Goal: Task Accomplishment & Management: Use online tool/utility

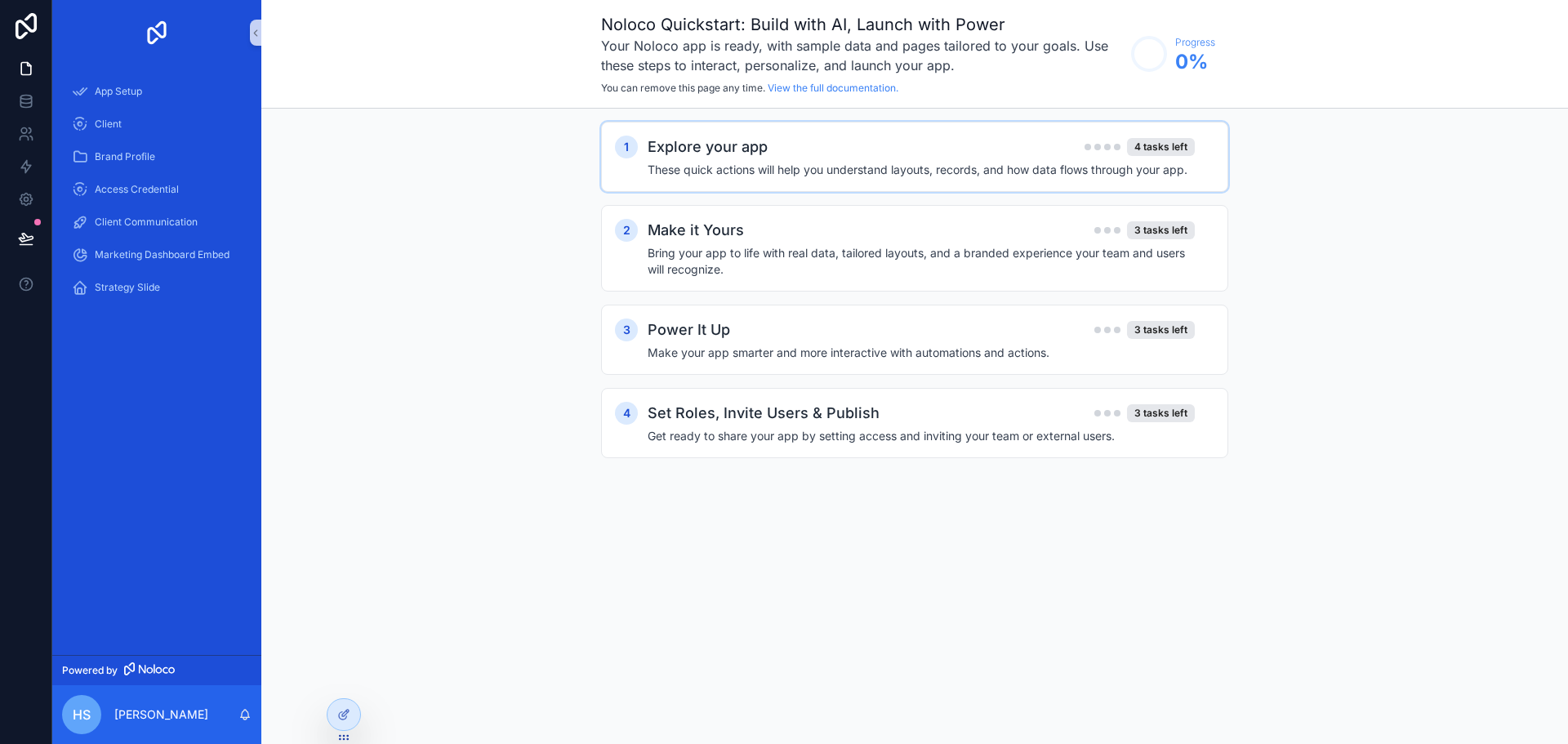
click at [1111, 178] on div "1 Explore your app 4 tasks left These quick actions will help you understand la…" at bounding box center [914, 157] width 627 height 70
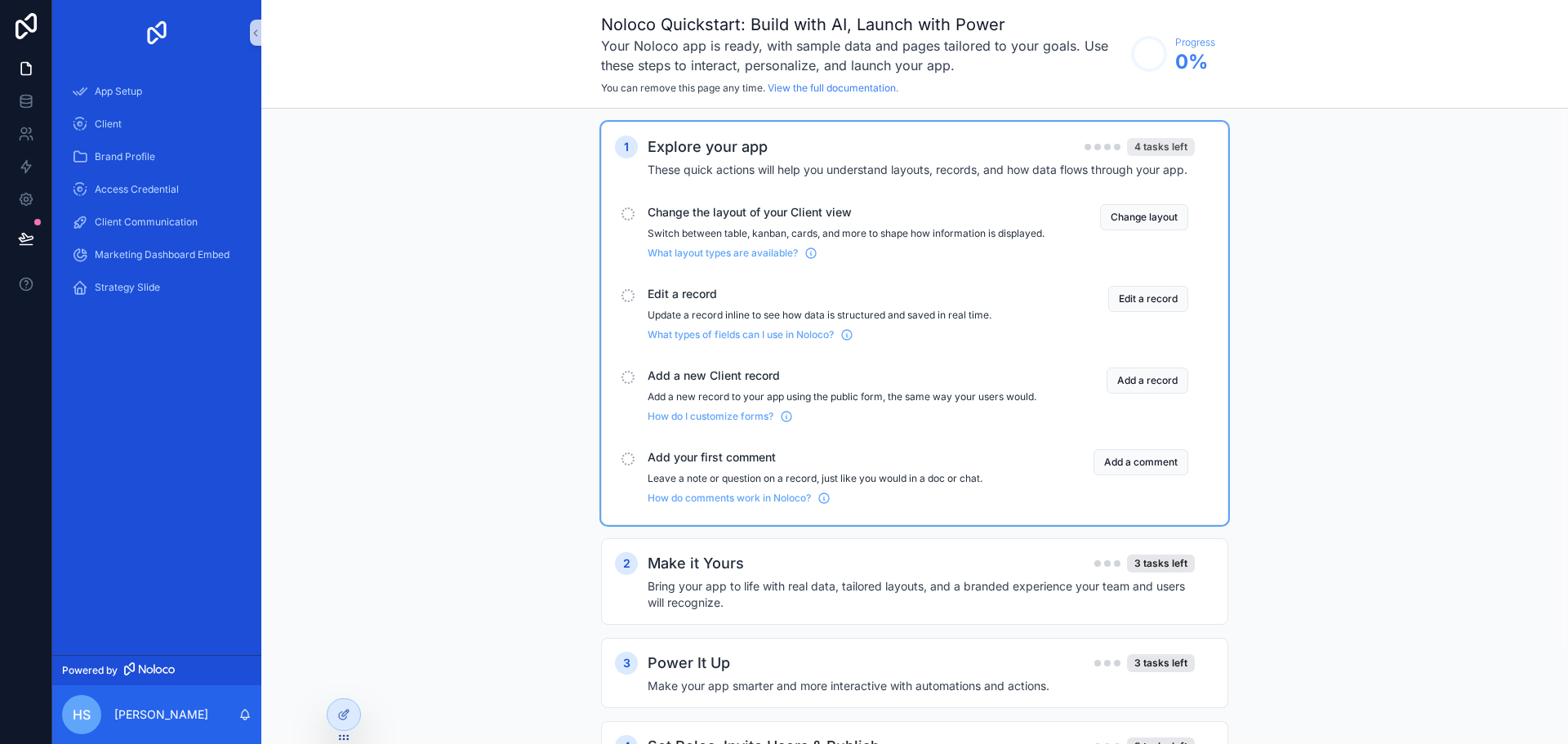
click at [1170, 145] on div "4 tasks left" at bounding box center [1161, 147] width 67 height 18
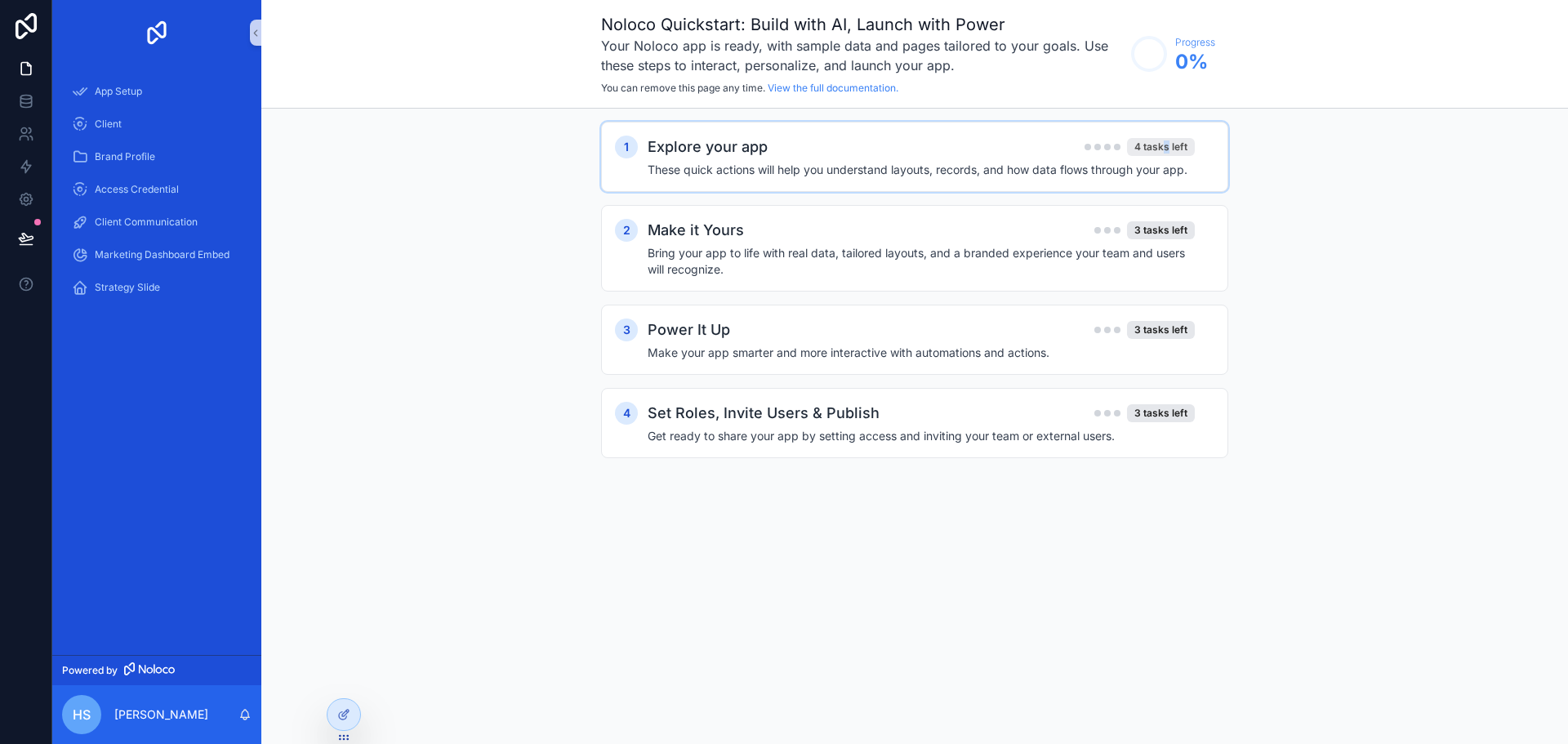
click at [1166, 151] on div "4 tasks left" at bounding box center [1161, 147] width 67 height 18
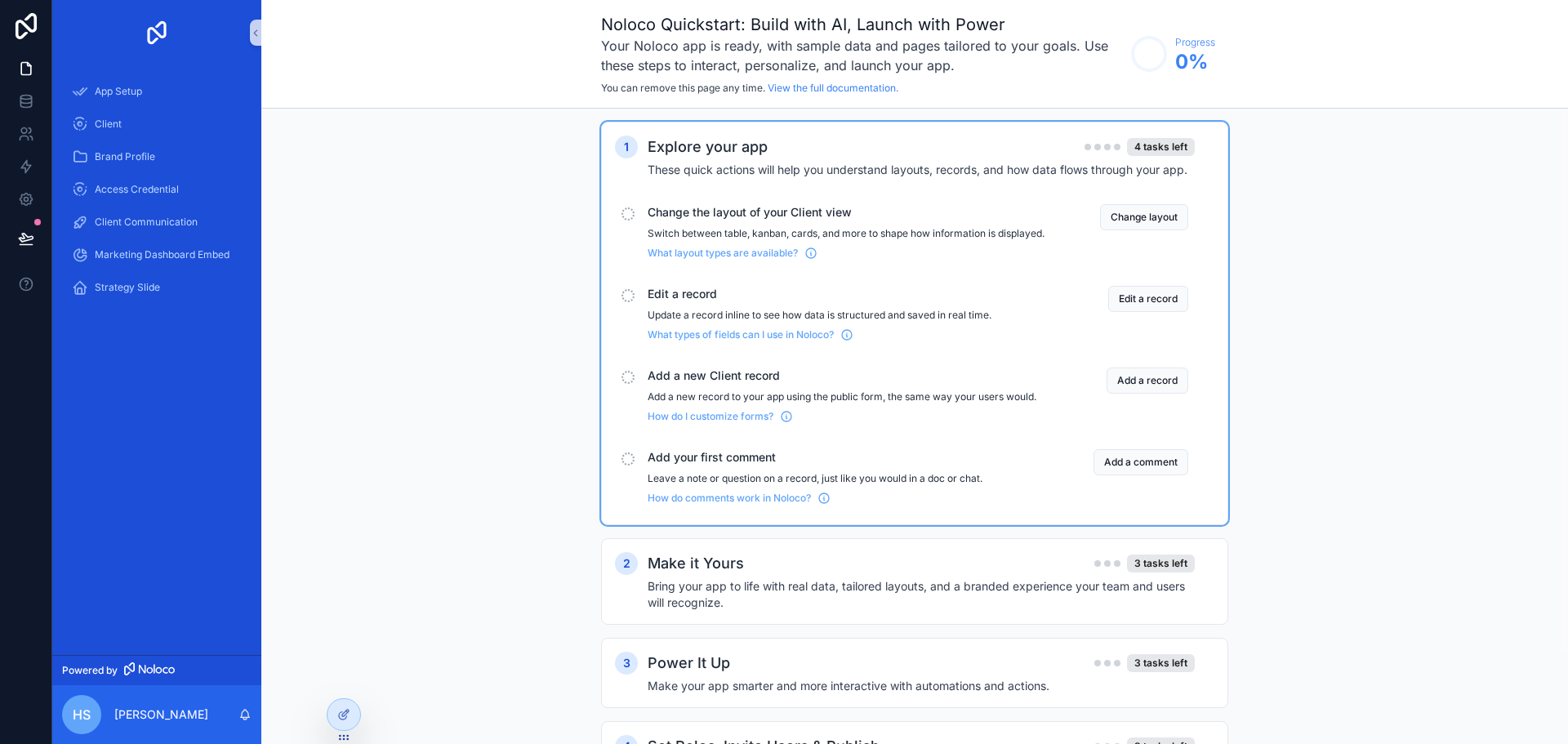
click at [819, 240] on p "Switch between table, kanban, cards, and more to shape how information is displ…" at bounding box center [845, 233] width 396 height 13
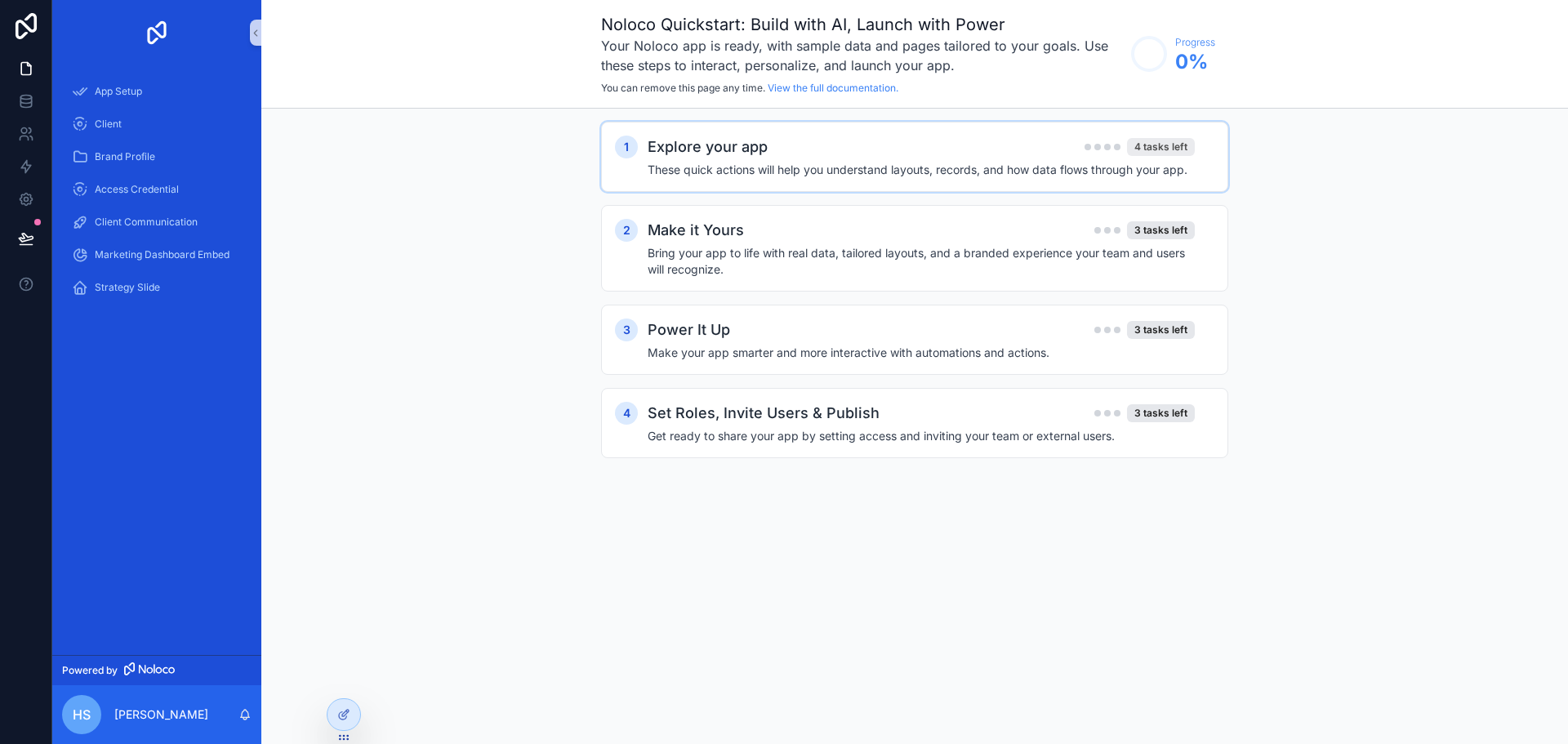
click at [1192, 145] on div "4 tasks left" at bounding box center [1161, 147] width 67 height 18
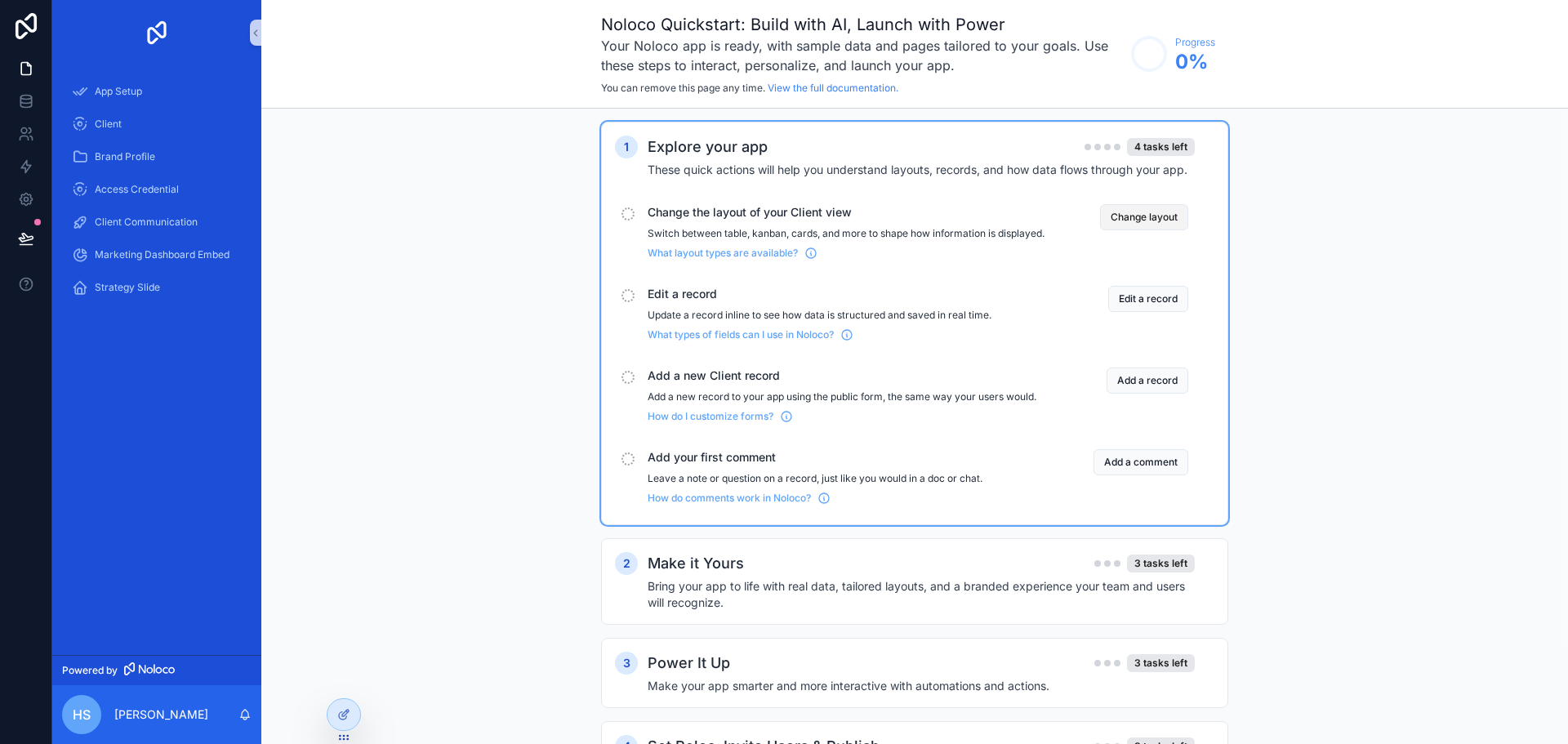
click at [1152, 211] on button "Change layout" at bounding box center [1144, 217] width 88 height 26
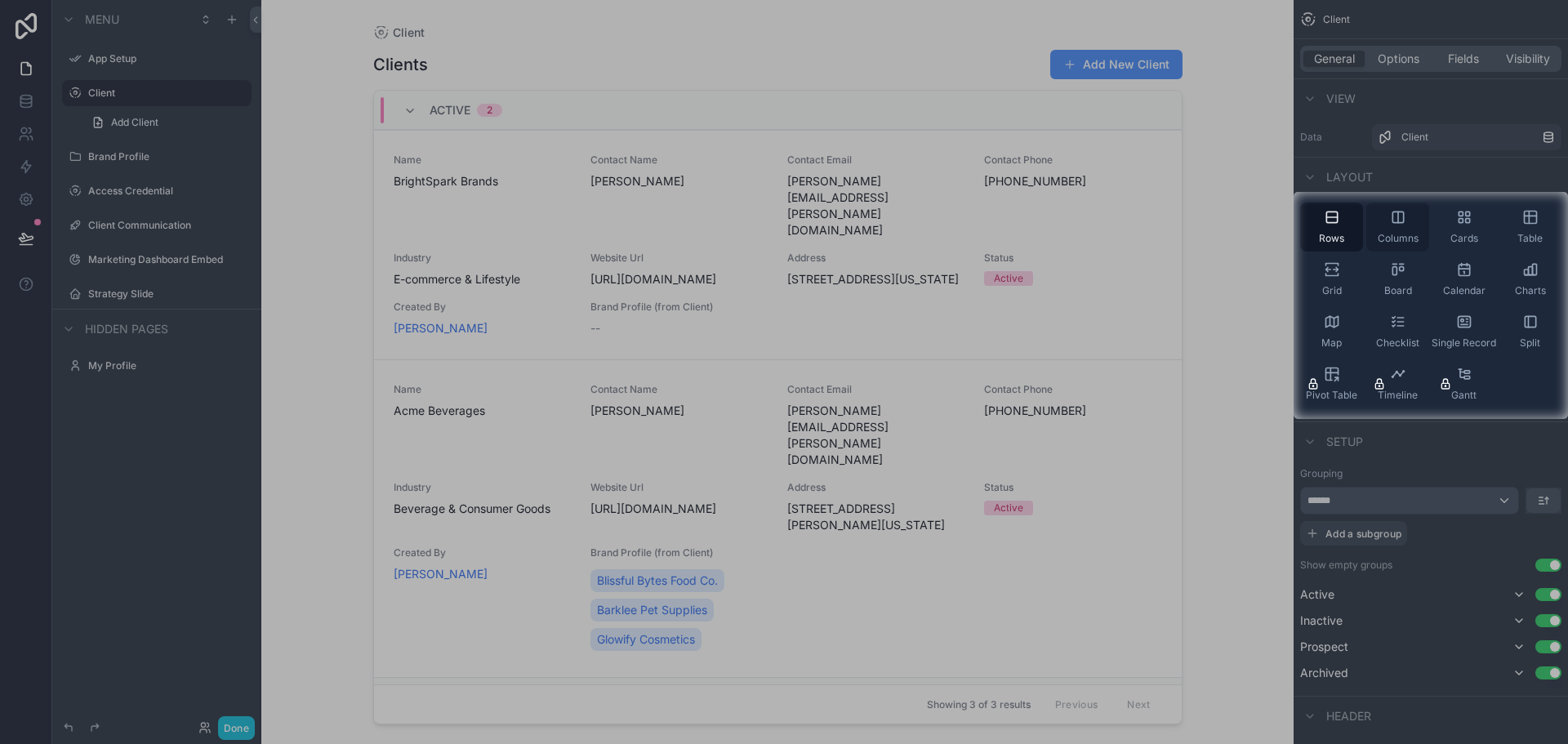
click at [1406, 227] on div "Columns" at bounding box center [1397, 226] width 62 height 49
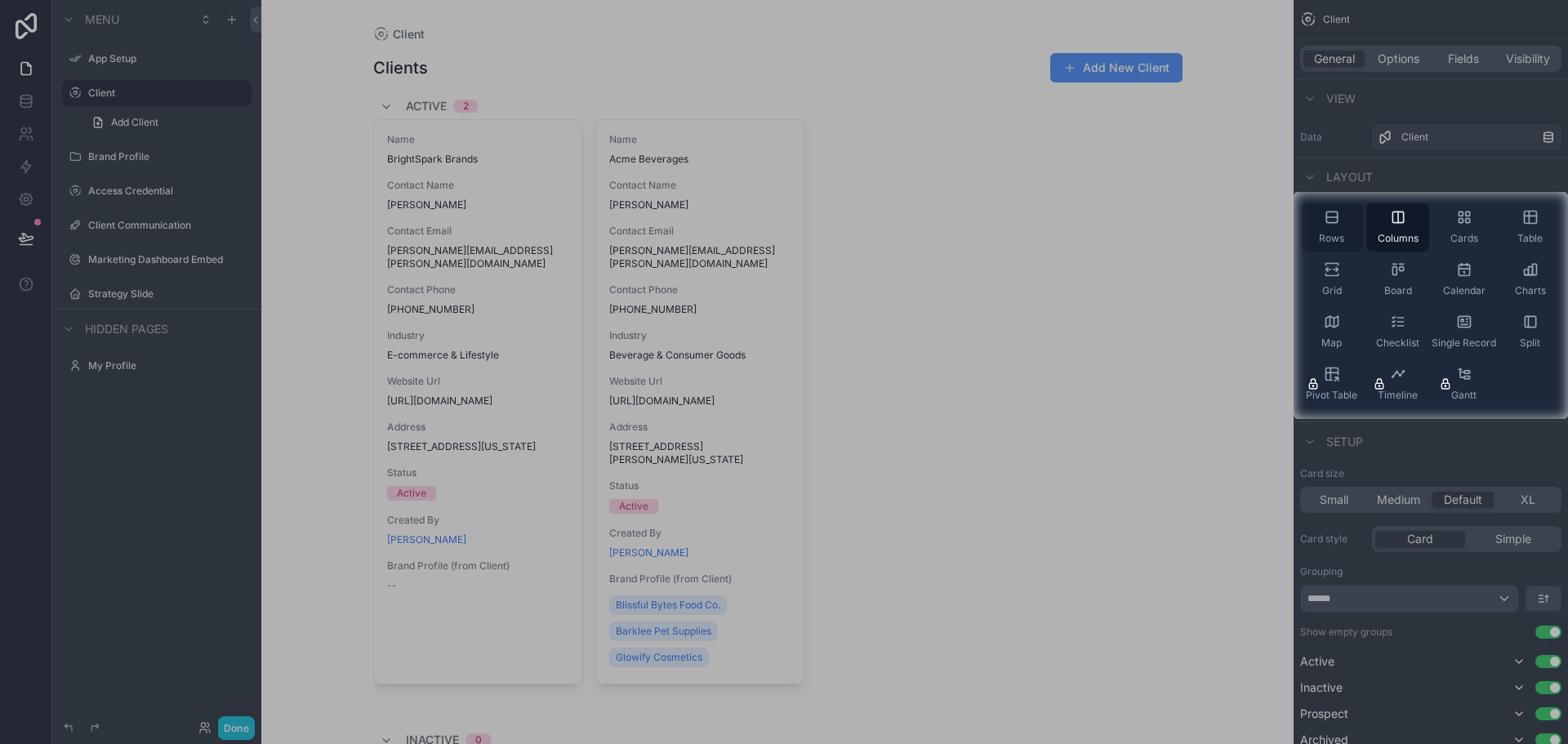
click at [1335, 233] on span "Rows" at bounding box center [1331, 238] width 26 height 13
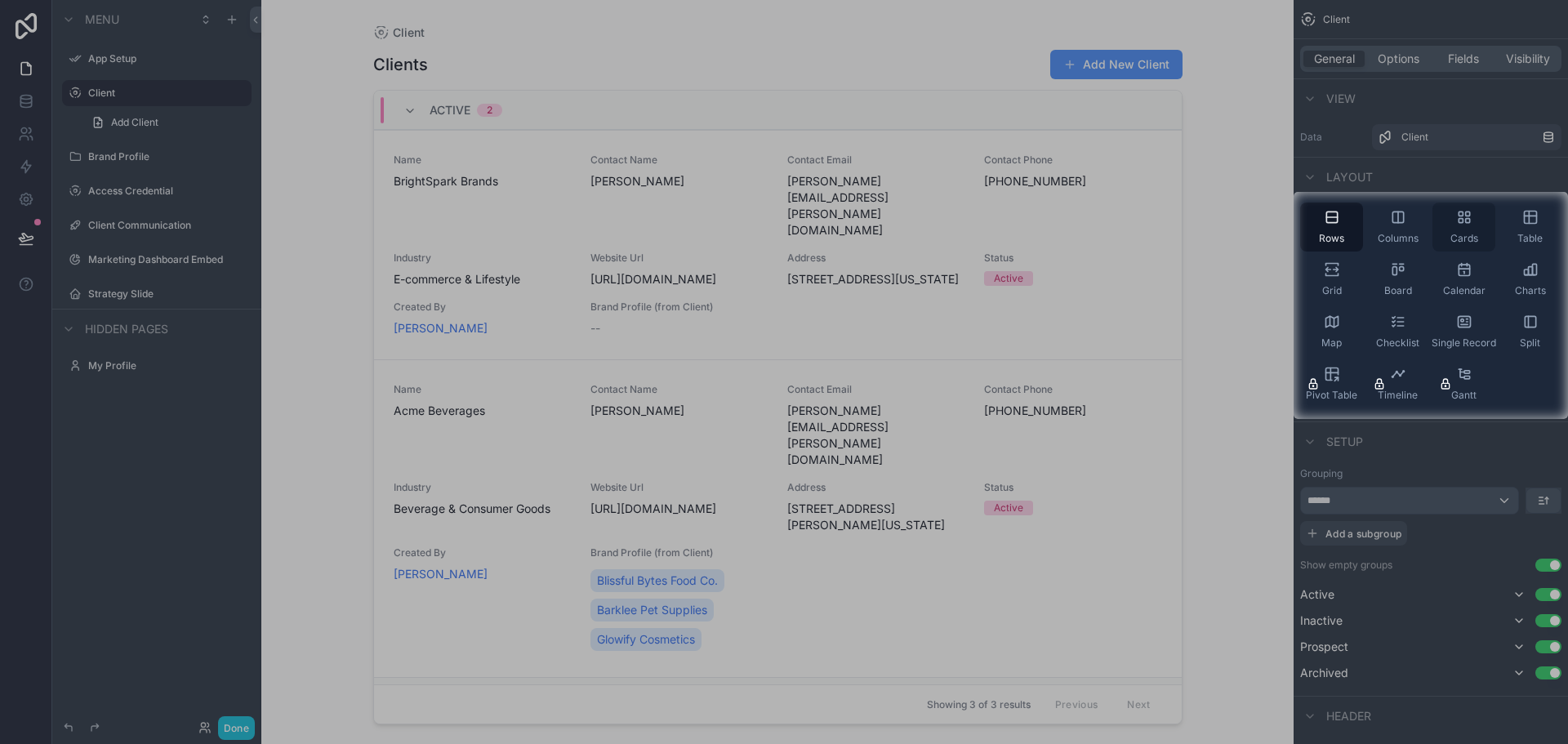
click at [1447, 225] on div "Cards" at bounding box center [1463, 226] width 62 height 49
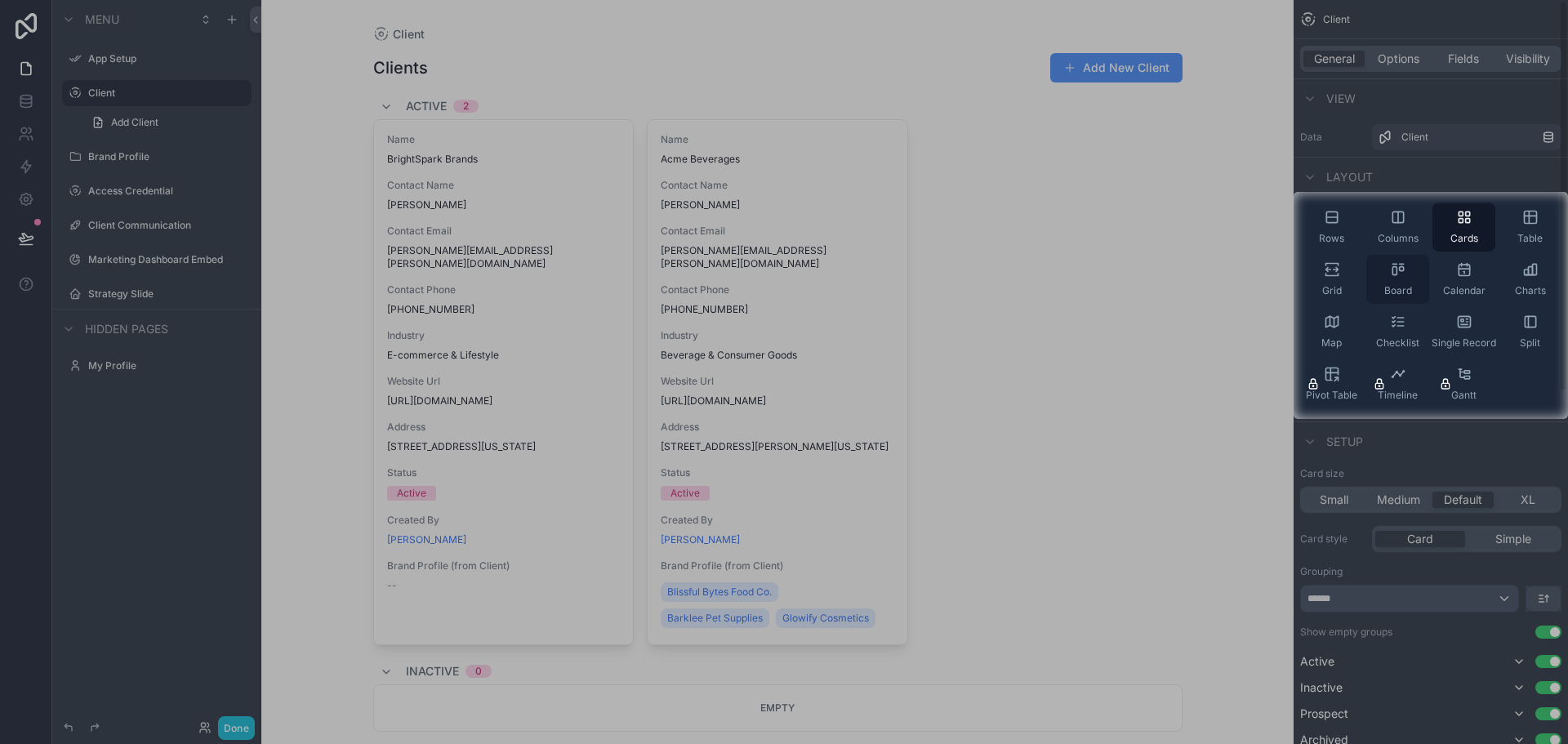
click at [1382, 281] on div "Board" at bounding box center [1397, 278] width 62 height 49
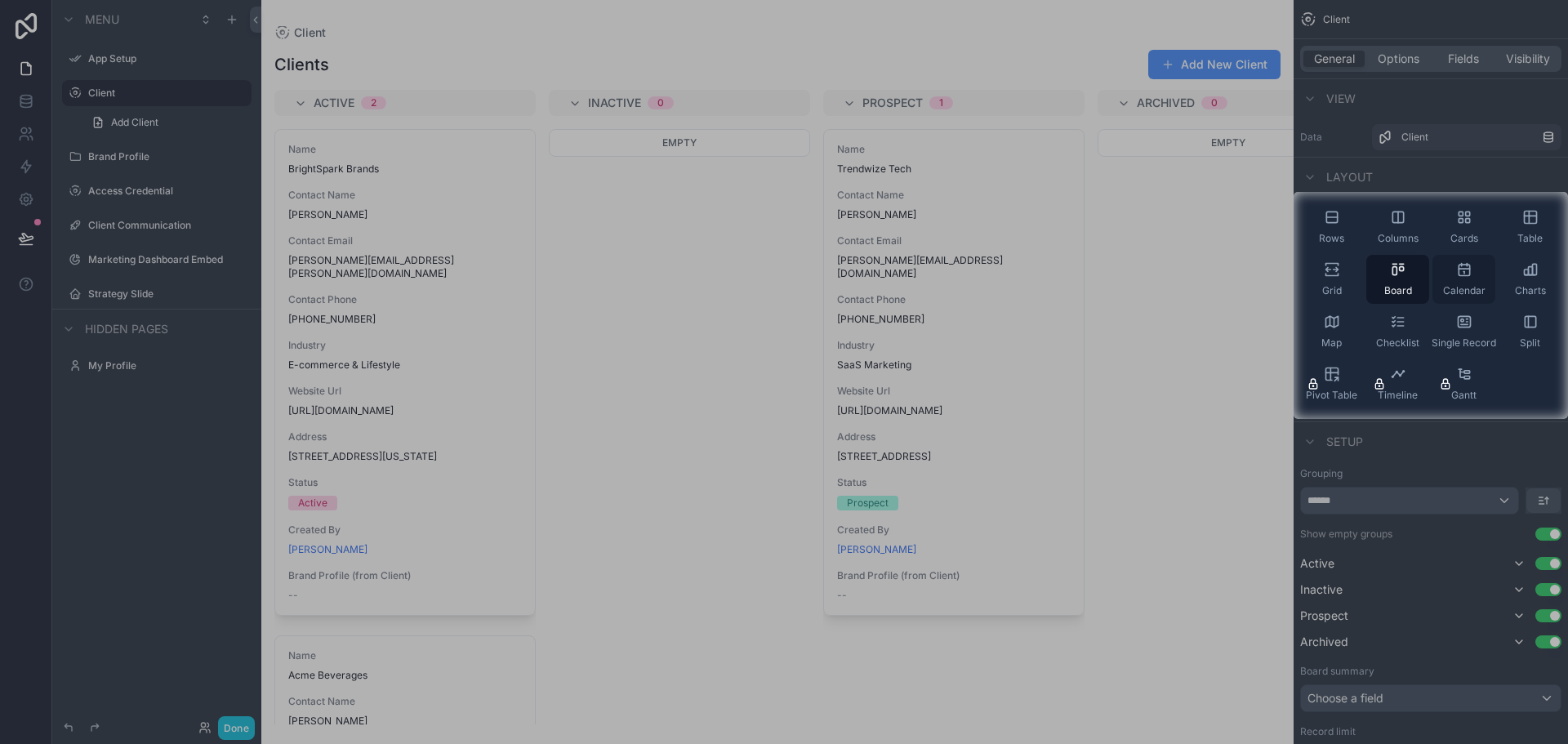
click at [1472, 277] on div "Calendar" at bounding box center [1463, 278] width 62 height 49
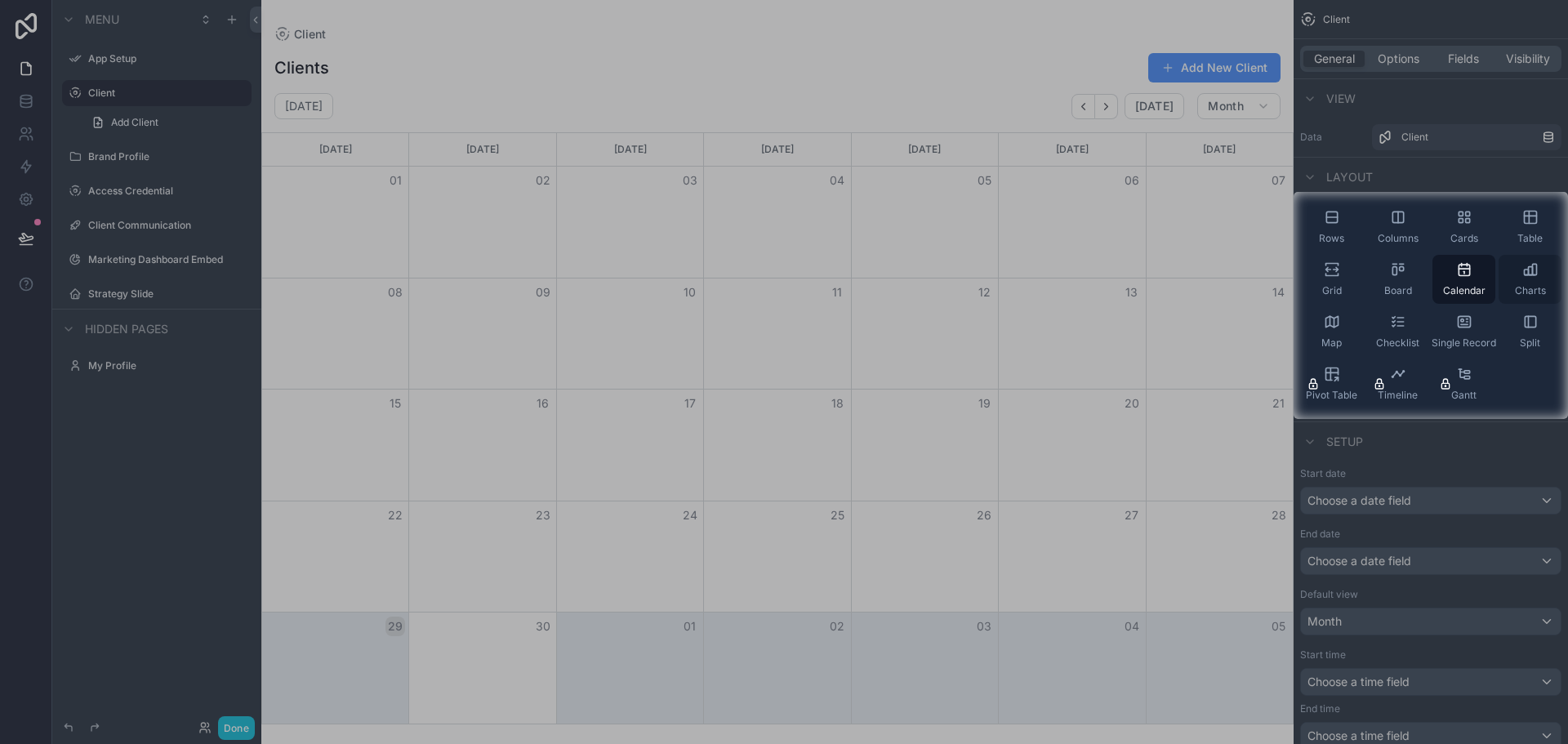
click at [1507, 275] on div "Charts" at bounding box center [1529, 278] width 62 height 49
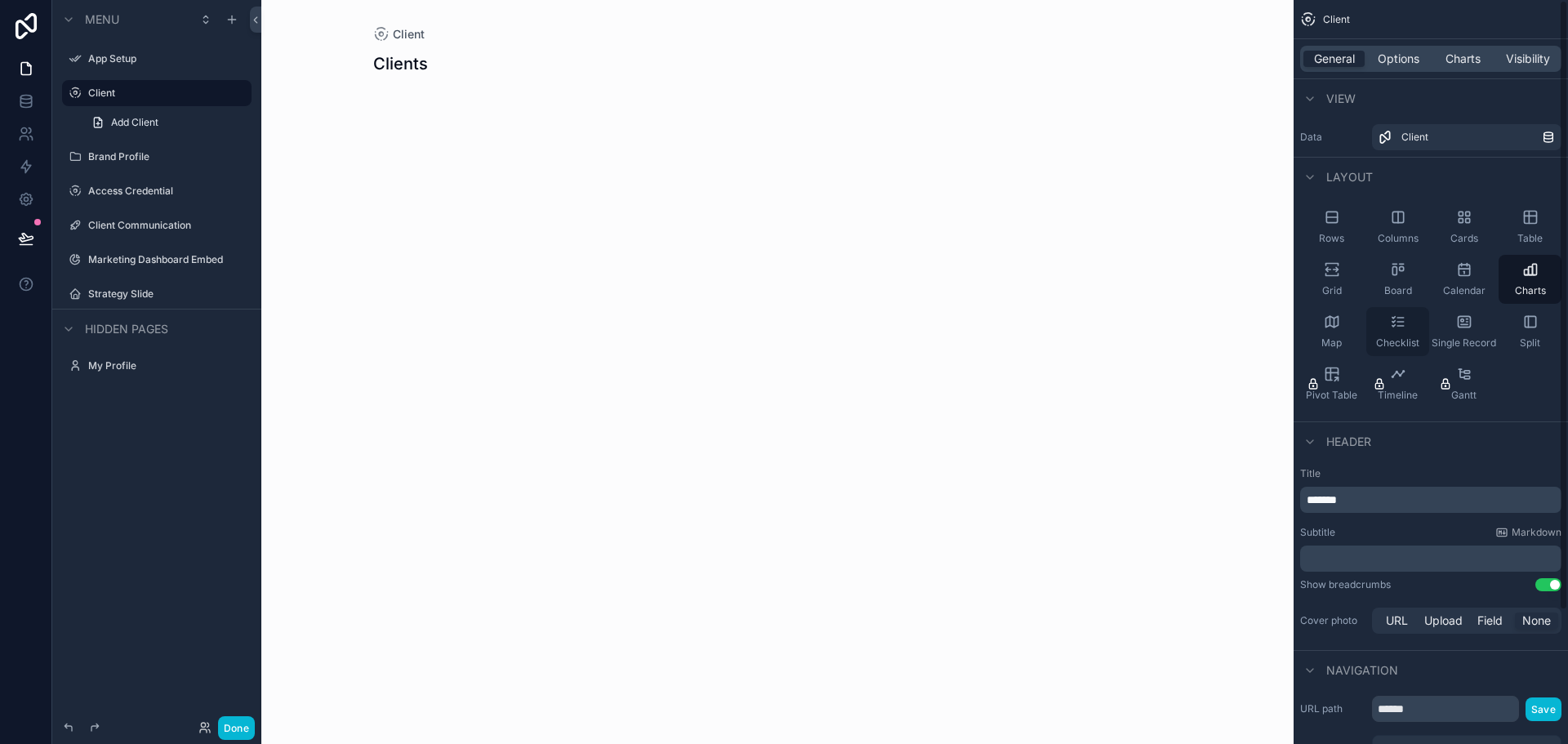
click at [1400, 325] on icon "scrollable content" at bounding box center [1398, 321] width 16 height 16
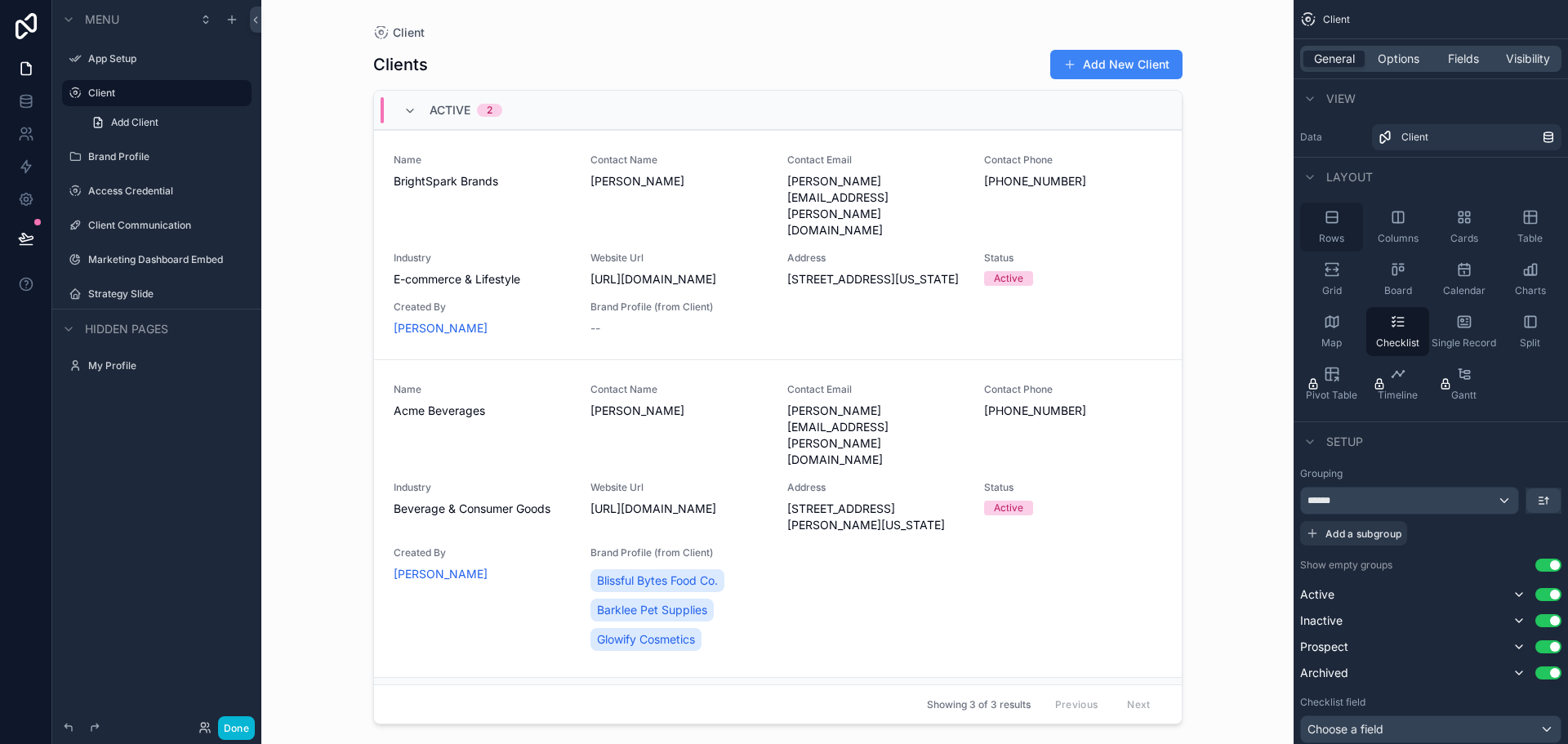
click at [1360, 239] on div "Rows" at bounding box center [1331, 226] width 62 height 49
click at [1400, 225] on div "Columns" at bounding box center [1397, 226] width 62 height 49
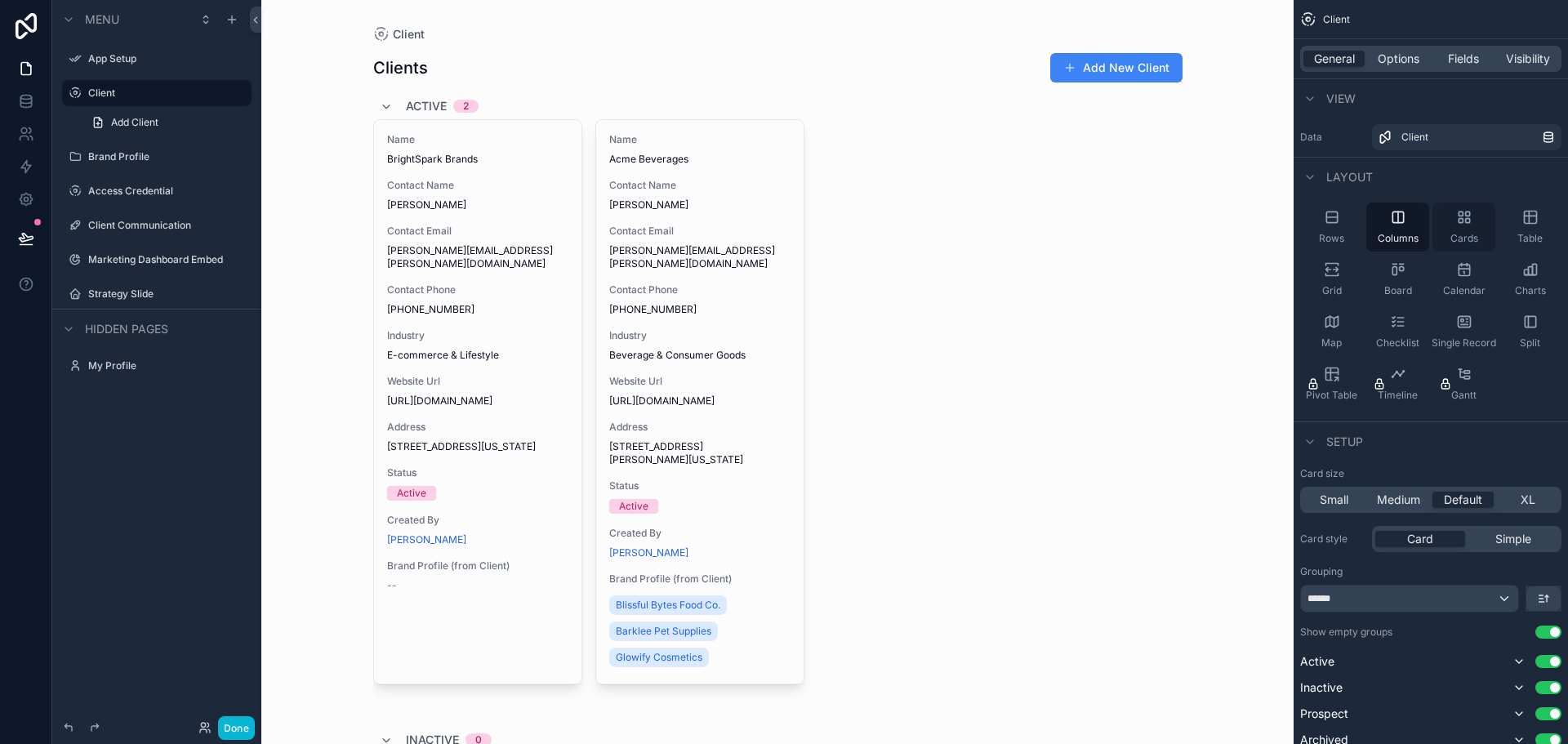
click at [1469, 215] on icon "scrollable content" at bounding box center [1467, 213] width 4 height 4
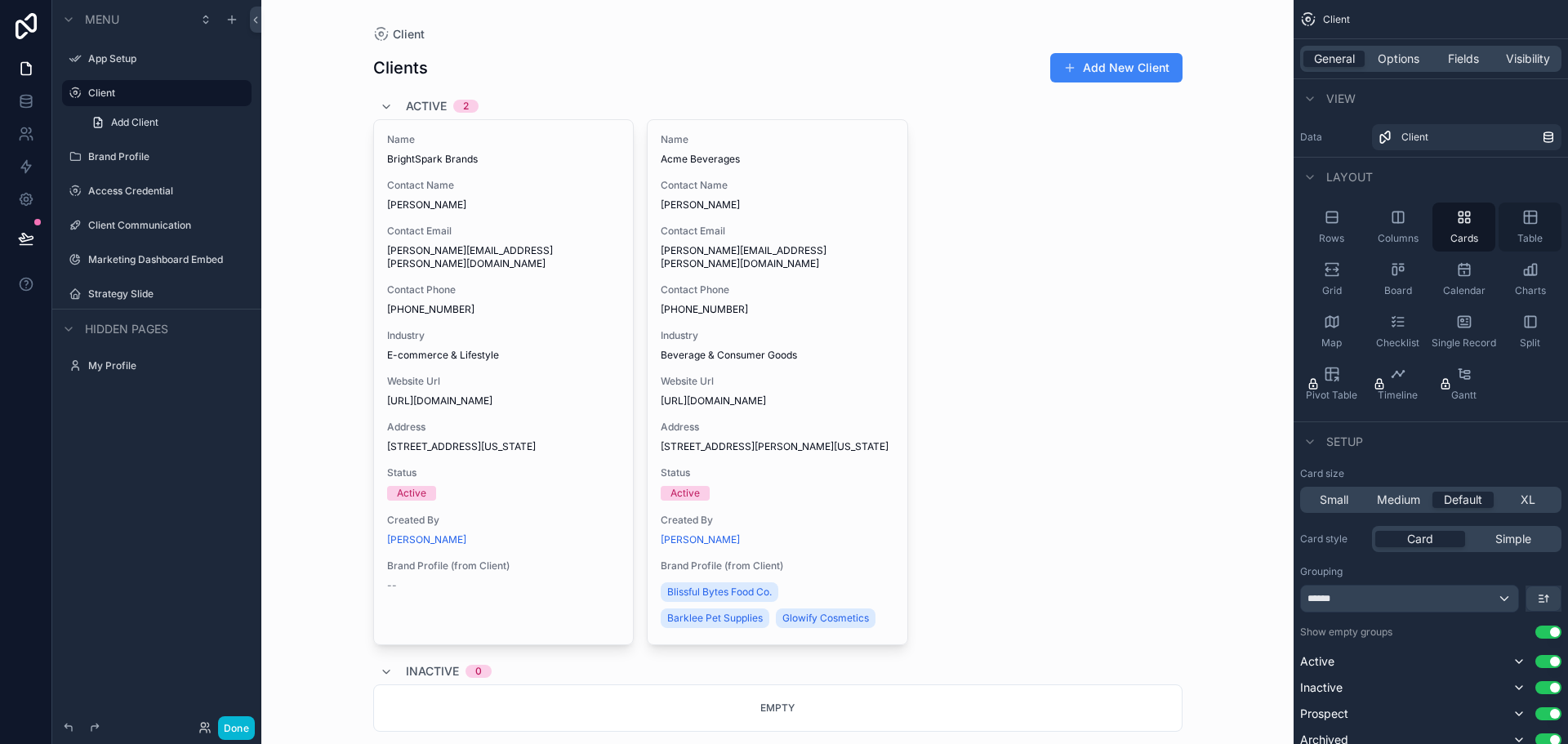
click at [1537, 215] on icon "scrollable content" at bounding box center [1530, 217] width 16 height 16
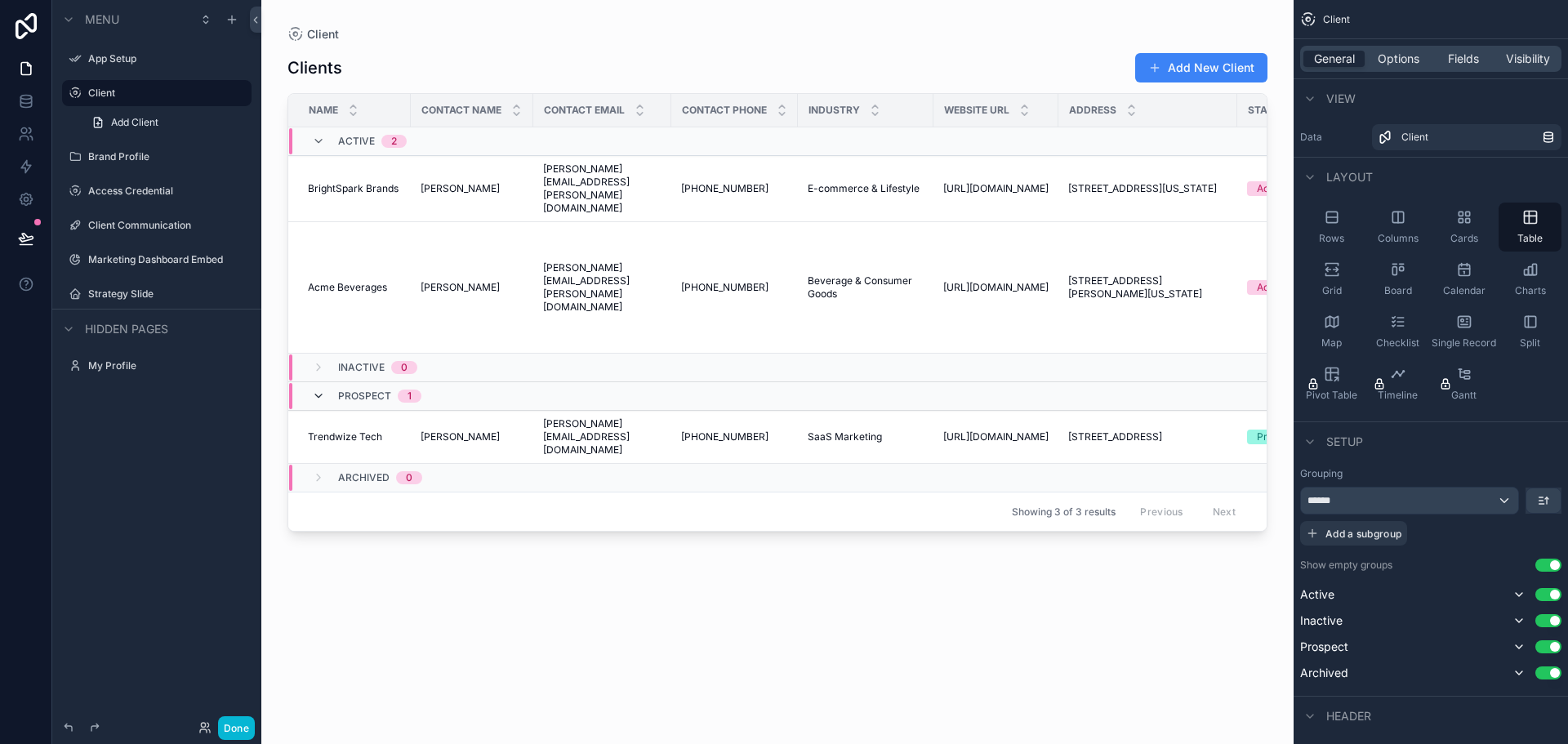
click at [320, 389] on icon "scrollable content" at bounding box center [318, 395] width 13 height 13
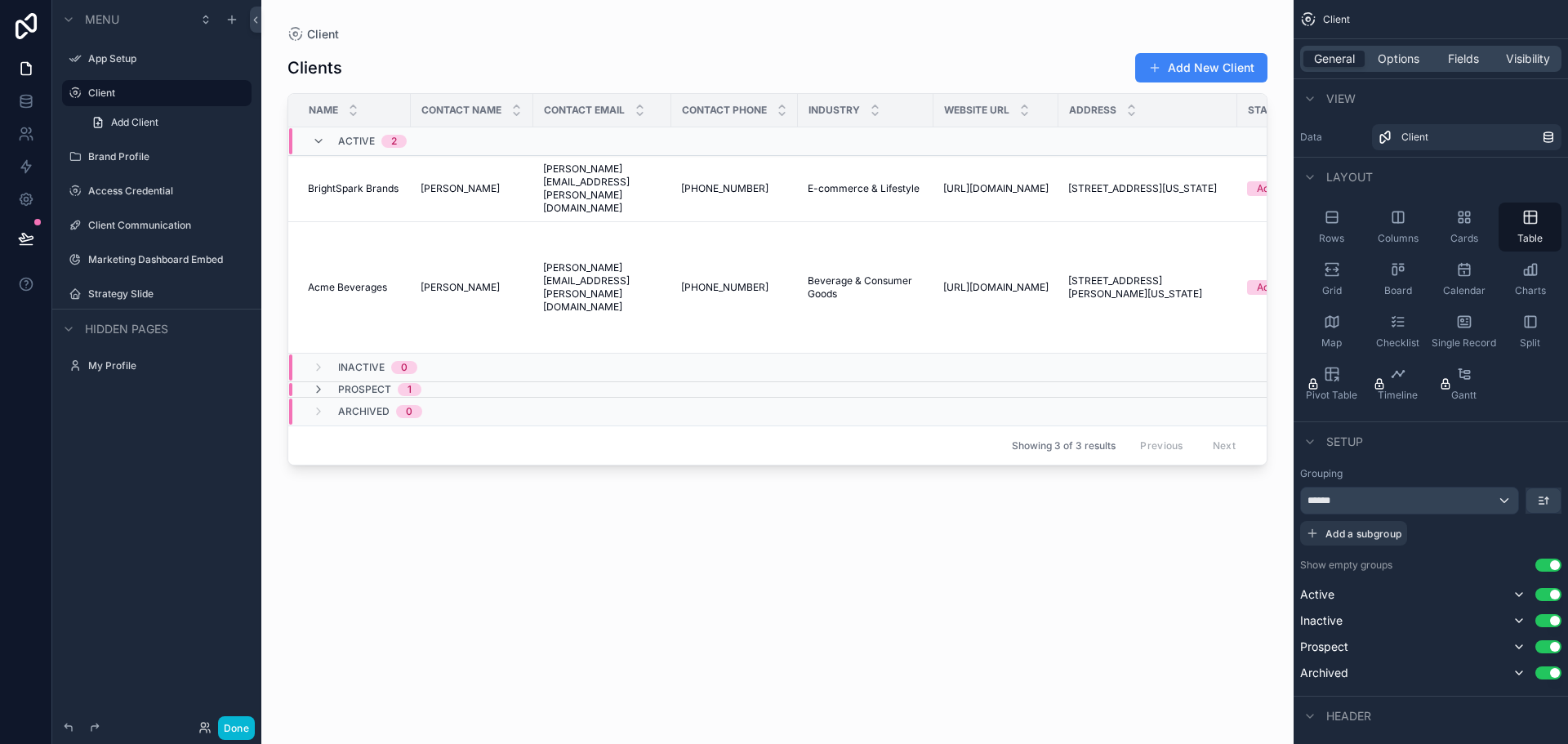
click at [320, 382] on span "scrollable content" at bounding box center [318, 388] width 13 height 13
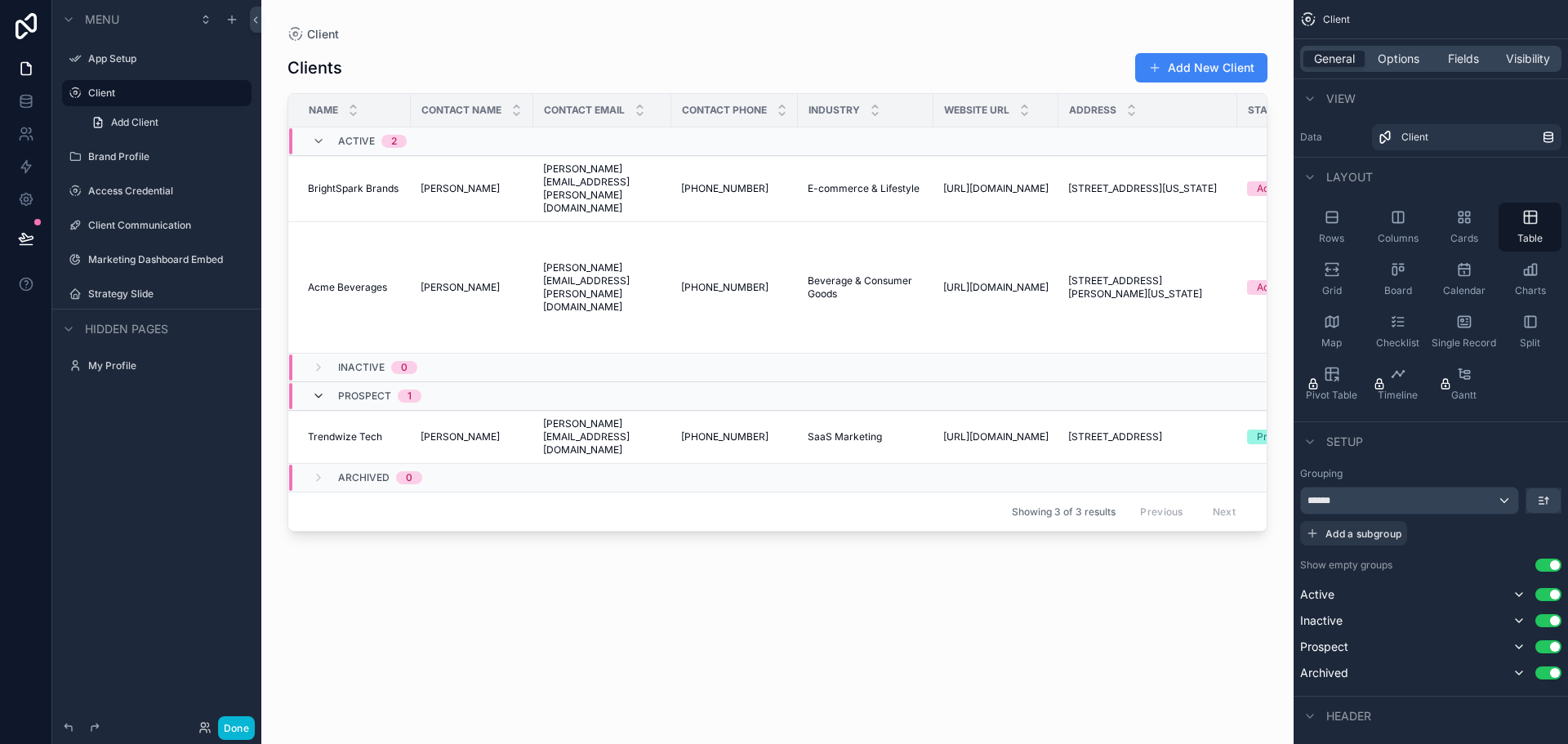
click at [321, 389] on icon "scrollable content" at bounding box center [318, 395] width 13 height 13
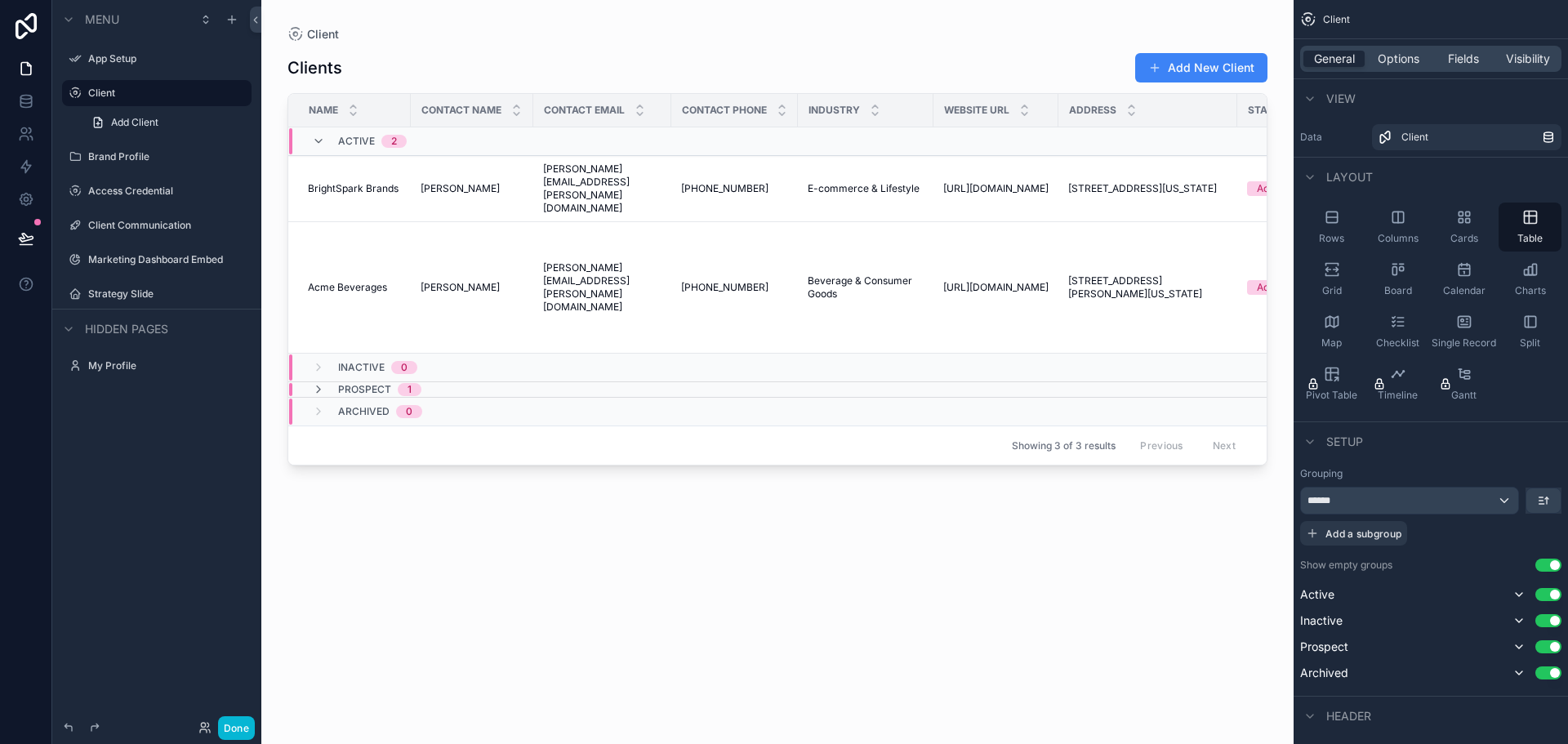
click at [320, 355] on div "Inactive 0" at bounding box center [365, 368] width 105 height 26
click at [320, 370] on icon "scrollable content" at bounding box center [318, 375] width 13 height 13
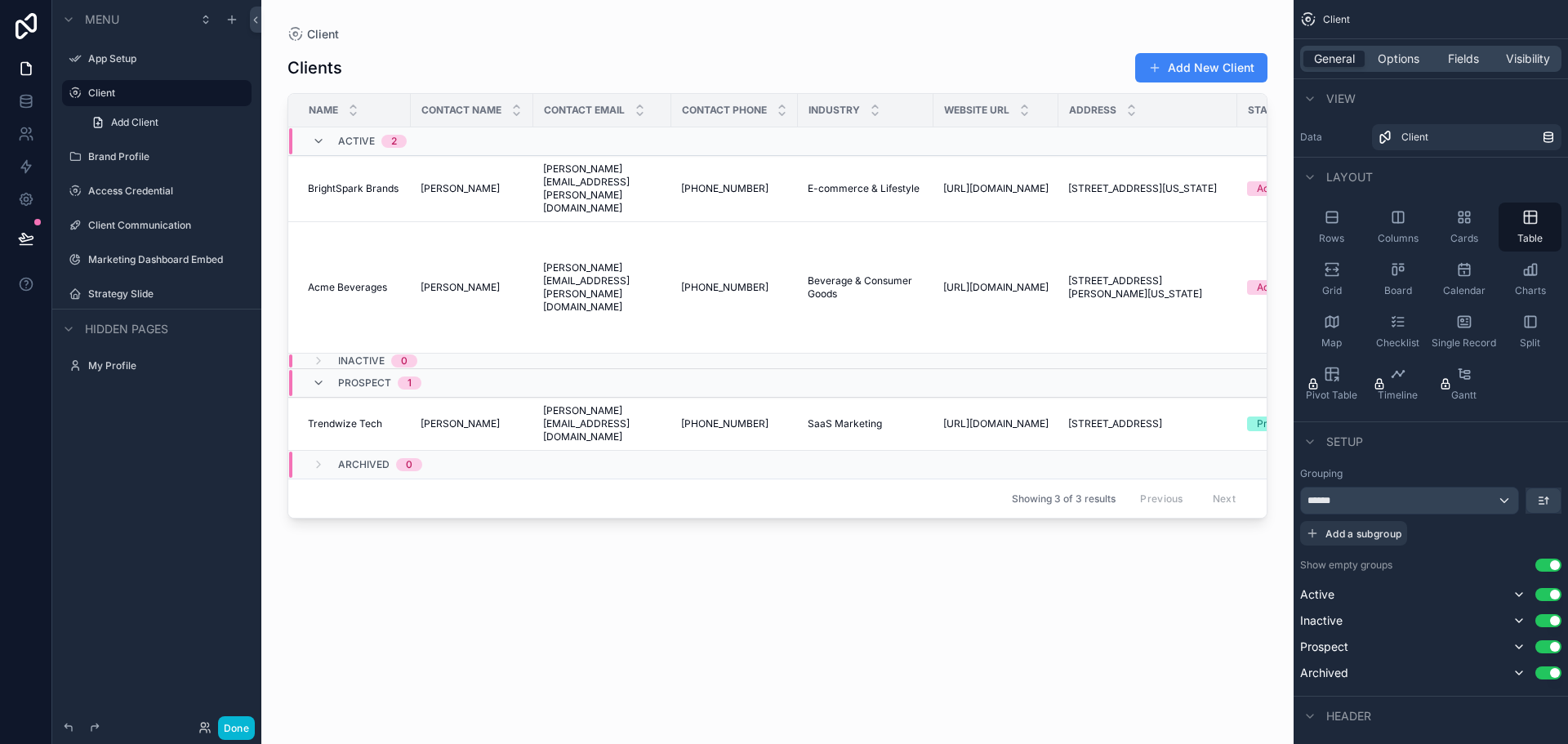
click at [320, 370] on div "Prospect 1" at bounding box center [367, 382] width 109 height 26
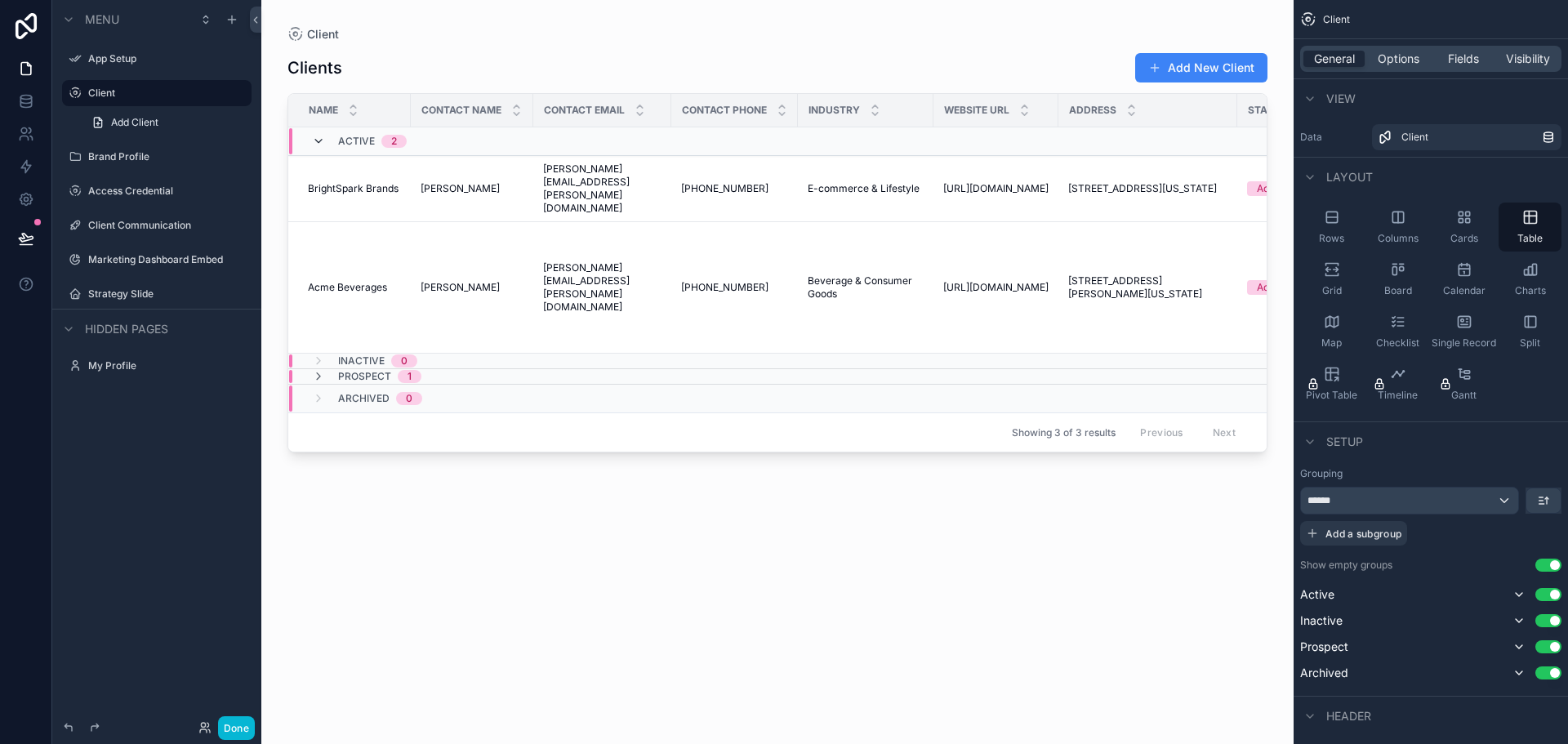
click at [319, 138] on icon "scrollable content" at bounding box center [318, 141] width 13 height 13
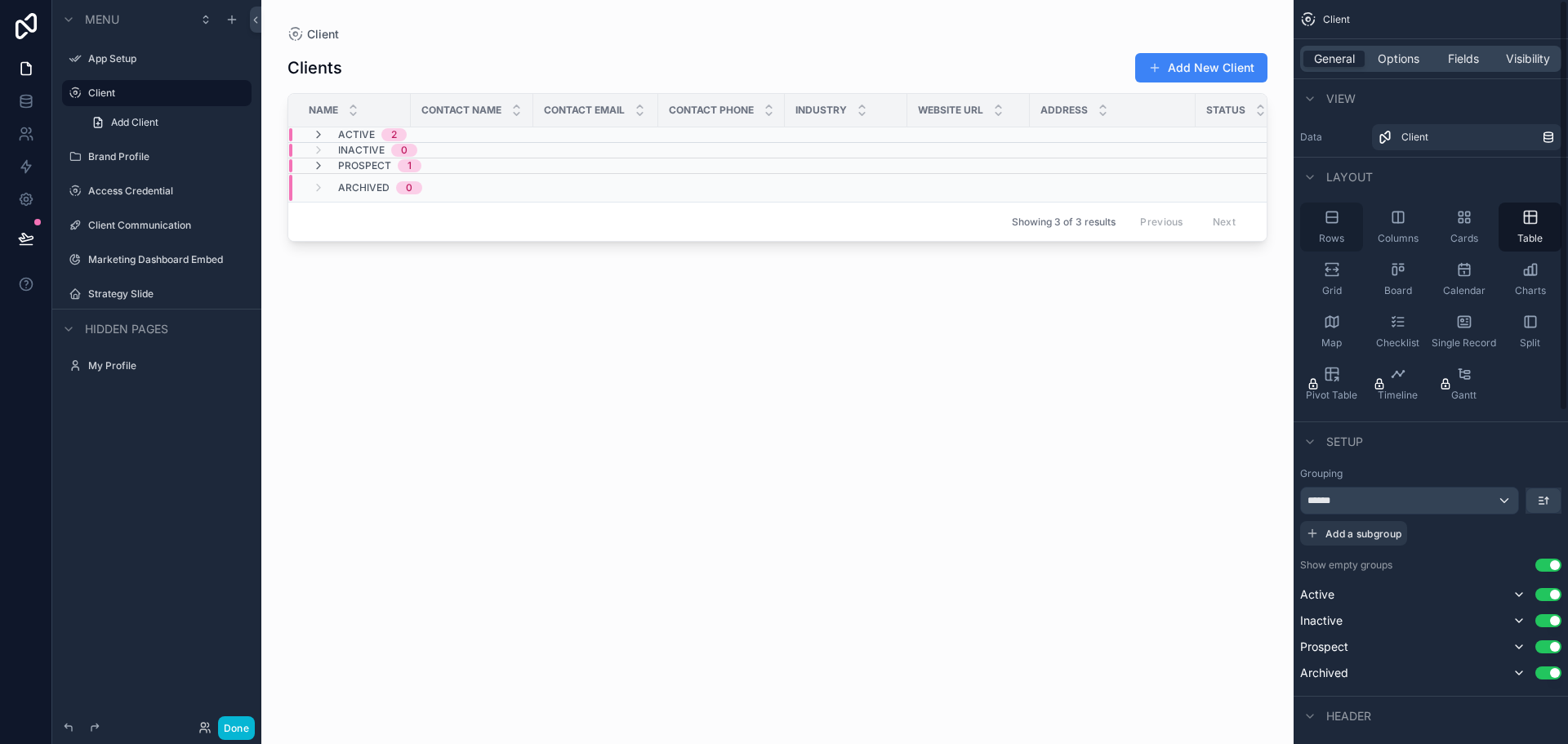
click at [1337, 225] on div "Rows" at bounding box center [1331, 226] width 62 height 49
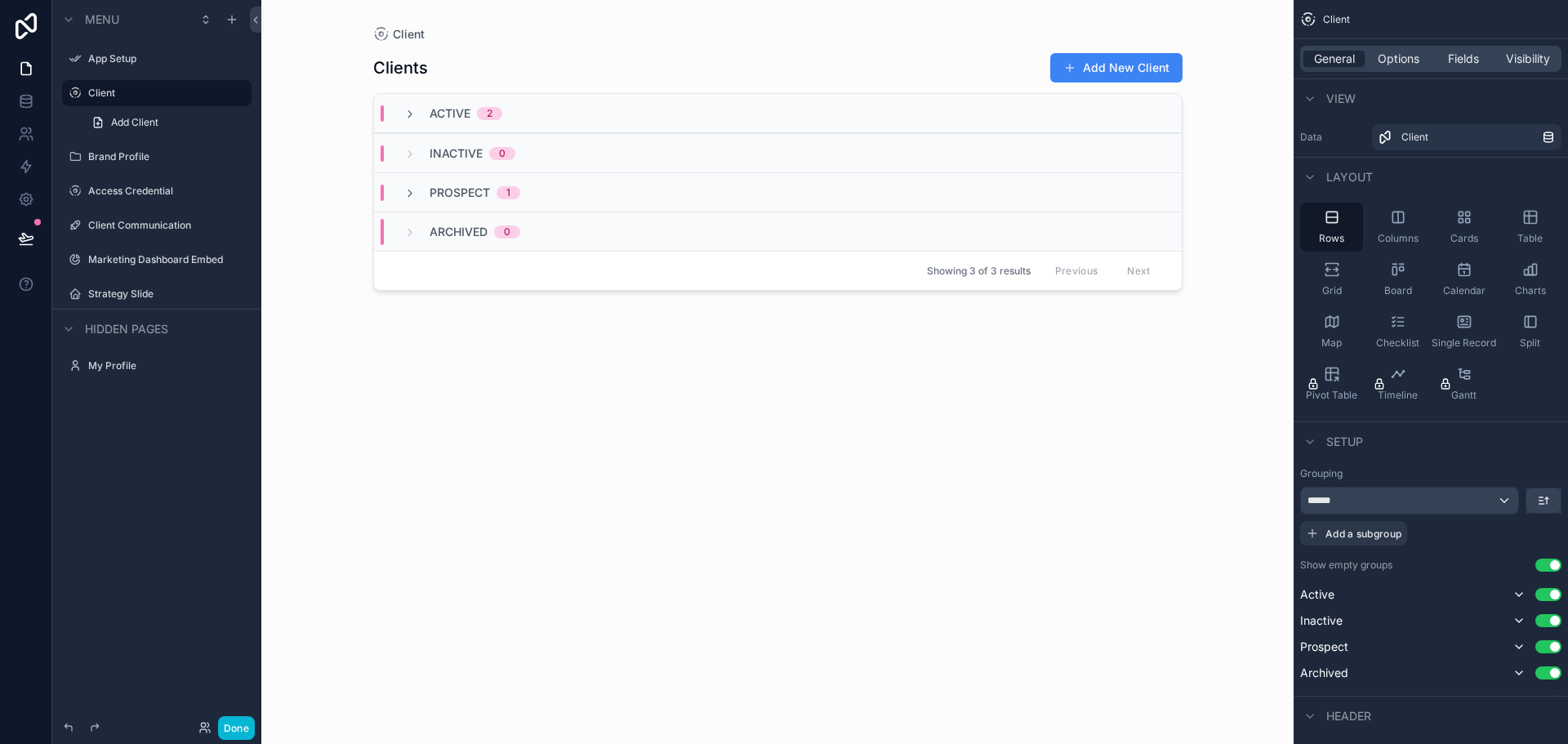
click at [415, 128] on div "Active 2" at bounding box center [777, 114] width 808 height 40
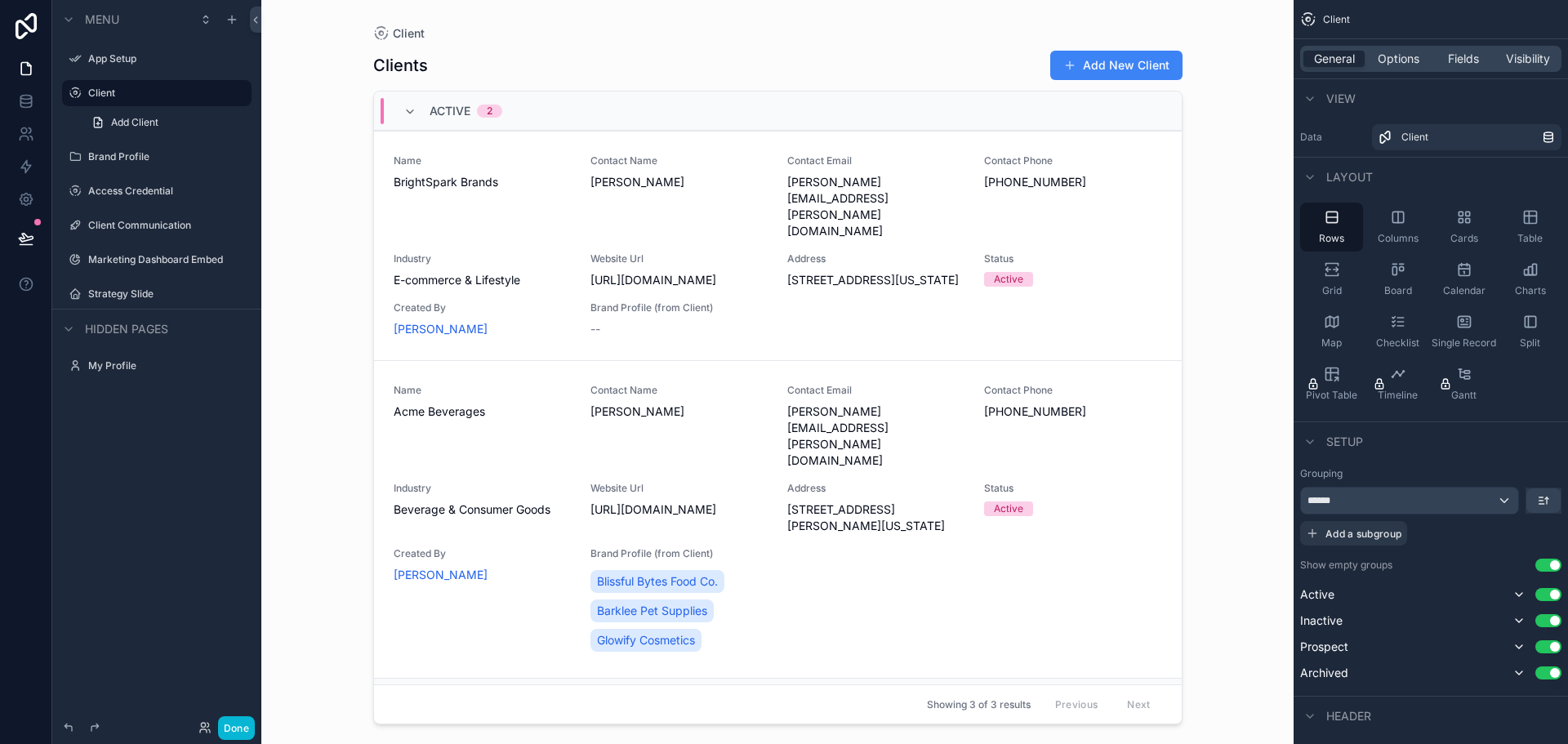
click at [414, 128] on div "Active 2" at bounding box center [777, 111] width 808 height 40
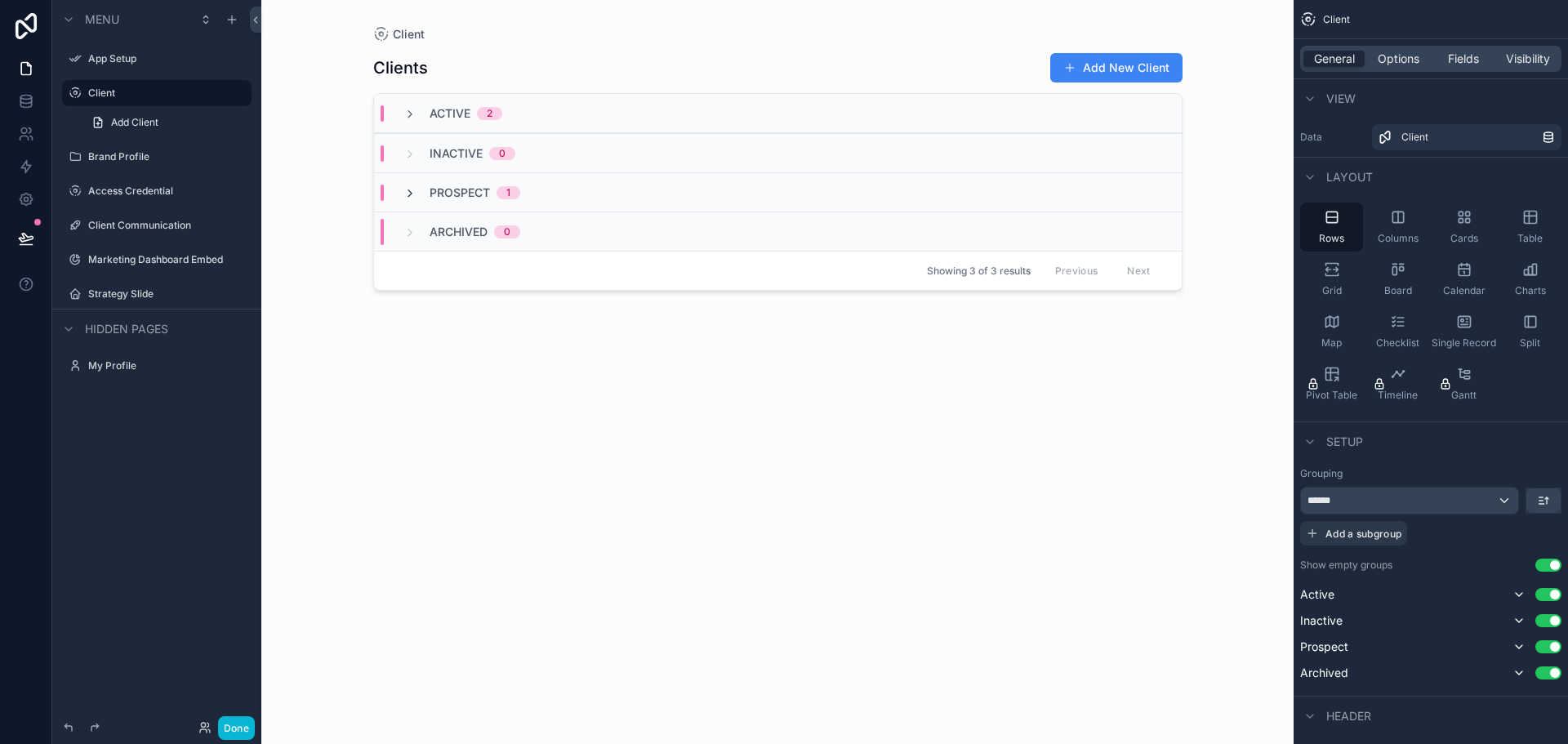
click at [411, 190] on icon "scrollable content" at bounding box center [409, 193] width 13 height 13
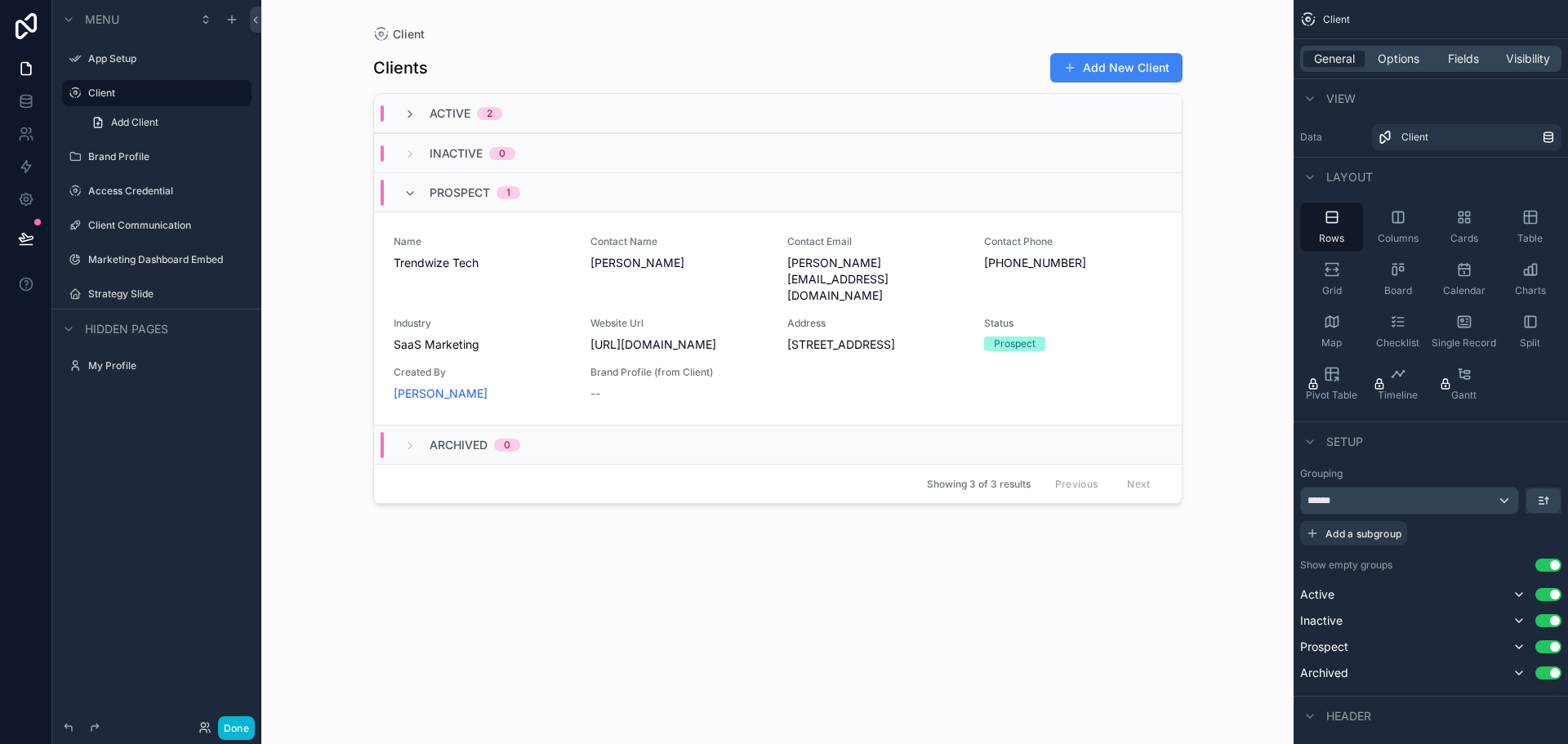
click at [411, 190] on icon "scrollable content" at bounding box center [409, 193] width 13 height 13
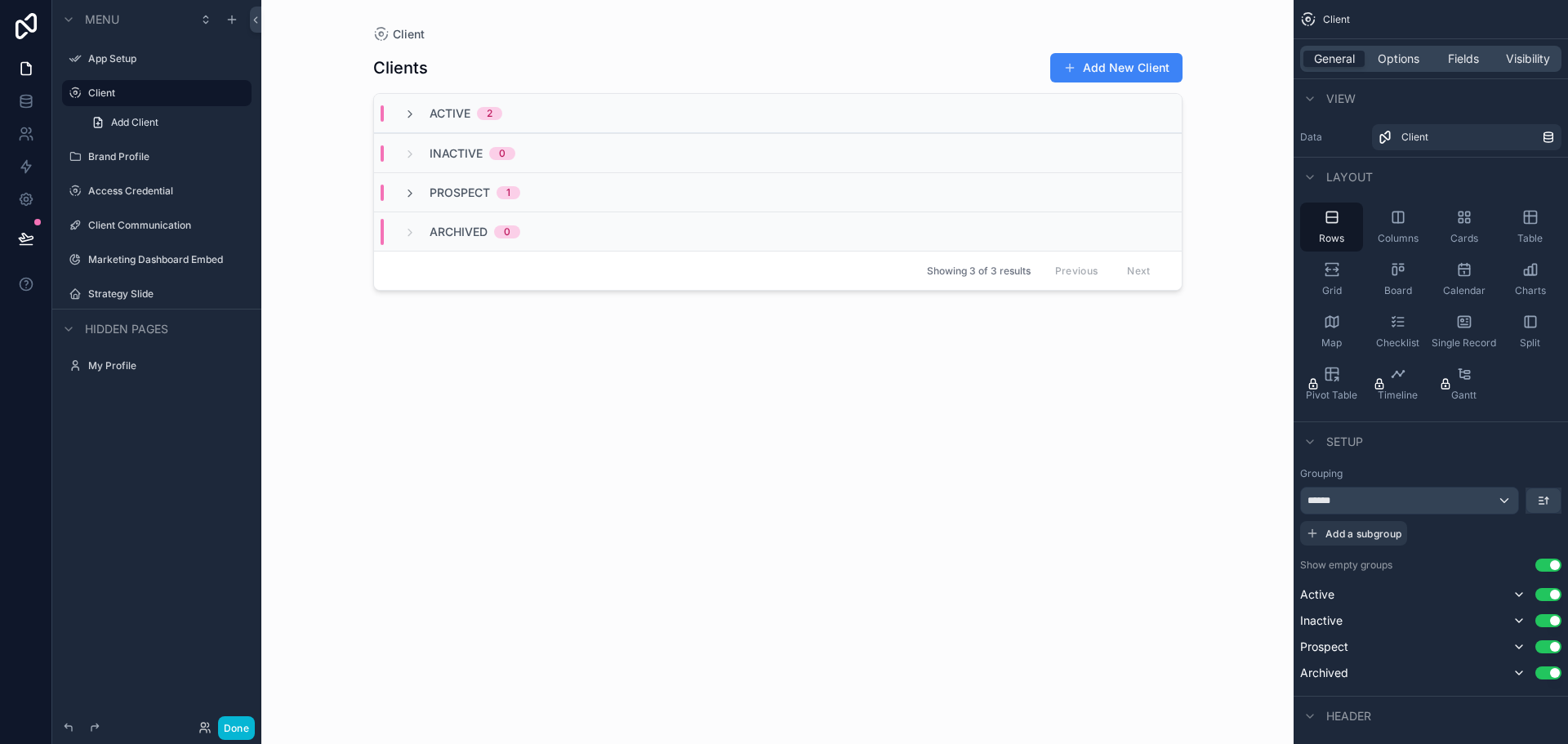
click at [703, 123] on div "Active 2" at bounding box center [777, 114] width 808 height 40
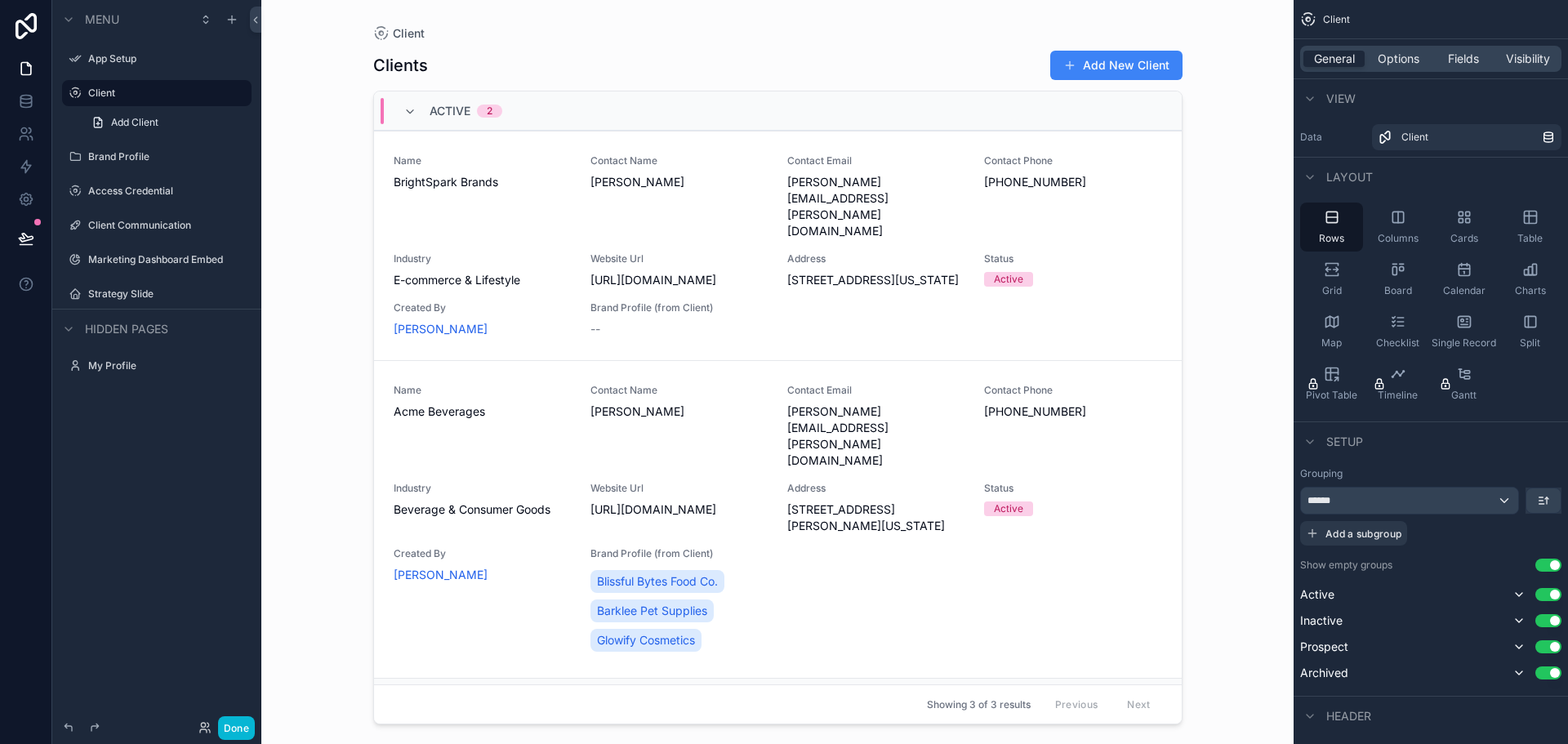
click at [702, 126] on div "Active 2" at bounding box center [777, 111] width 808 height 40
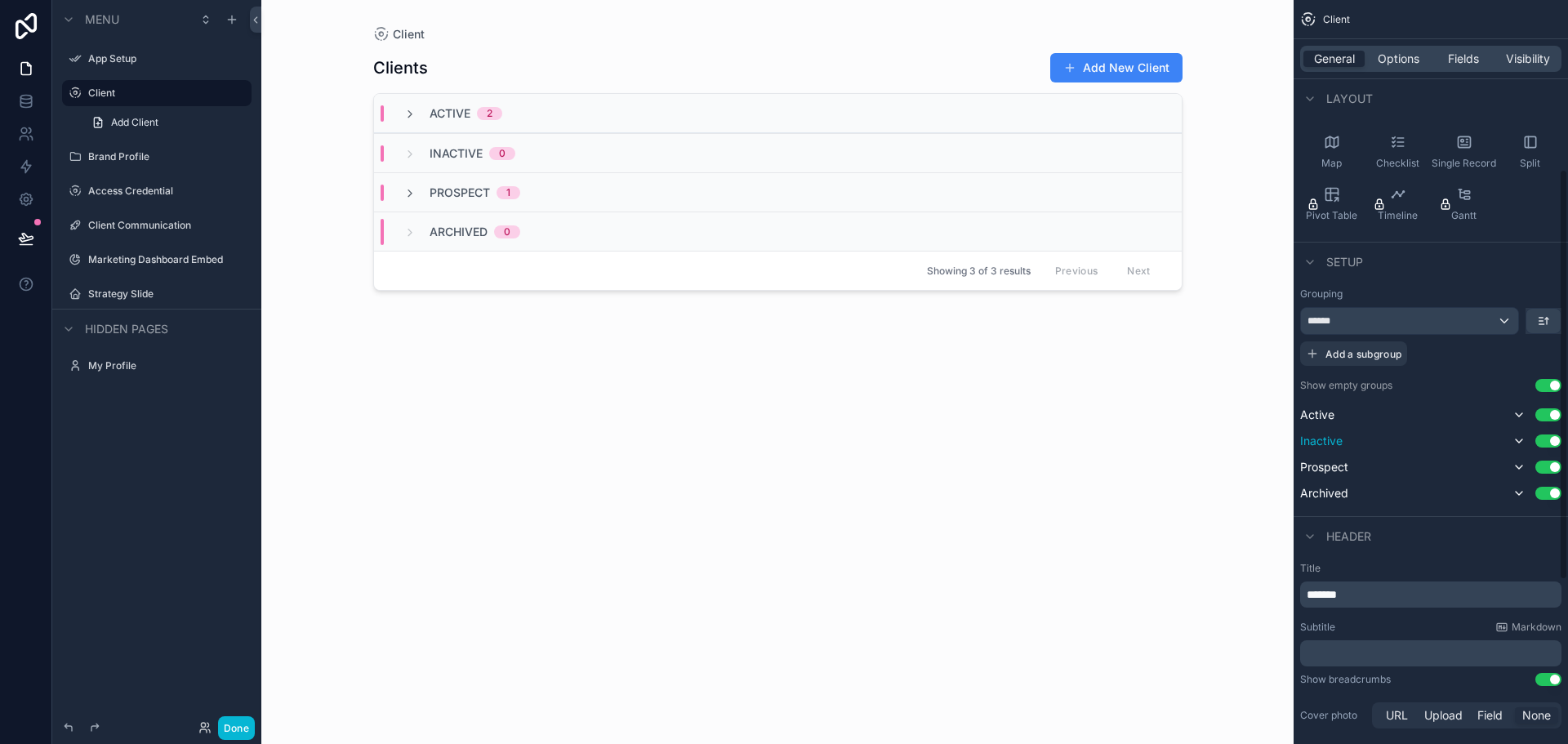
scroll to position [327, 0]
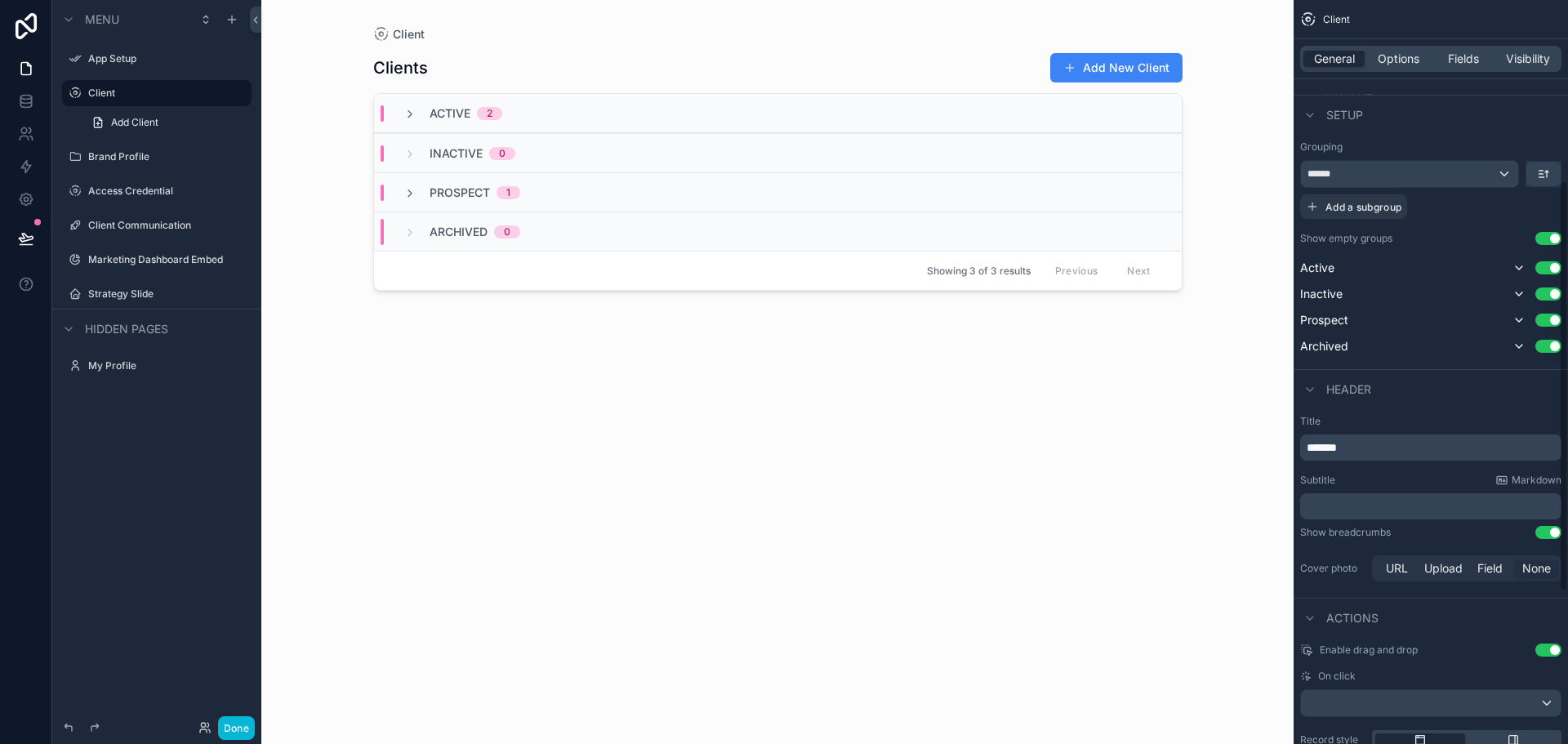
click at [1378, 502] on p "﻿" at bounding box center [1432, 506] width 252 height 16
click at [1031, 516] on div "Clients Add New Client Active 2 Inactive 0 Prospect 1 Archived 0 Showing 3 of 3…" at bounding box center [777, 383] width 809 height 682
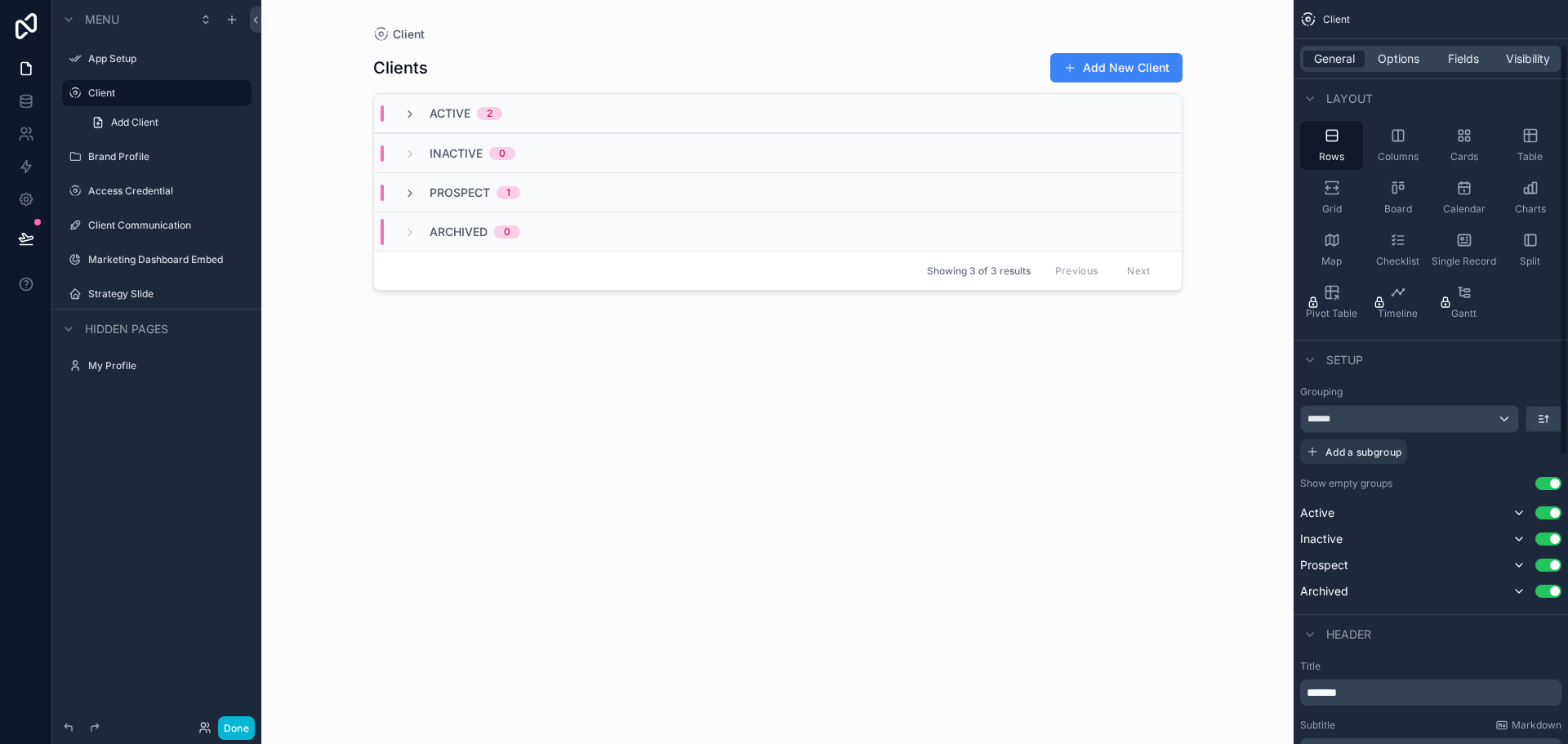
scroll to position [163, 0]
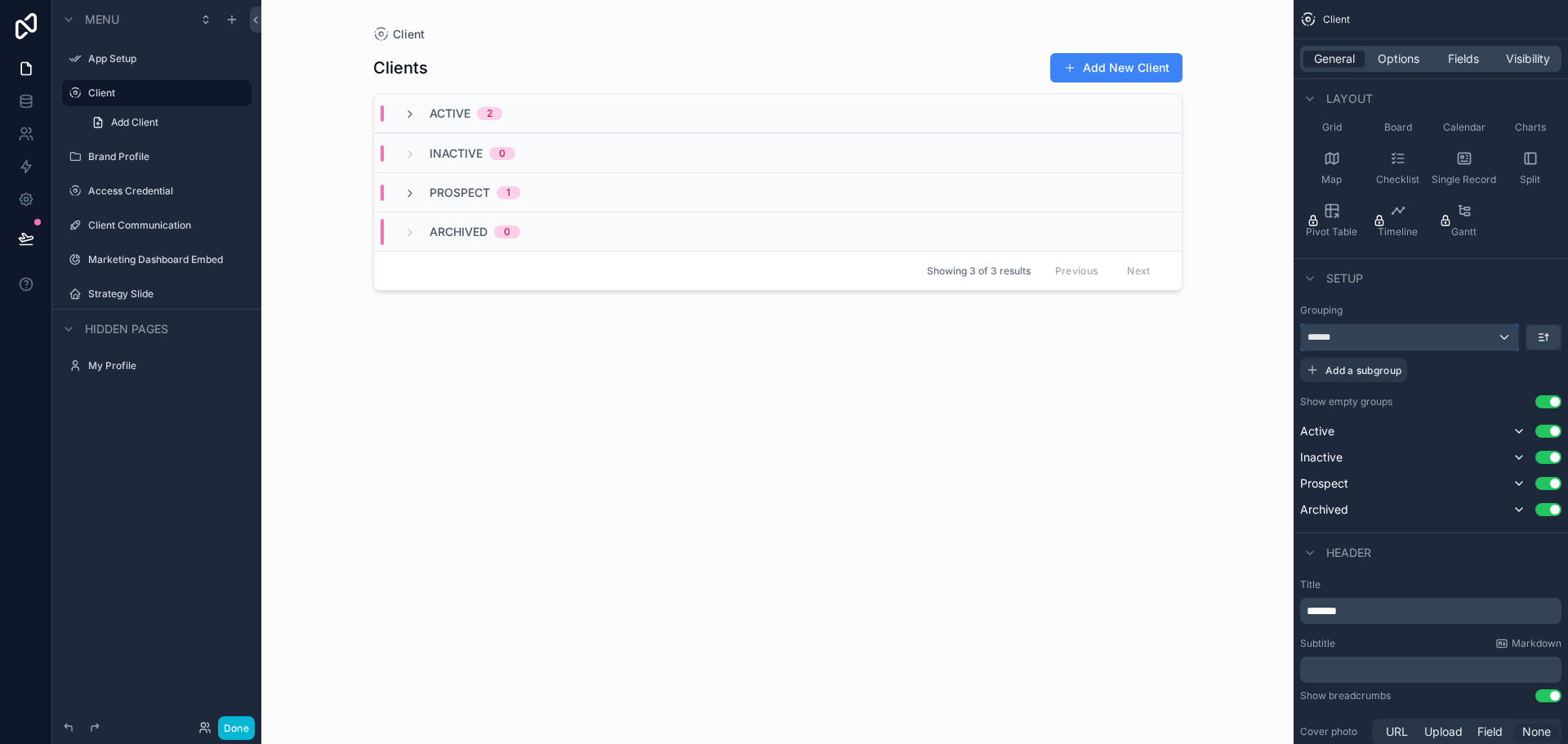
click at [1506, 342] on div "******" at bounding box center [1408, 337] width 217 height 26
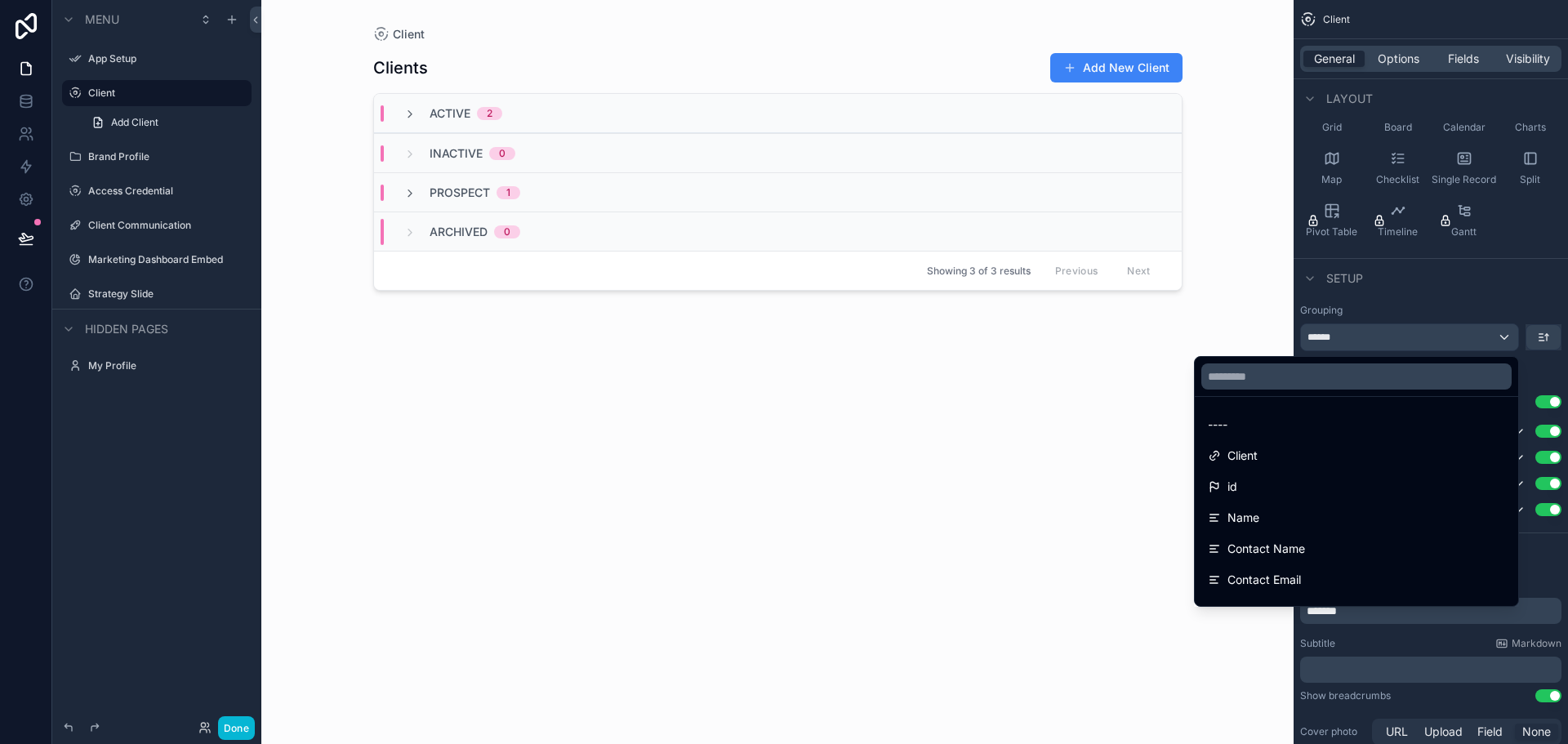
click at [1506, 342] on div "scrollable content" at bounding box center [784, 372] width 1568 height 744
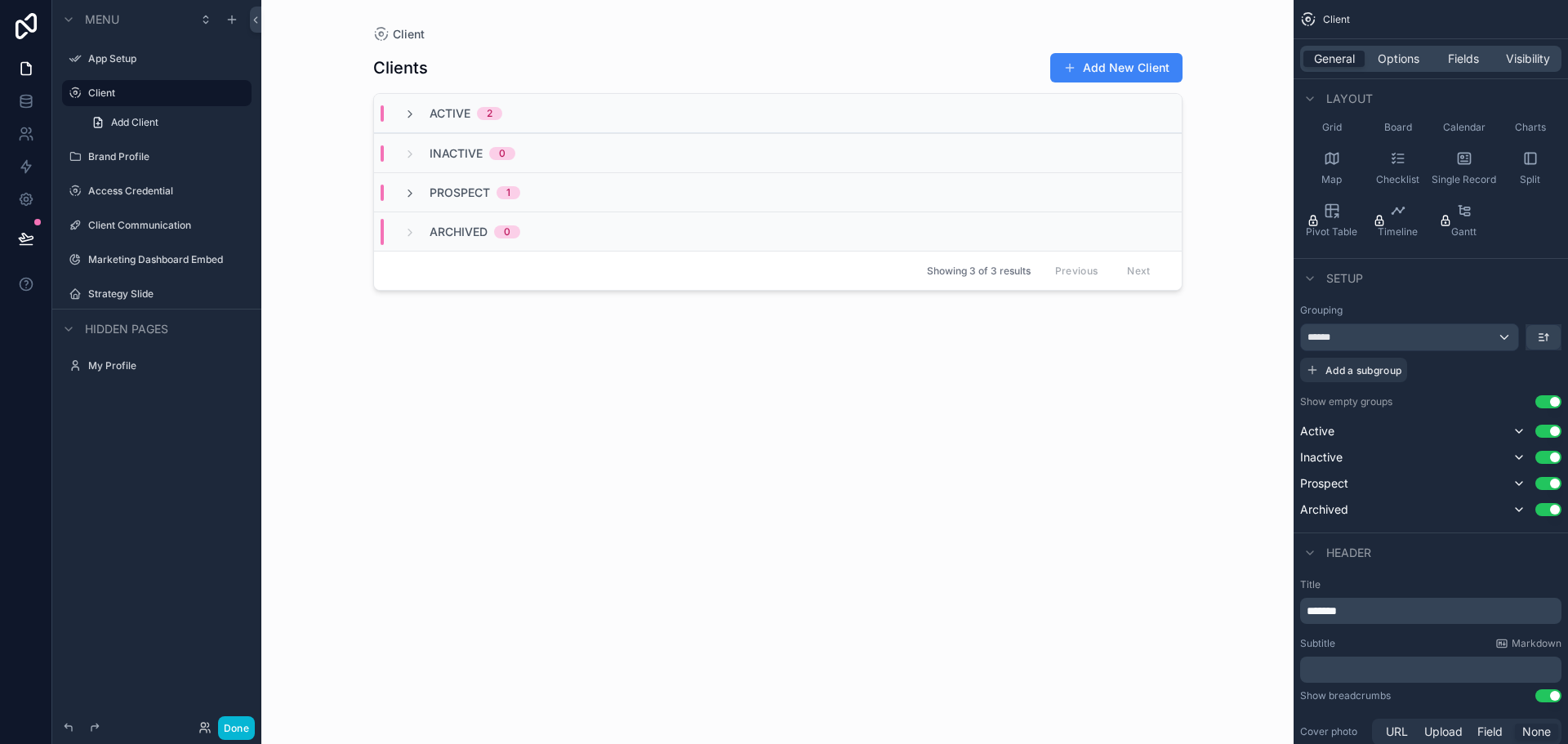
click at [413, 123] on div "Active 2" at bounding box center [777, 114] width 808 height 40
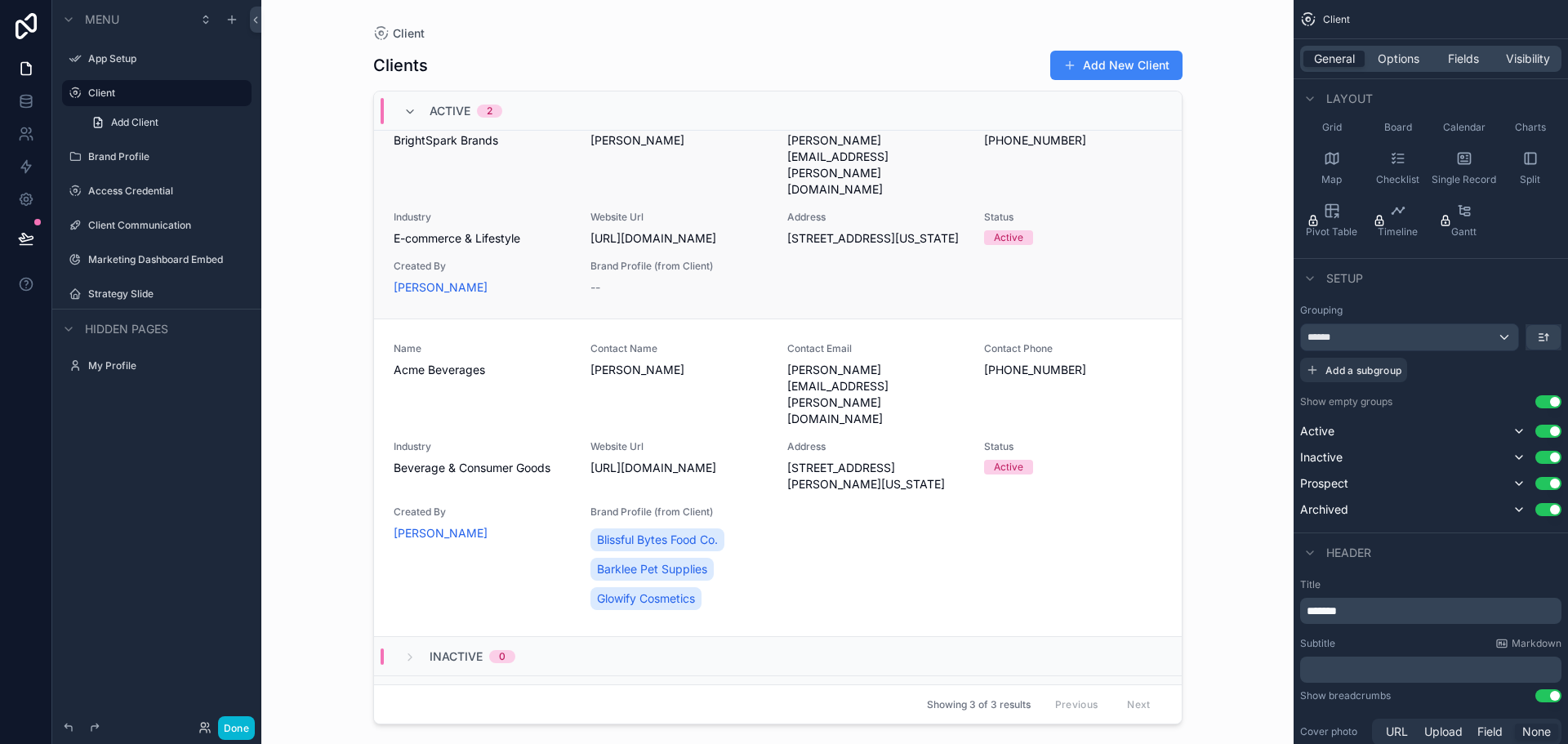
scroll to position [62, 0]
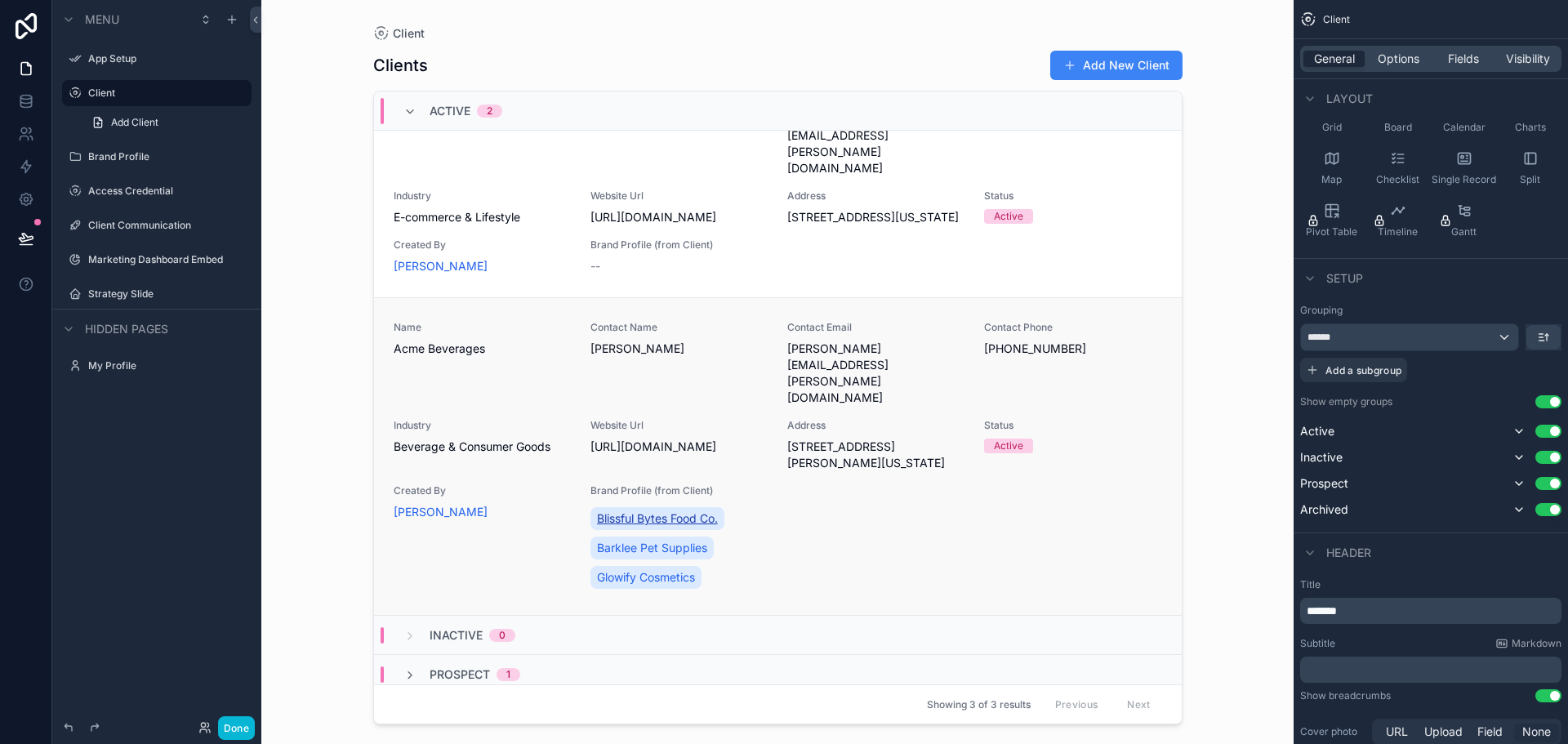
click at [690, 510] on span "Blissful Bytes Food Co." at bounding box center [657, 518] width 121 height 16
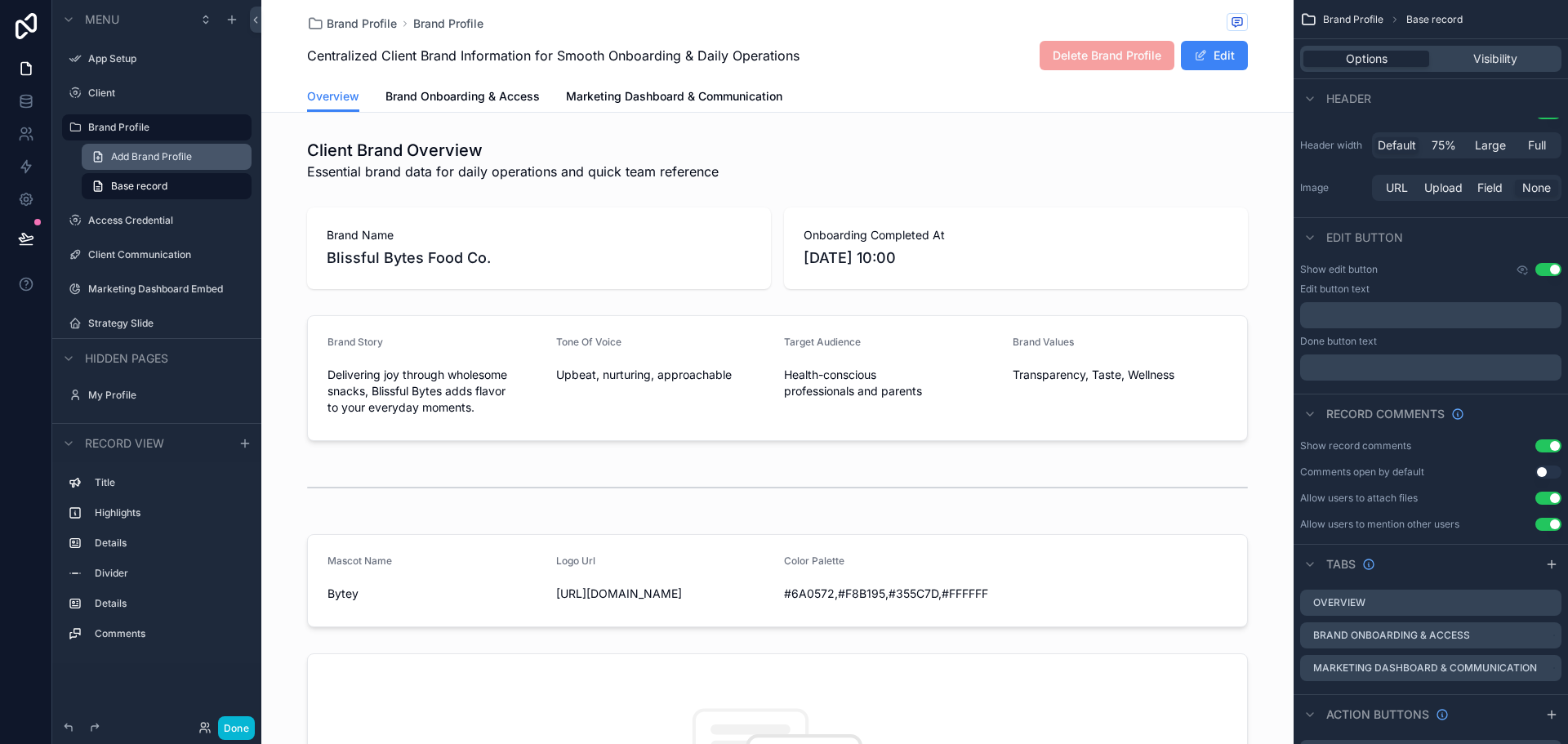
click at [135, 165] on link "Add Brand Profile" at bounding box center [166, 157] width 169 height 26
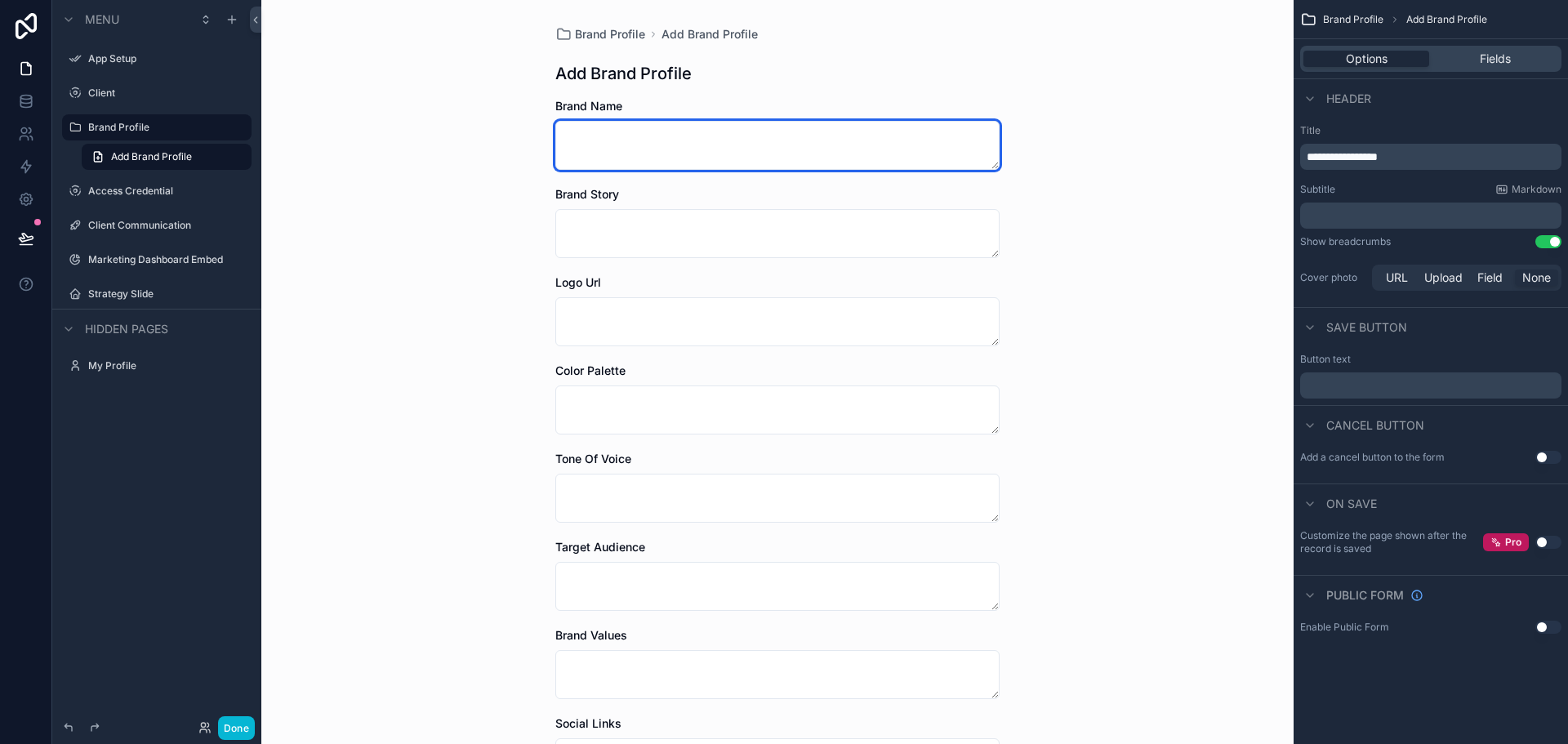
click at [805, 164] on textarea "scrollable content" at bounding box center [777, 145] width 444 height 49
click at [462, 204] on div "Brand Profile Add Brand Profile Add Brand Profile Brand Name Brand Story Logo U…" at bounding box center [777, 372] width 1032 height 744
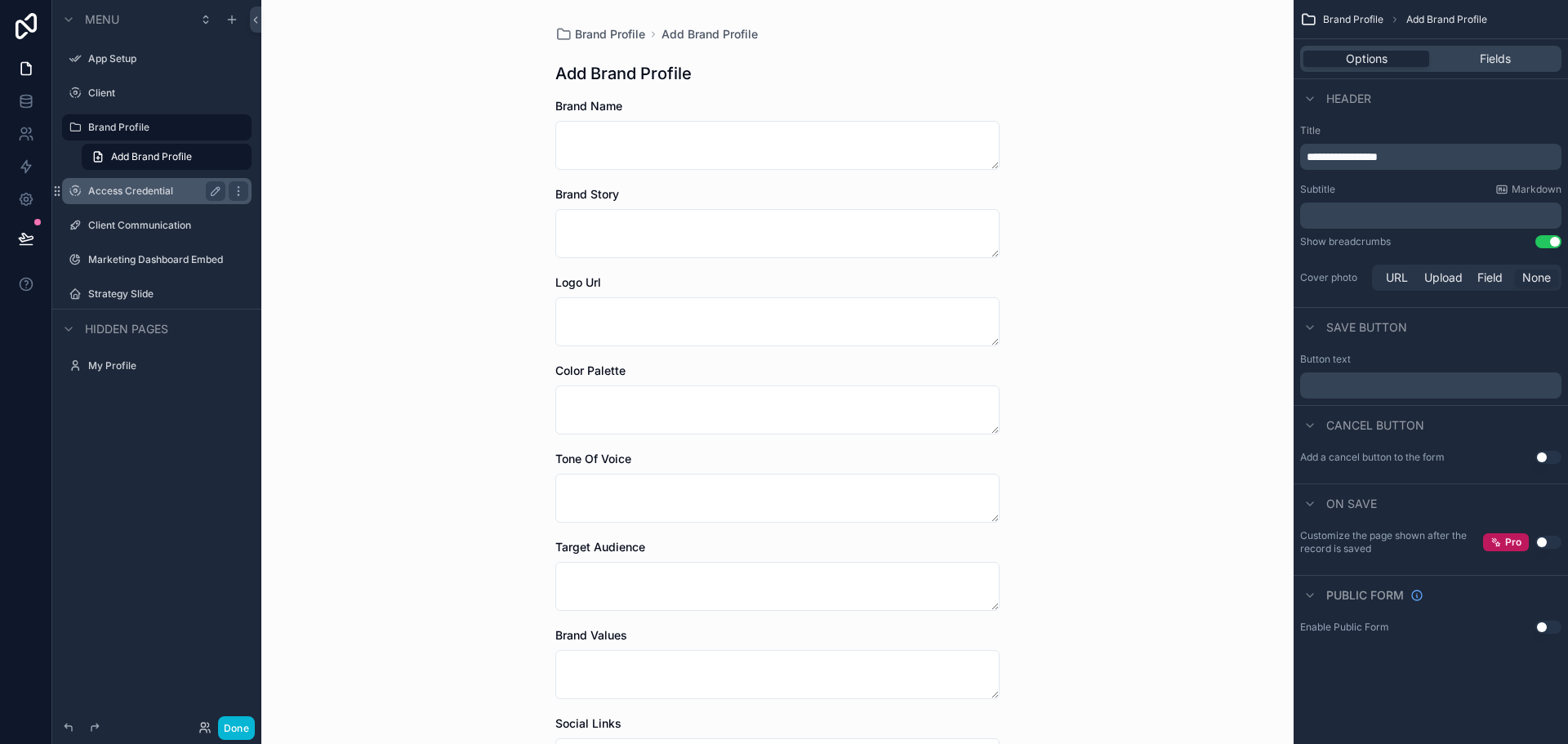
click at [164, 190] on label "Access Credential" at bounding box center [154, 190] width 131 height 13
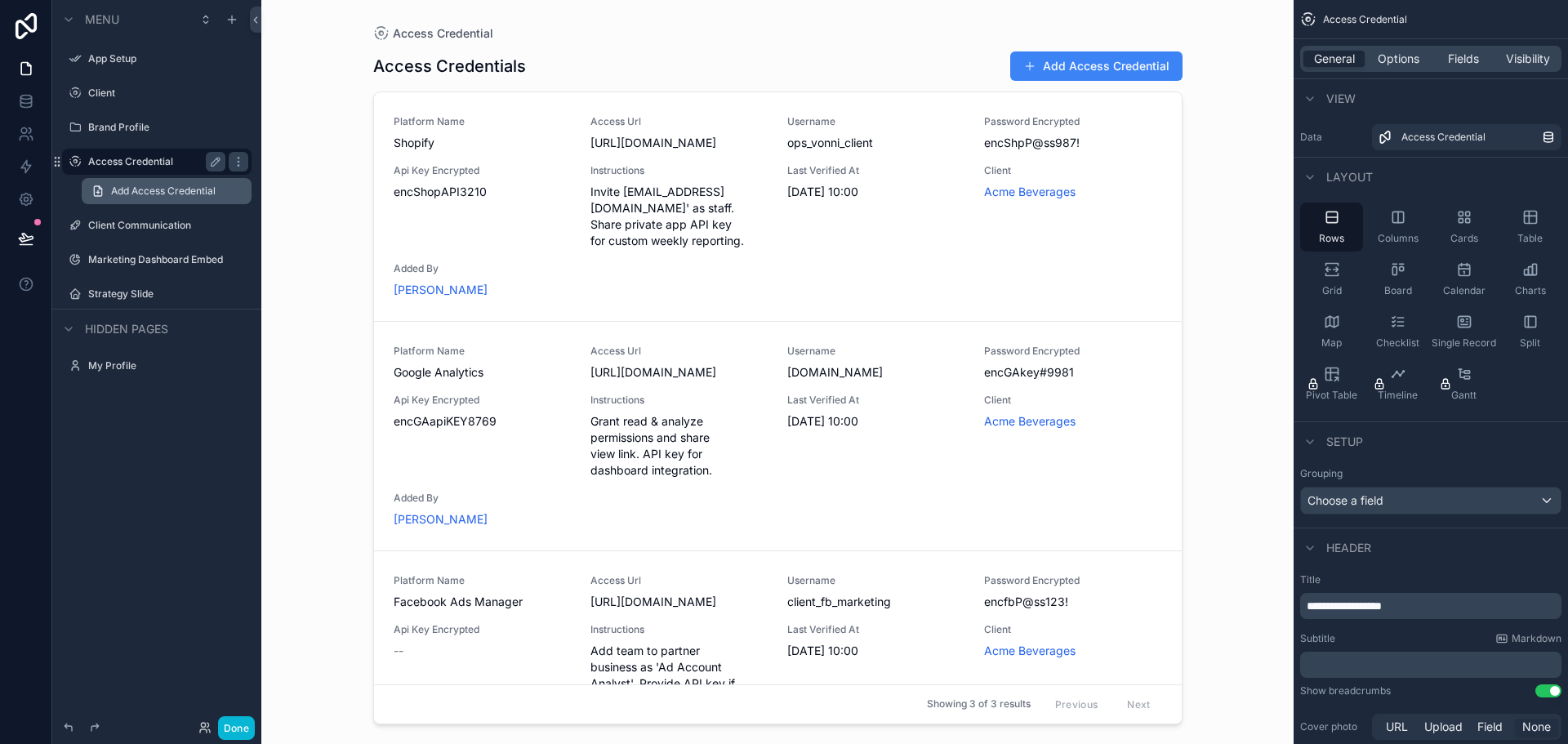
click at [160, 193] on span "Add Access Credential" at bounding box center [163, 190] width 104 height 13
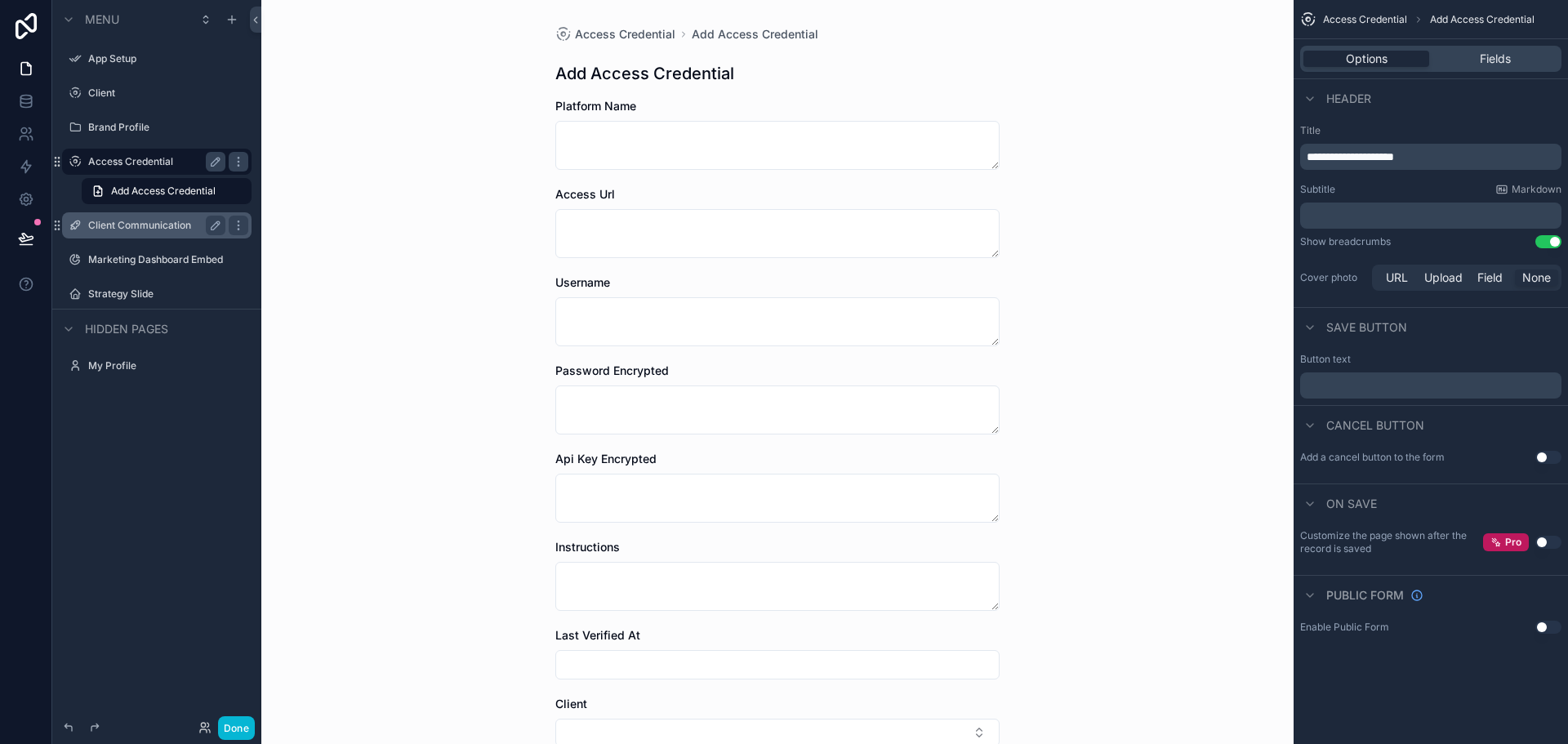
click at [105, 232] on div "Client Communication" at bounding box center [157, 225] width 137 height 20
click at [123, 234] on div "Client Communication" at bounding box center [157, 225] width 137 height 20
click at [130, 222] on label "Client Communication" at bounding box center [154, 225] width 131 height 13
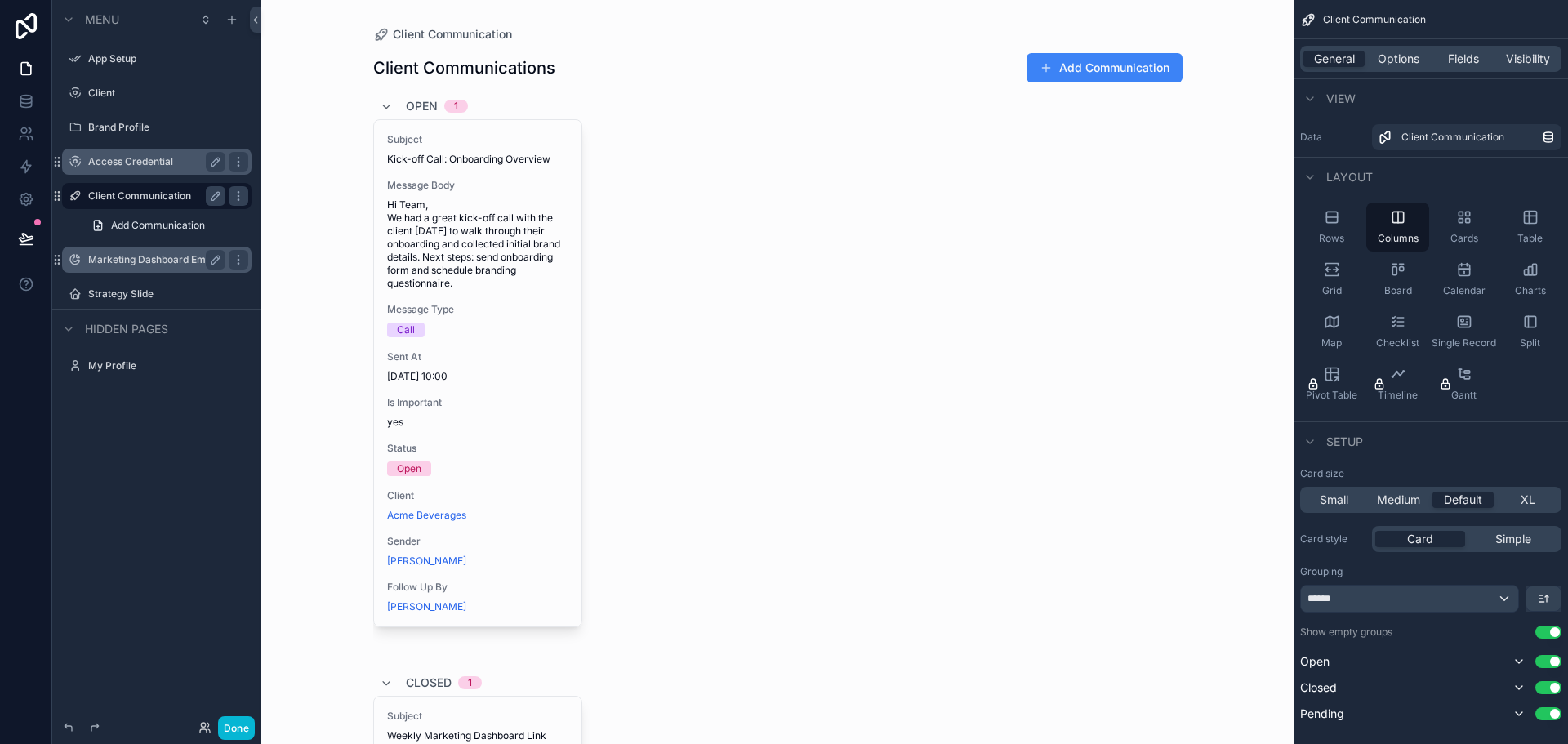
click at [146, 268] on div "Marketing Dashboard Embed" at bounding box center [157, 260] width 137 height 20
click at [147, 262] on label "Marketing Dashboard Embed" at bounding box center [156, 259] width 135 height 13
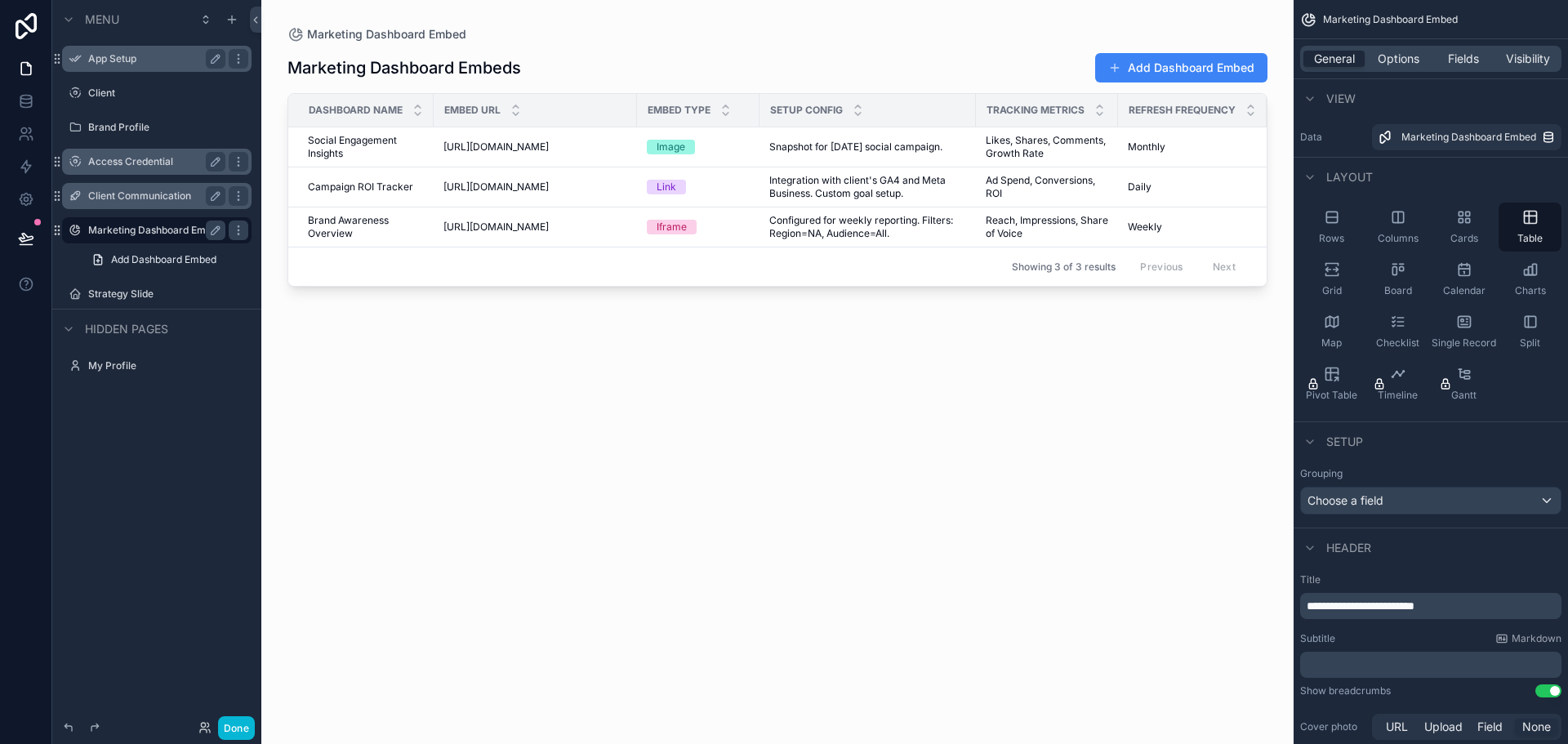
click at [104, 62] on label "App Setup" at bounding box center [154, 58] width 131 height 13
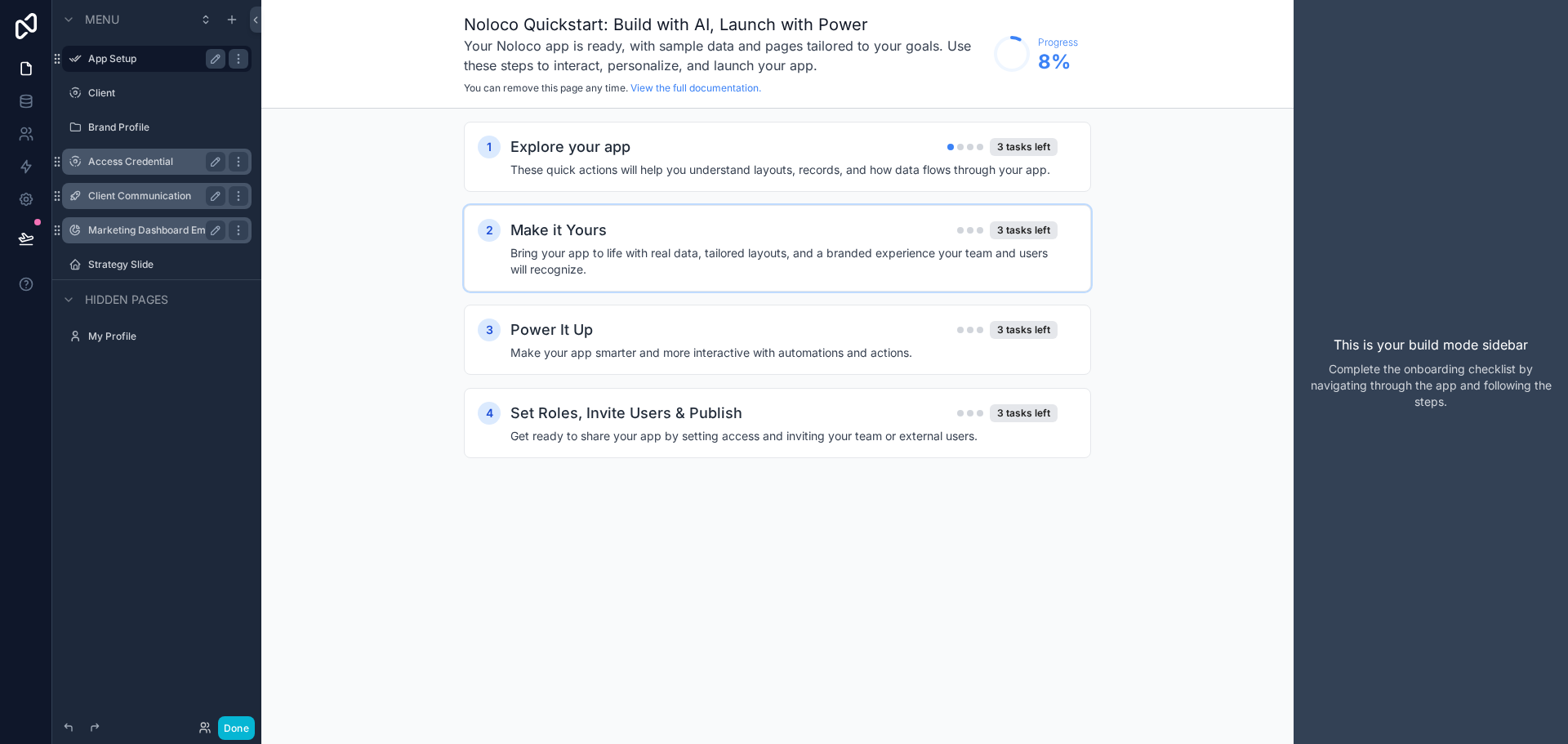
click at [642, 261] on h4 "Bring your app to life with real data, tailored layouts, and a branded experien…" at bounding box center [784, 261] width 547 height 33
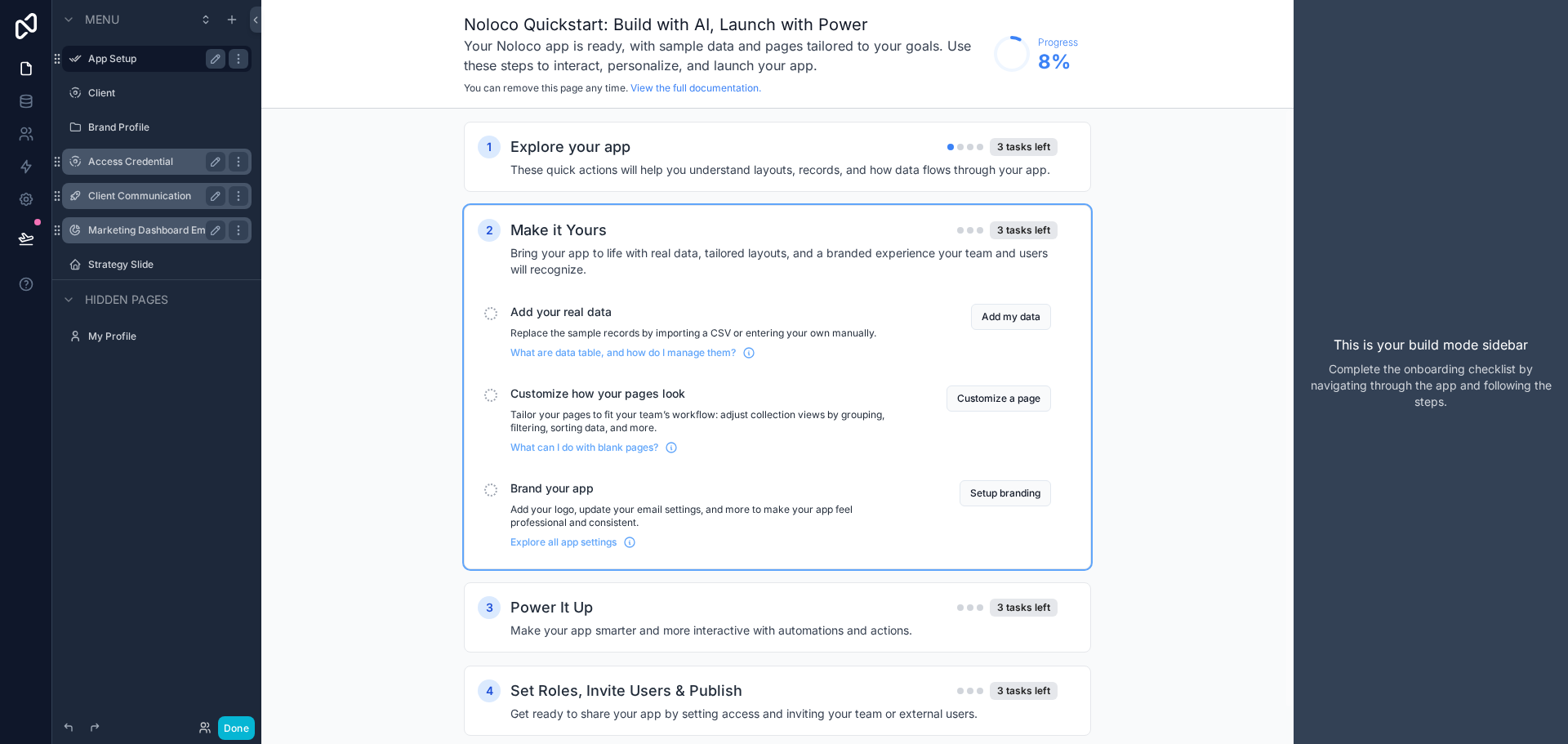
click at [642, 262] on h4 "Bring your app to life with real data, tailored layouts, and a branded experien…" at bounding box center [784, 261] width 547 height 33
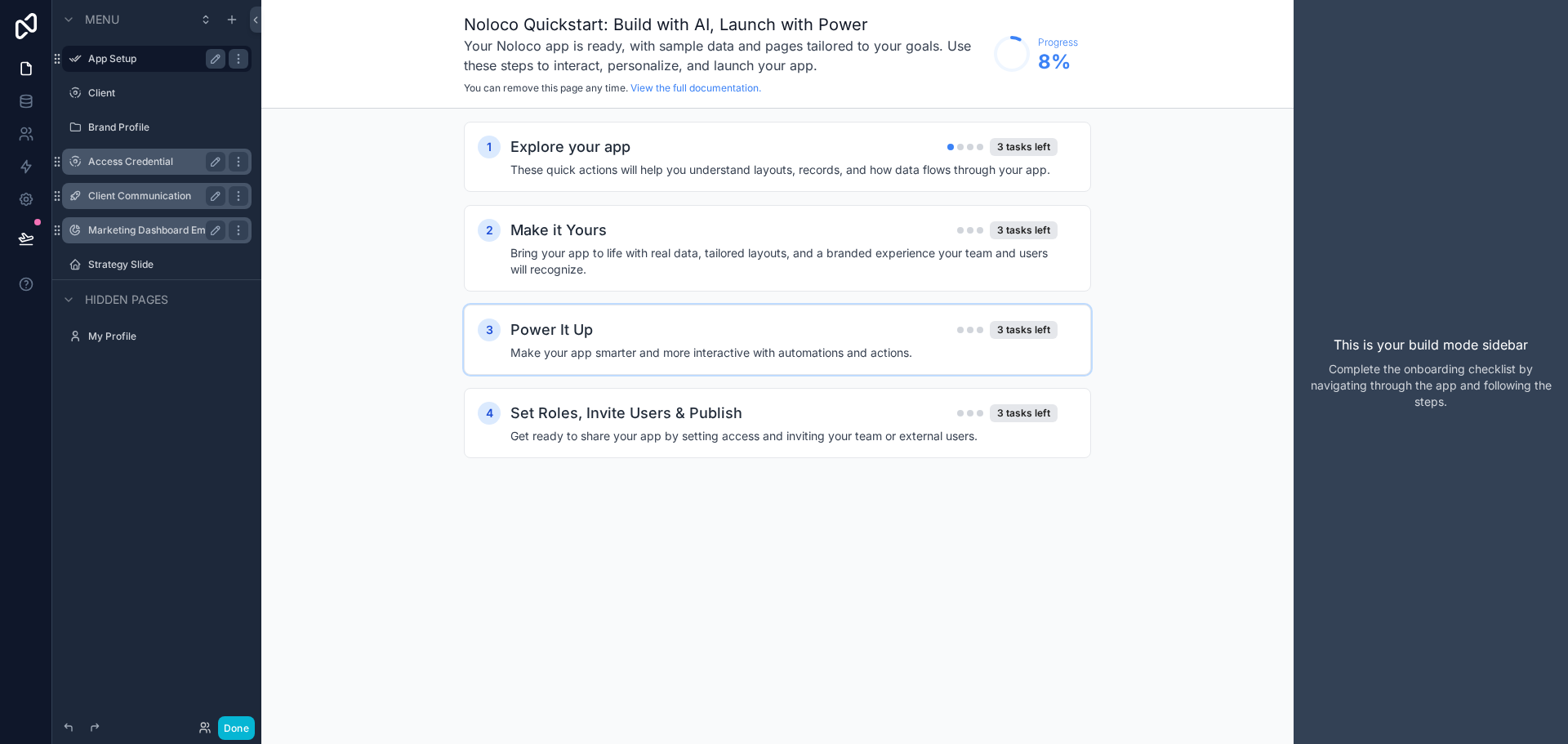
click at [624, 318] on div "Power It Up 3 tasks left" at bounding box center [784, 329] width 547 height 23
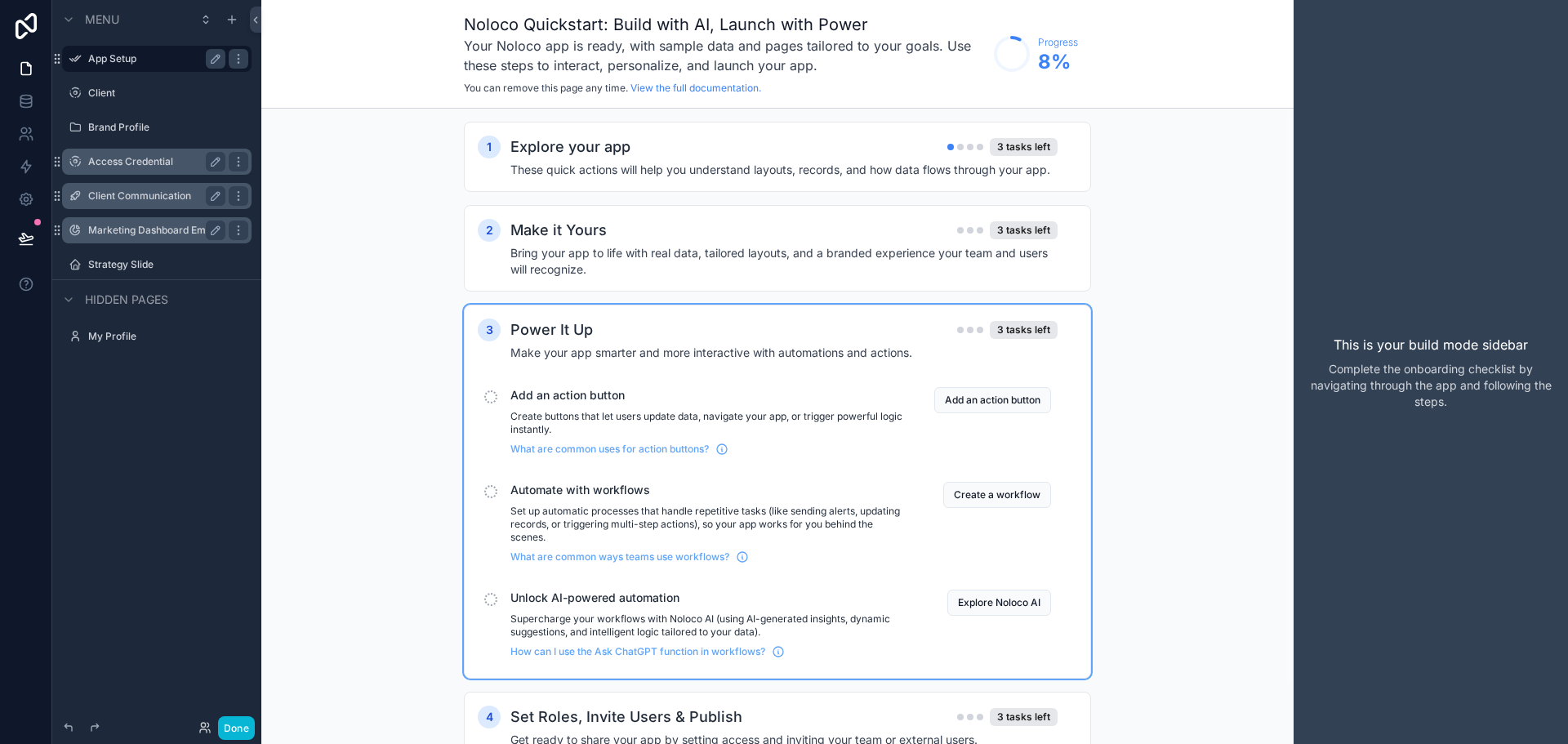
click at [620, 319] on div "Power It Up 3 tasks left" at bounding box center [784, 329] width 547 height 23
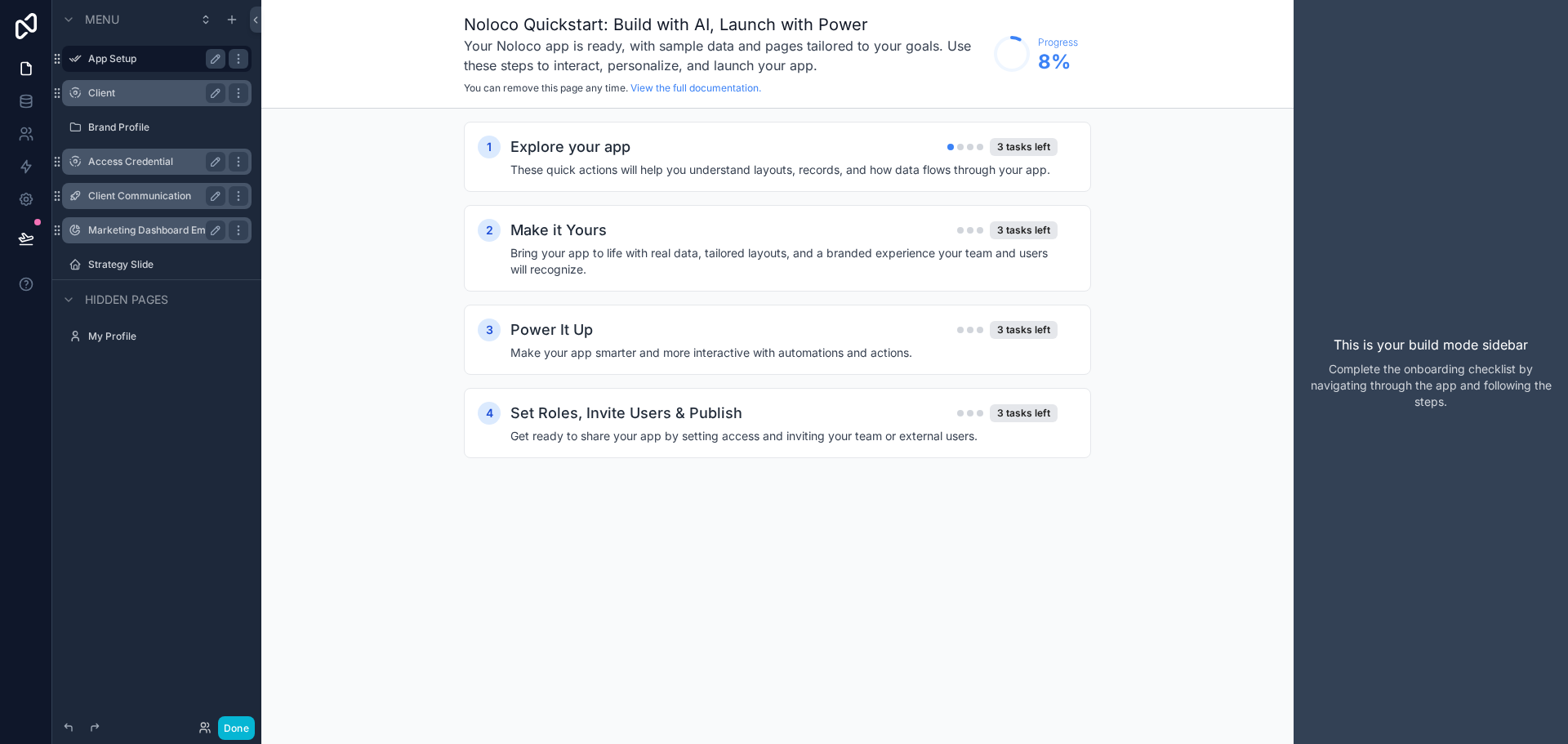
click at [120, 95] on label "Client" at bounding box center [154, 92] width 131 height 13
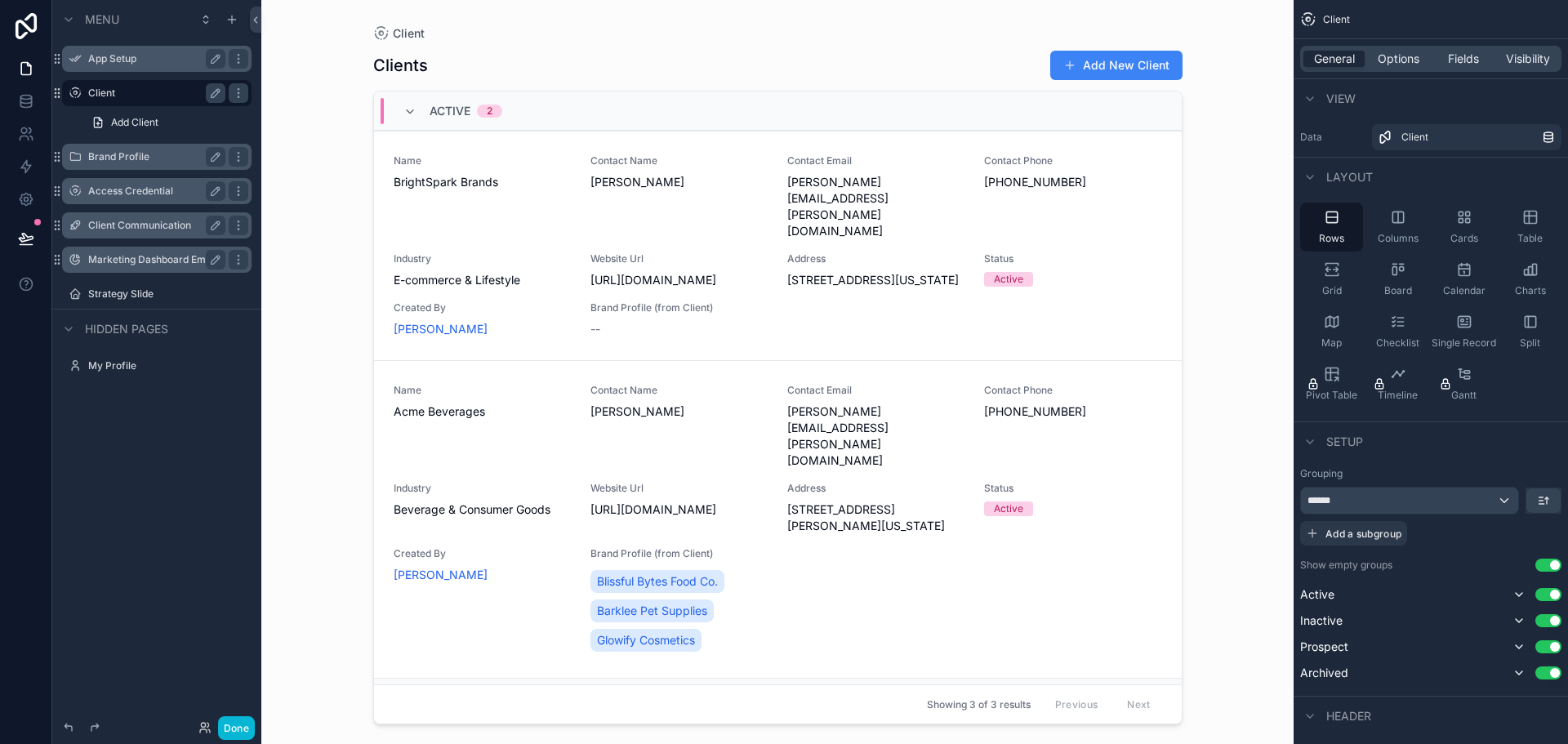
click at [142, 148] on div "Brand Profile" at bounding box center [157, 157] width 137 height 20
click at [25, 101] on icon at bounding box center [26, 101] width 16 height 16
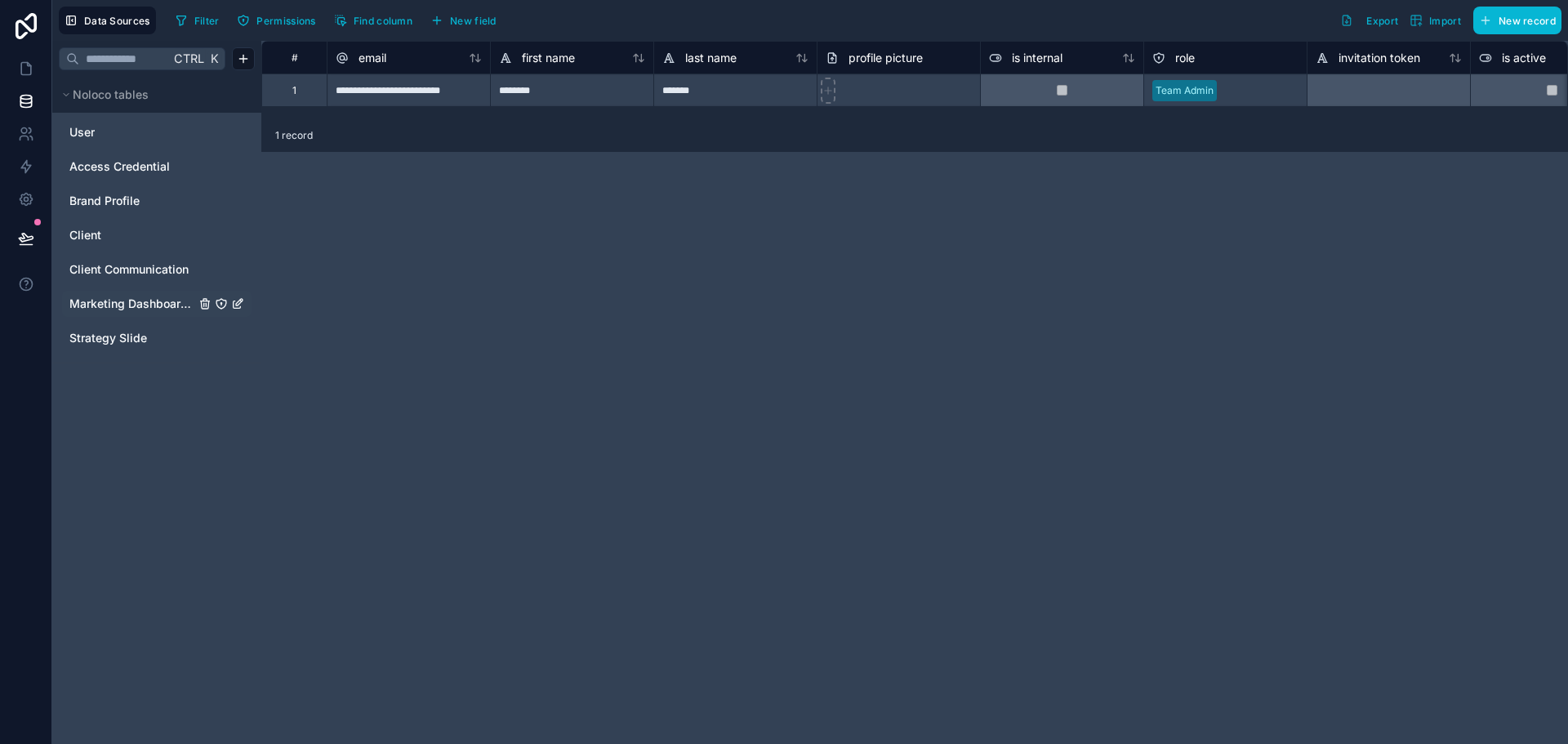
click at [133, 308] on span "Marketing Dashboard Embed" at bounding box center [132, 303] width 126 height 16
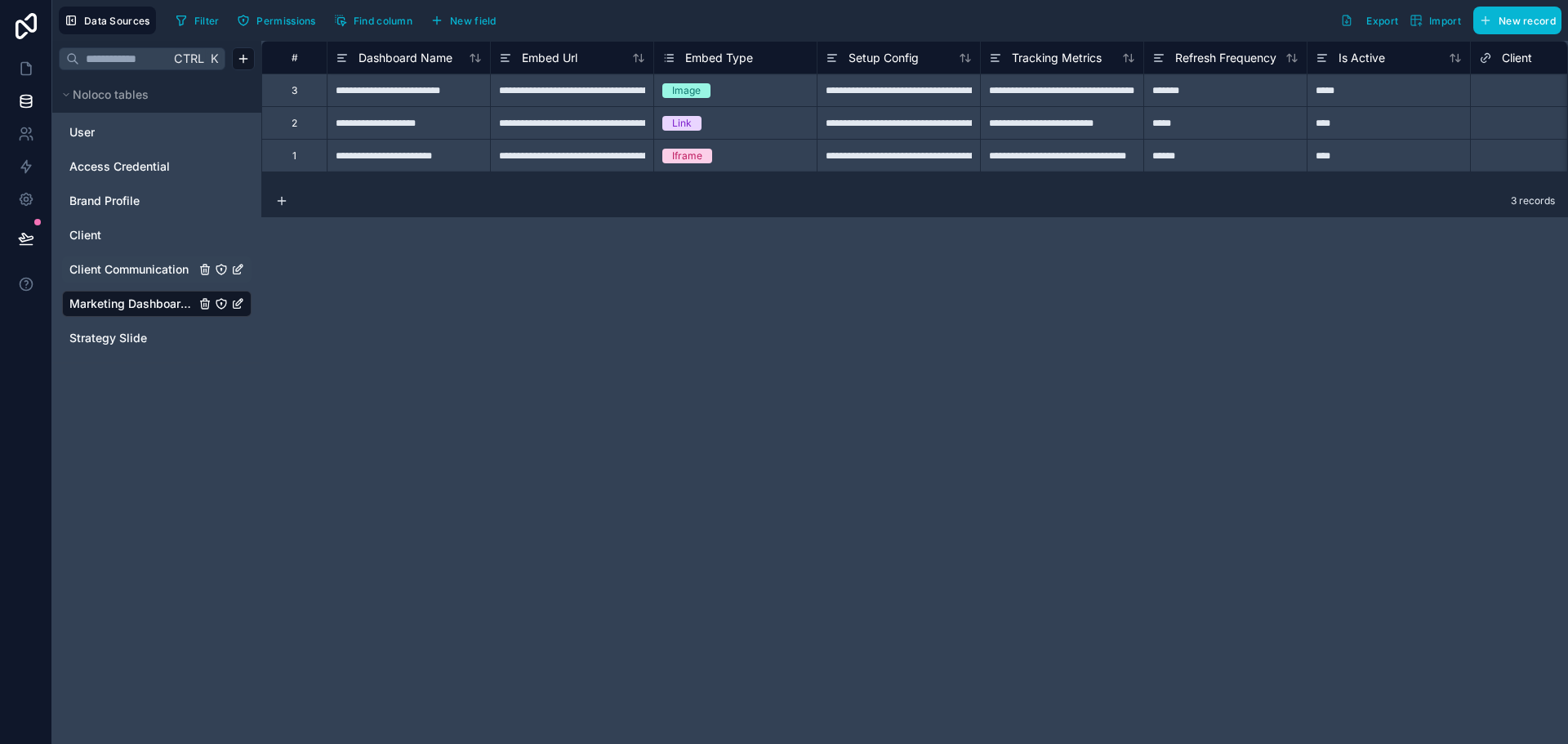
click at [135, 273] on span "Client Communication" at bounding box center [129, 269] width 119 height 16
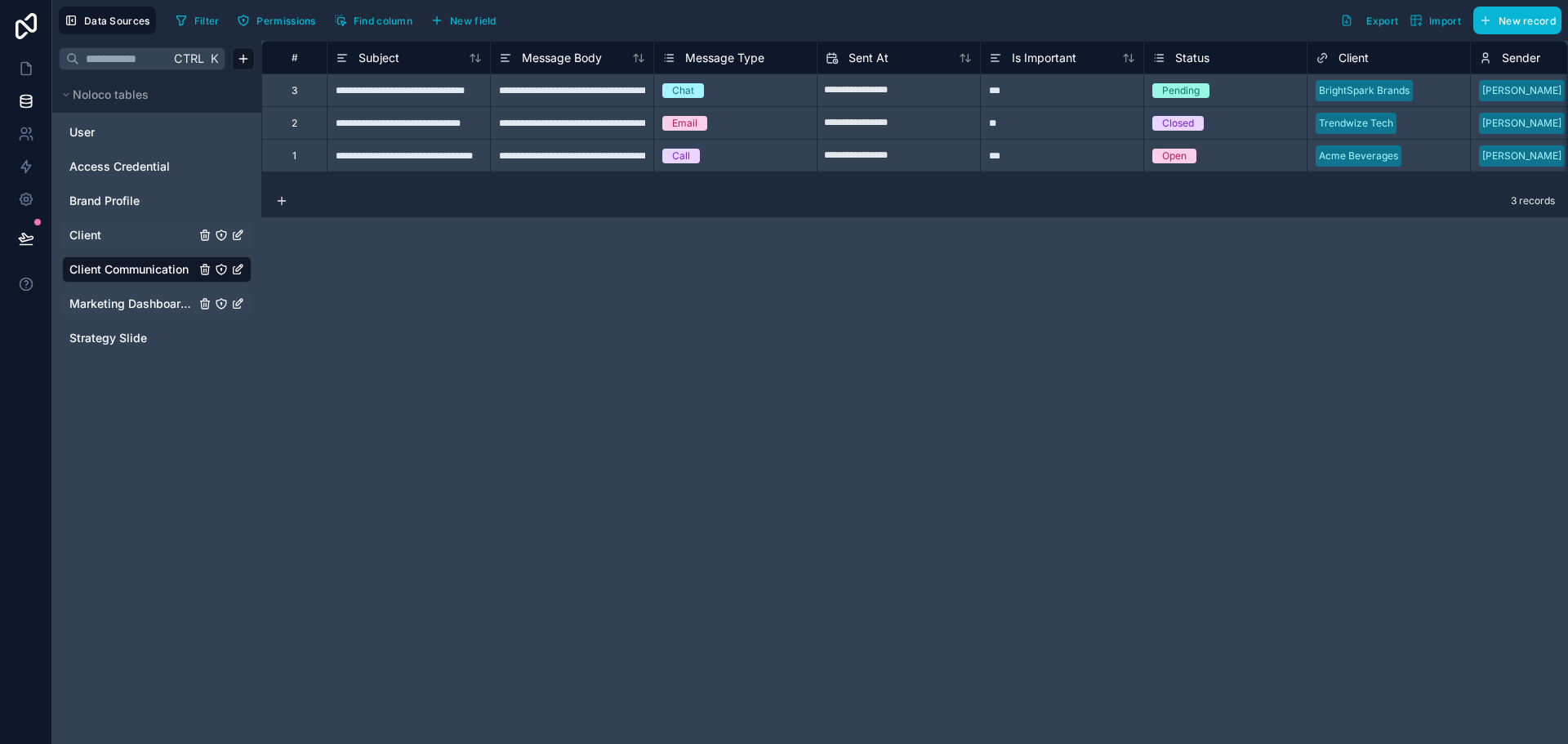
click at [114, 239] on link "Client" at bounding box center [132, 235] width 126 height 16
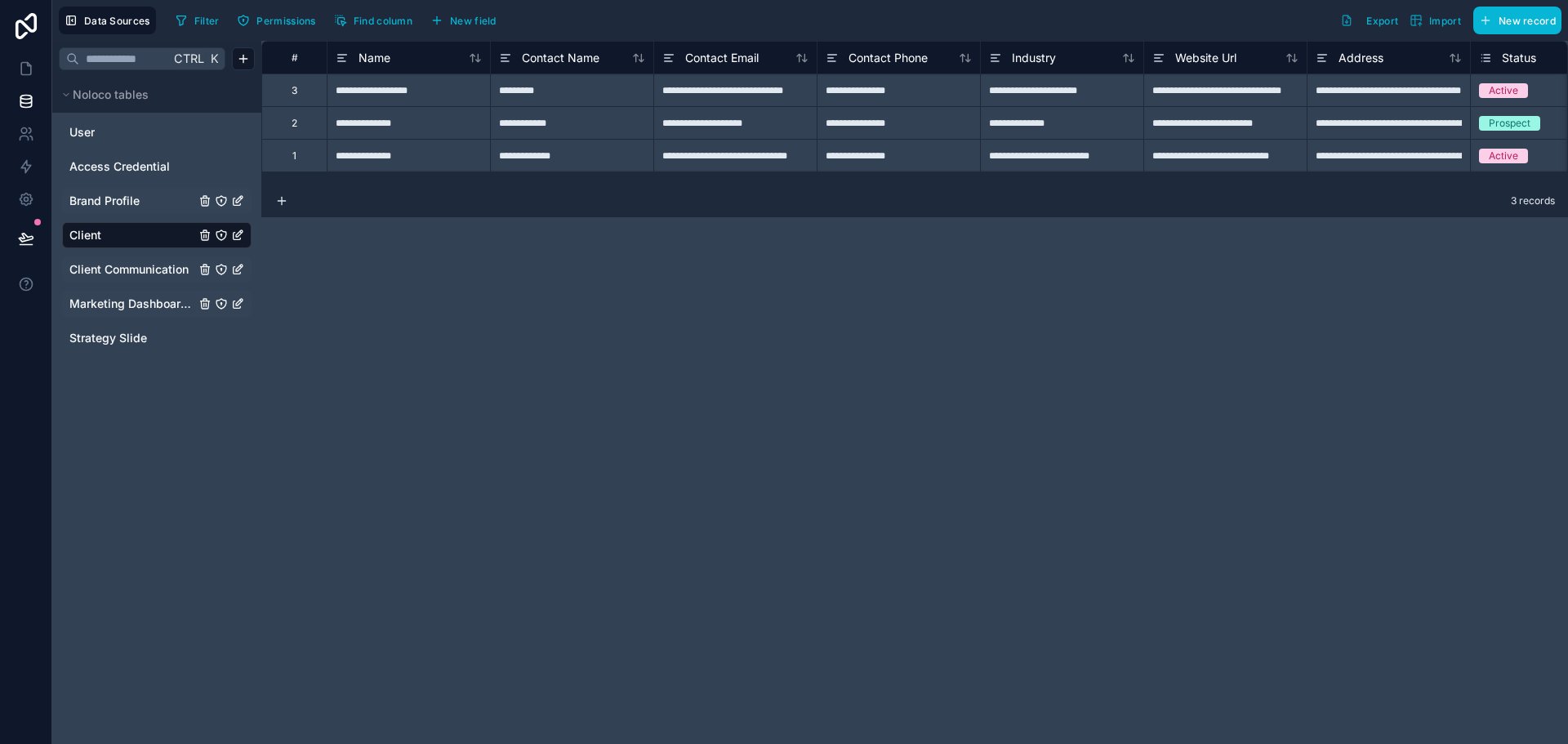
click at [110, 203] on span "Brand Profile" at bounding box center [104, 200] width 70 height 16
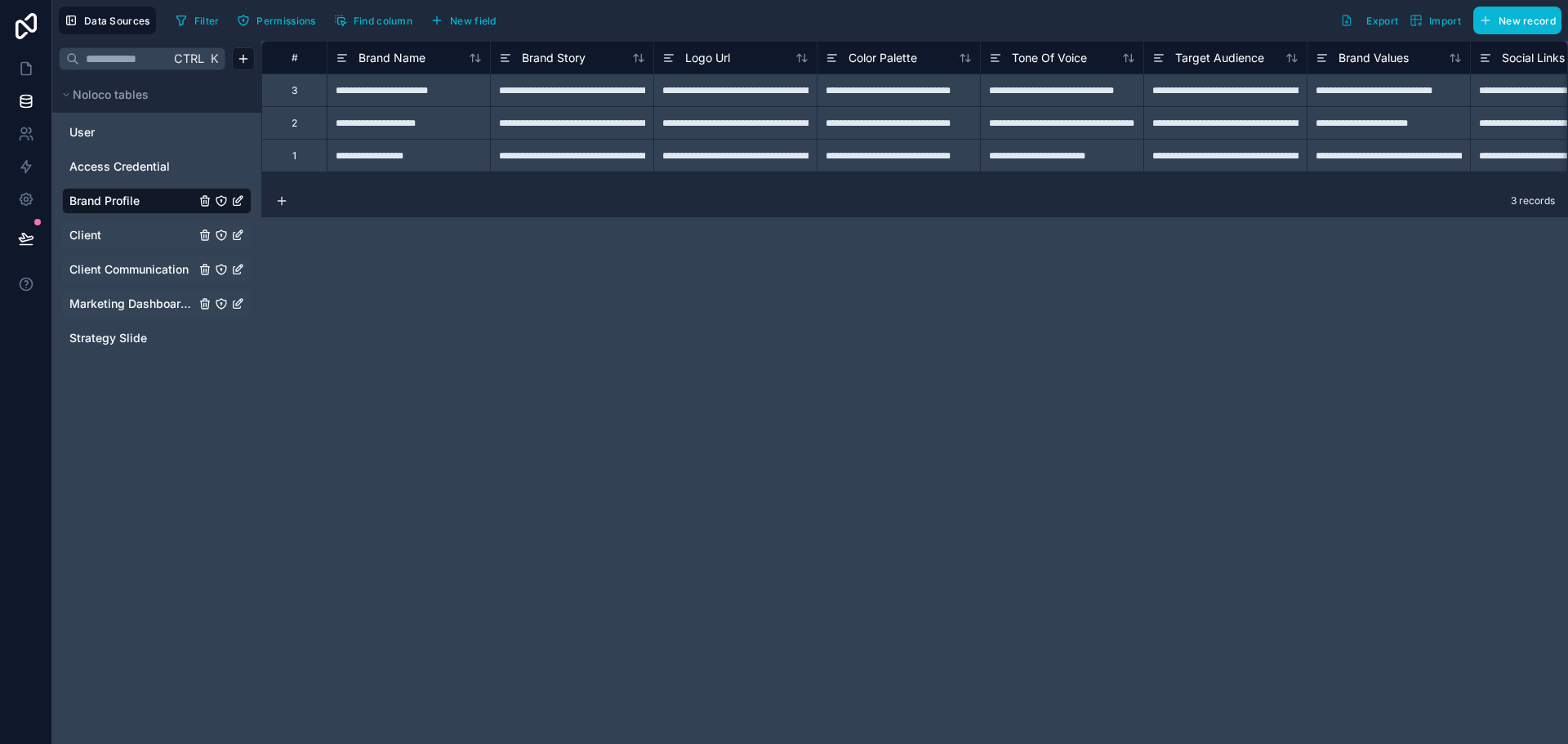
click at [110, 304] on span "Marketing Dashboard Embed" at bounding box center [132, 303] width 126 height 16
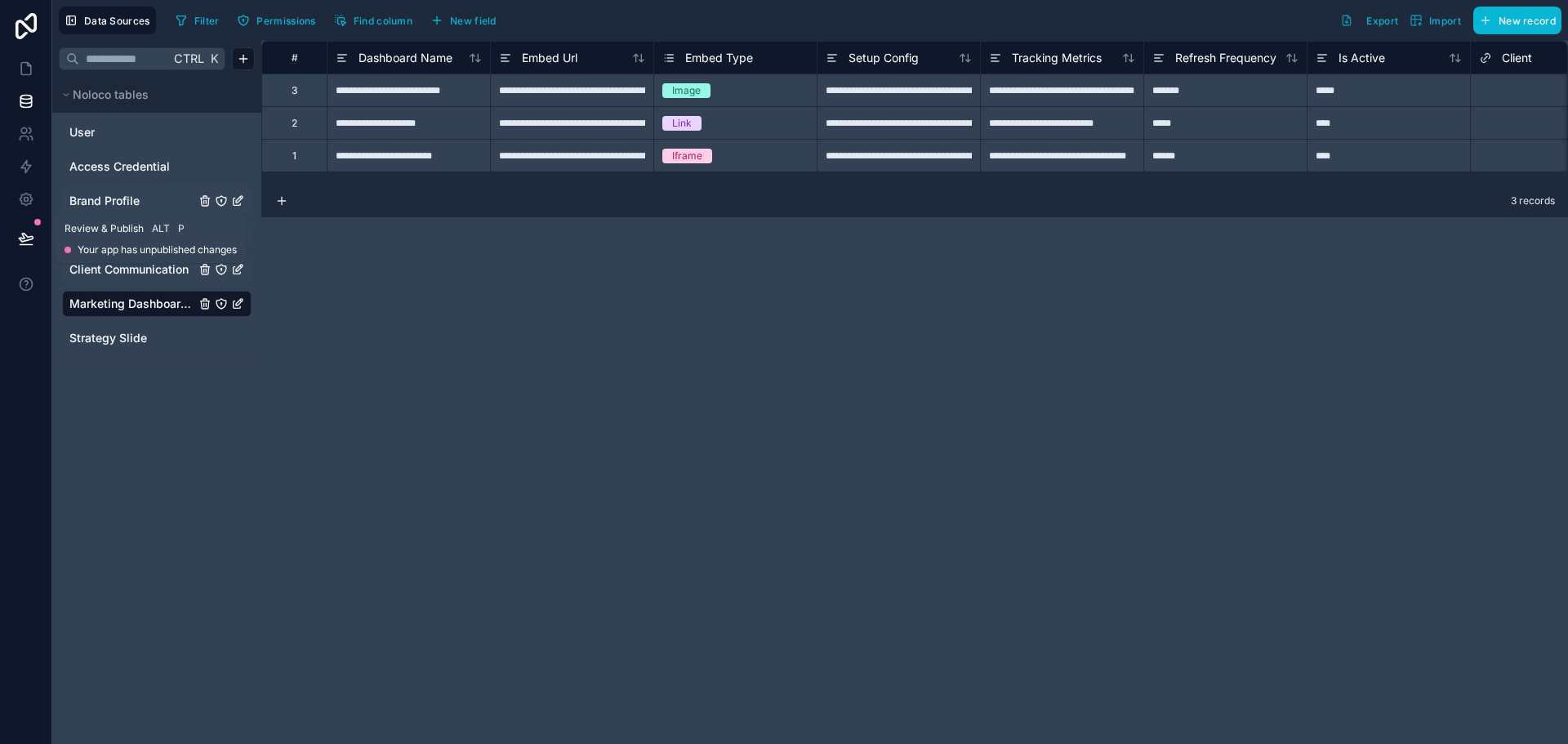
click at [32, 239] on icon at bounding box center [26, 238] width 14 height 8
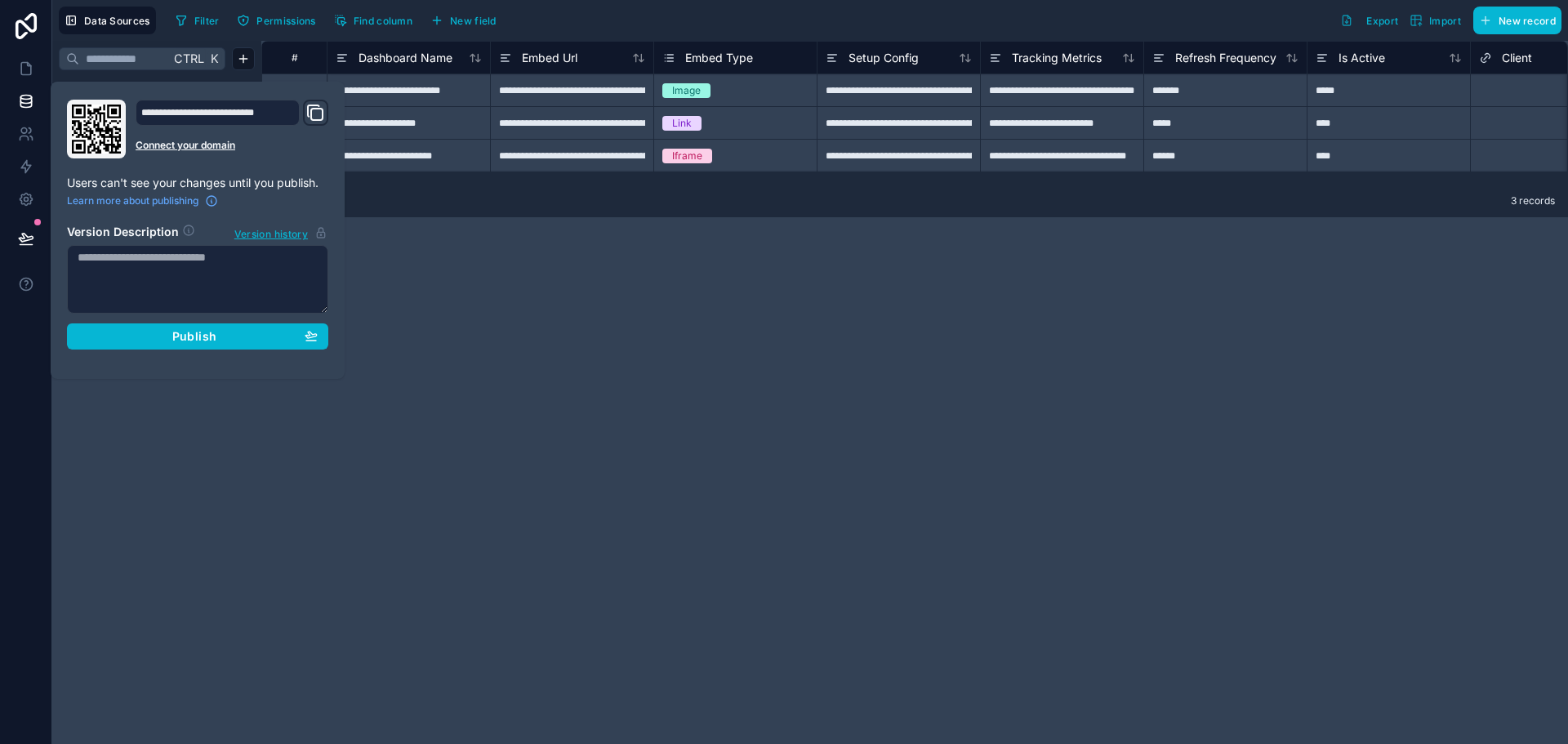
click at [577, 369] on div "**********" at bounding box center [915, 391] width 1306 height 702
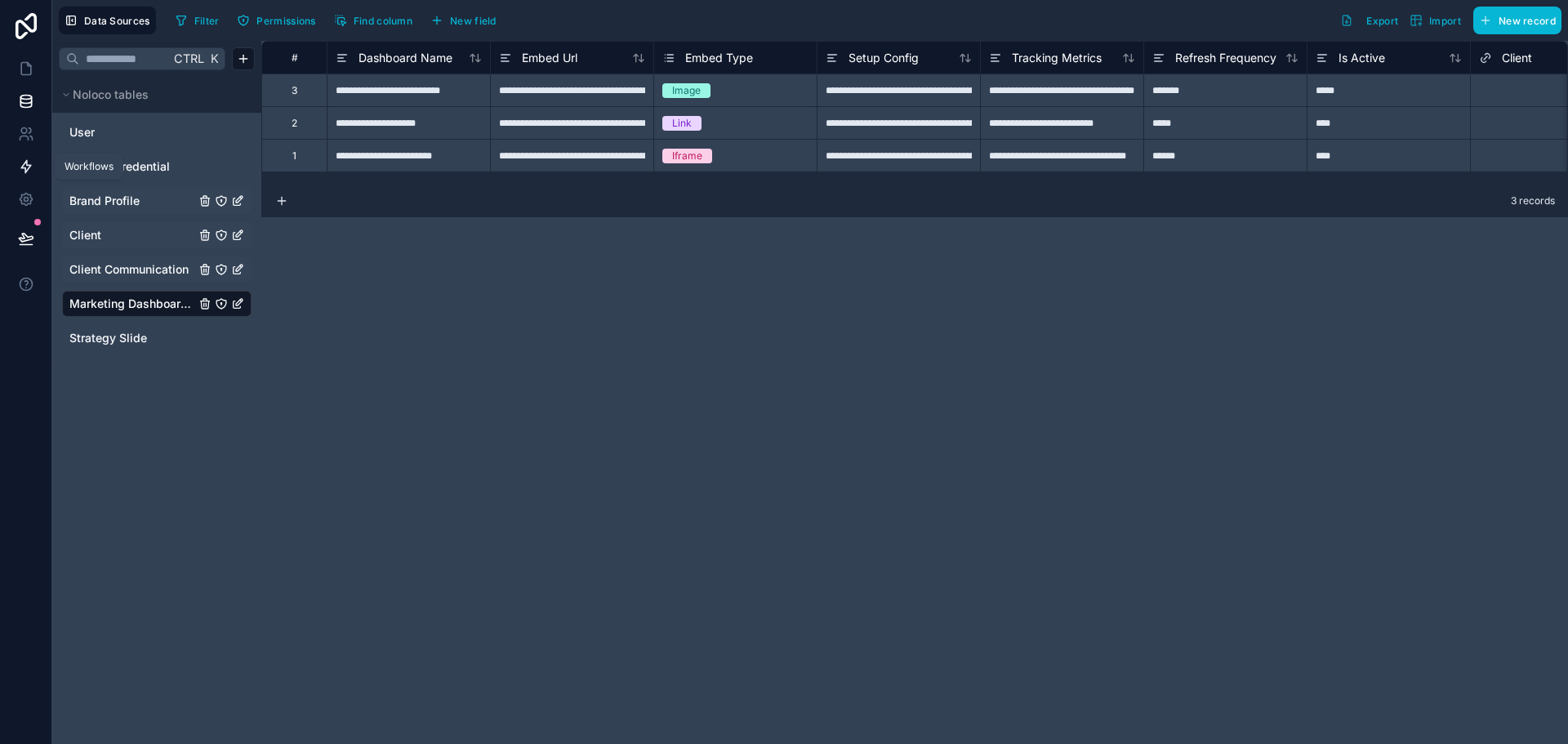
click at [22, 177] on link at bounding box center [26, 166] width 52 height 33
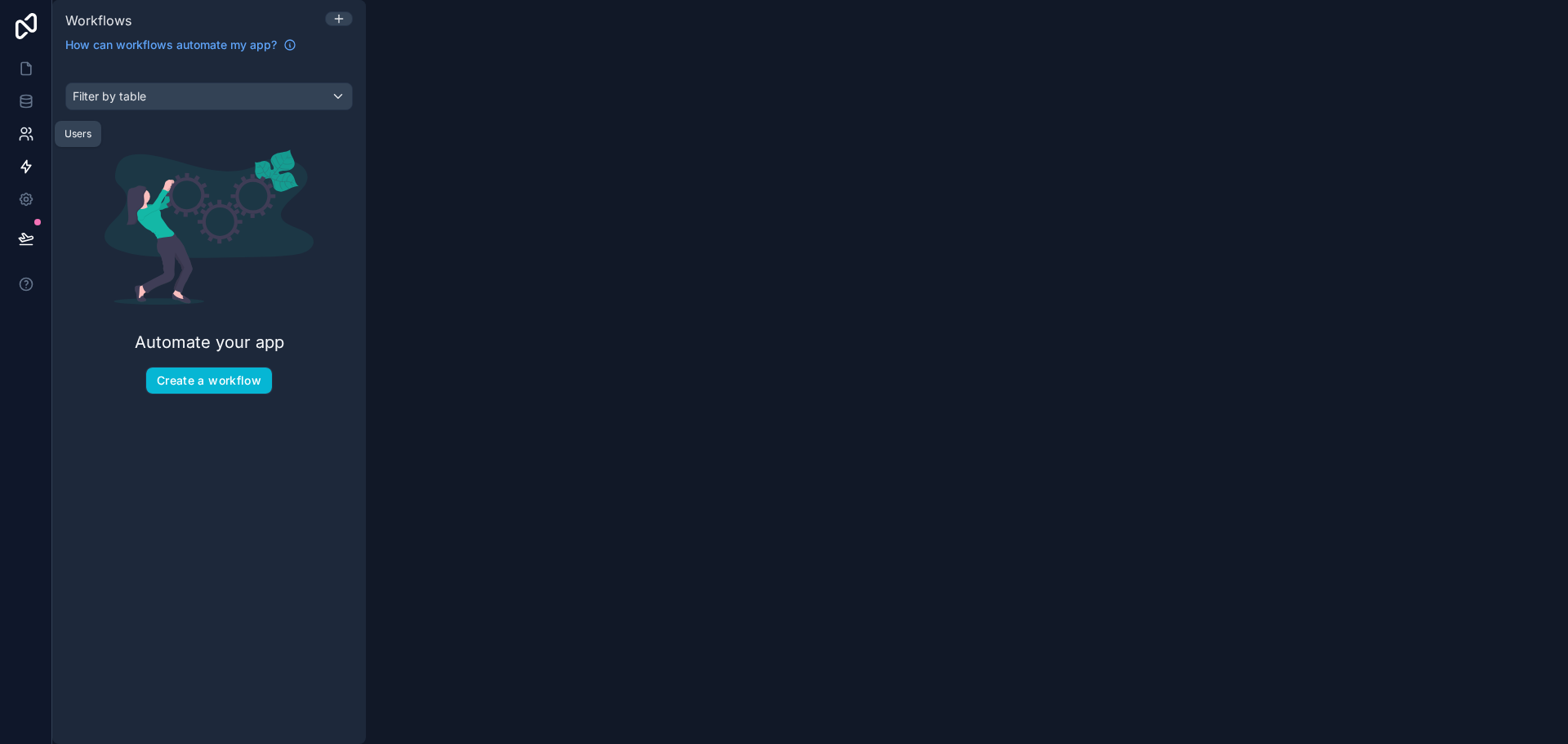
click at [18, 137] on icon at bounding box center [26, 134] width 16 height 16
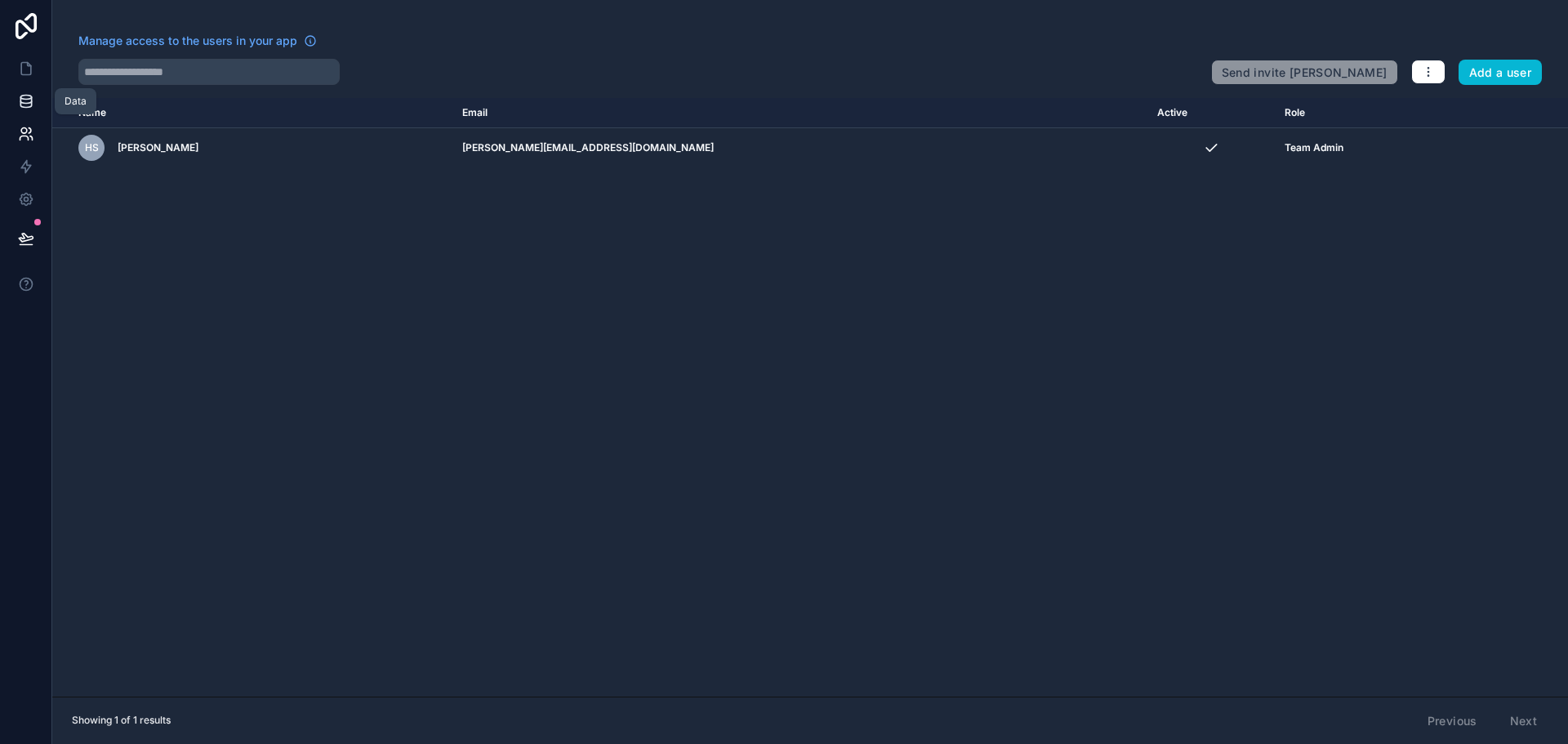
click at [29, 96] on icon at bounding box center [26, 101] width 16 height 16
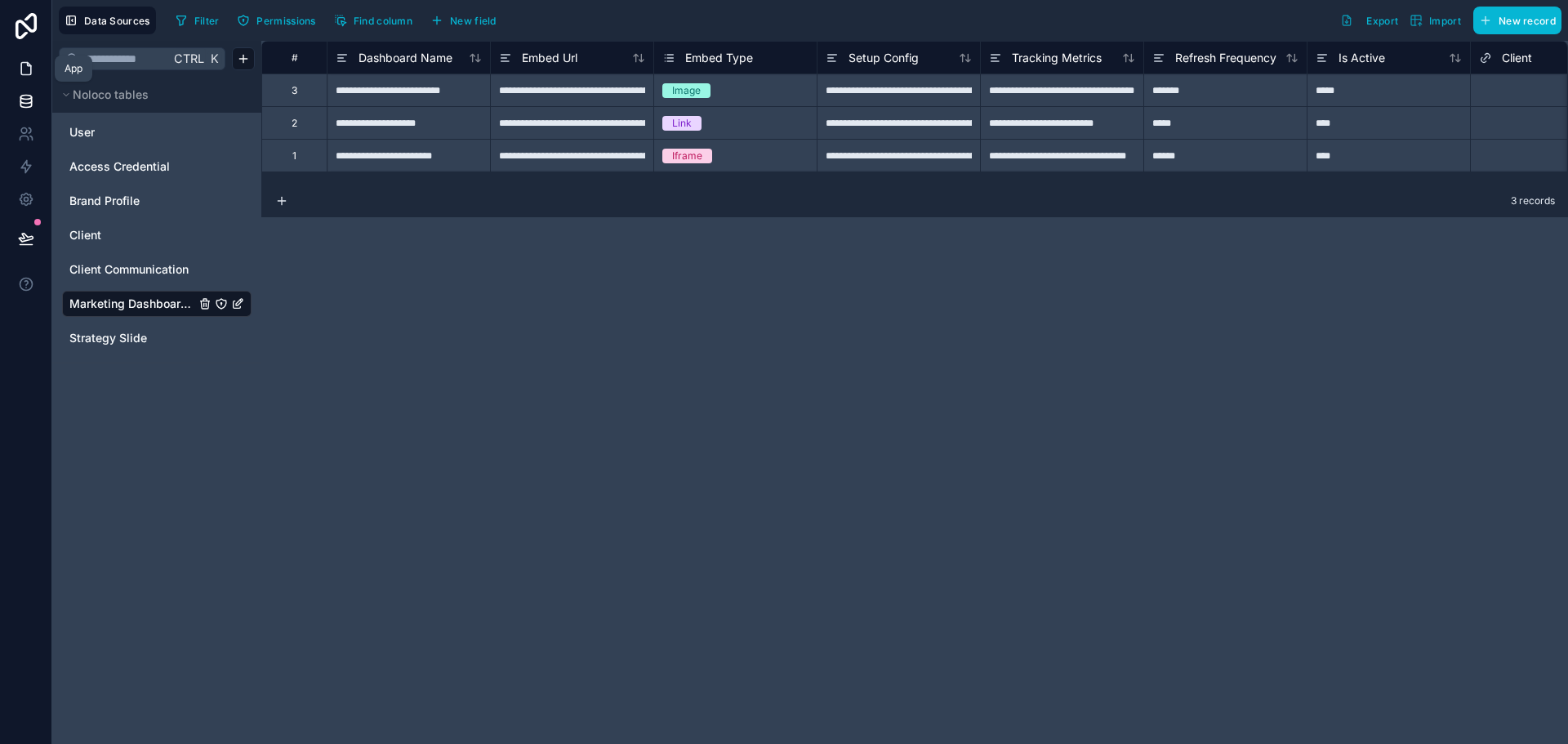
click at [25, 66] on icon at bounding box center [26, 68] width 16 height 16
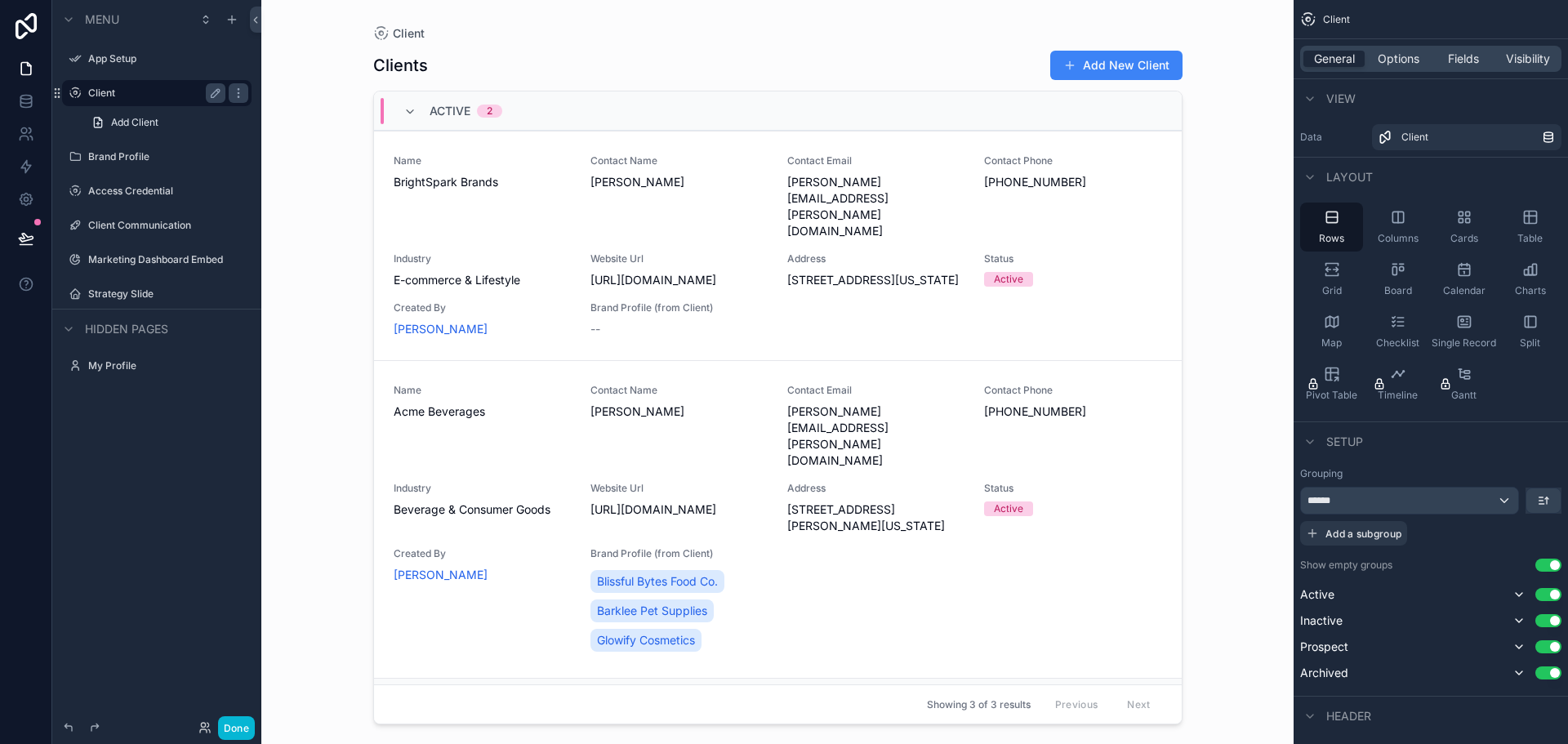
click at [126, 98] on label "Client" at bounding box center [154, 92] width 131 height 13
